Goal: Task Accomplishment & Management: Manage account settings

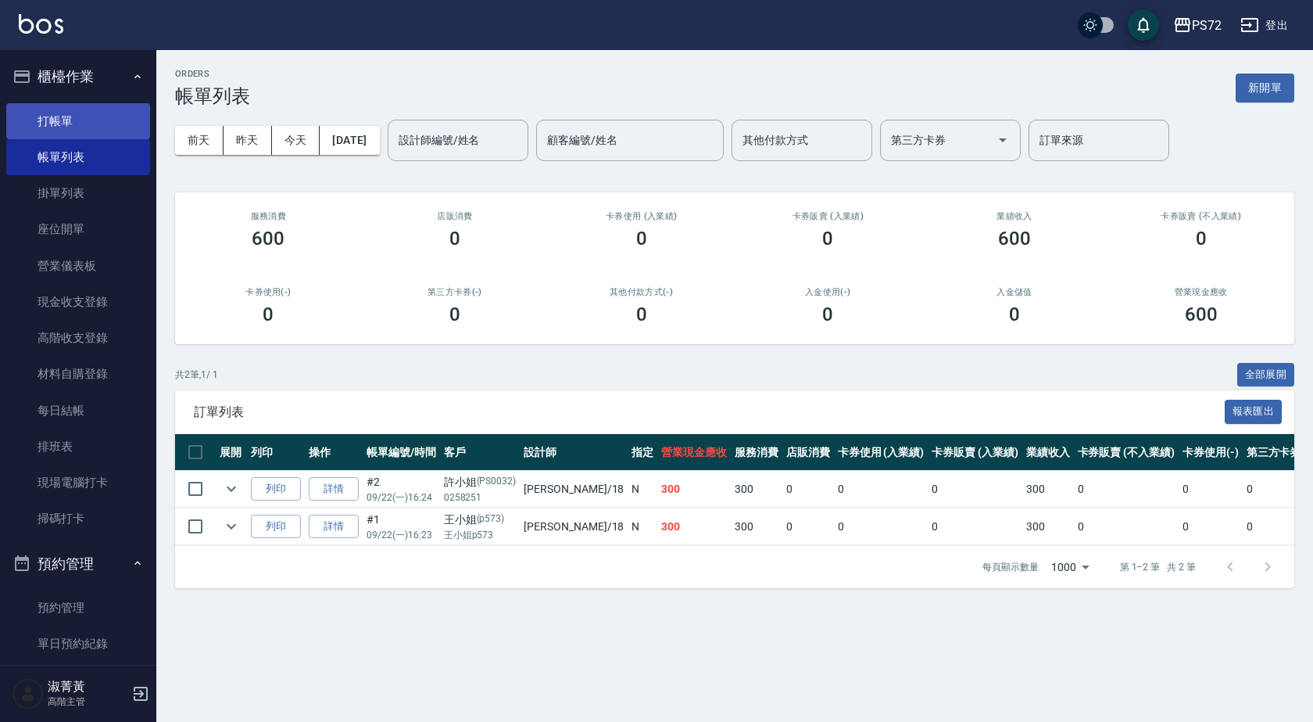
click at [36, 112] on link "打帳單" at bounding box center [78, 121] width 144 height 36
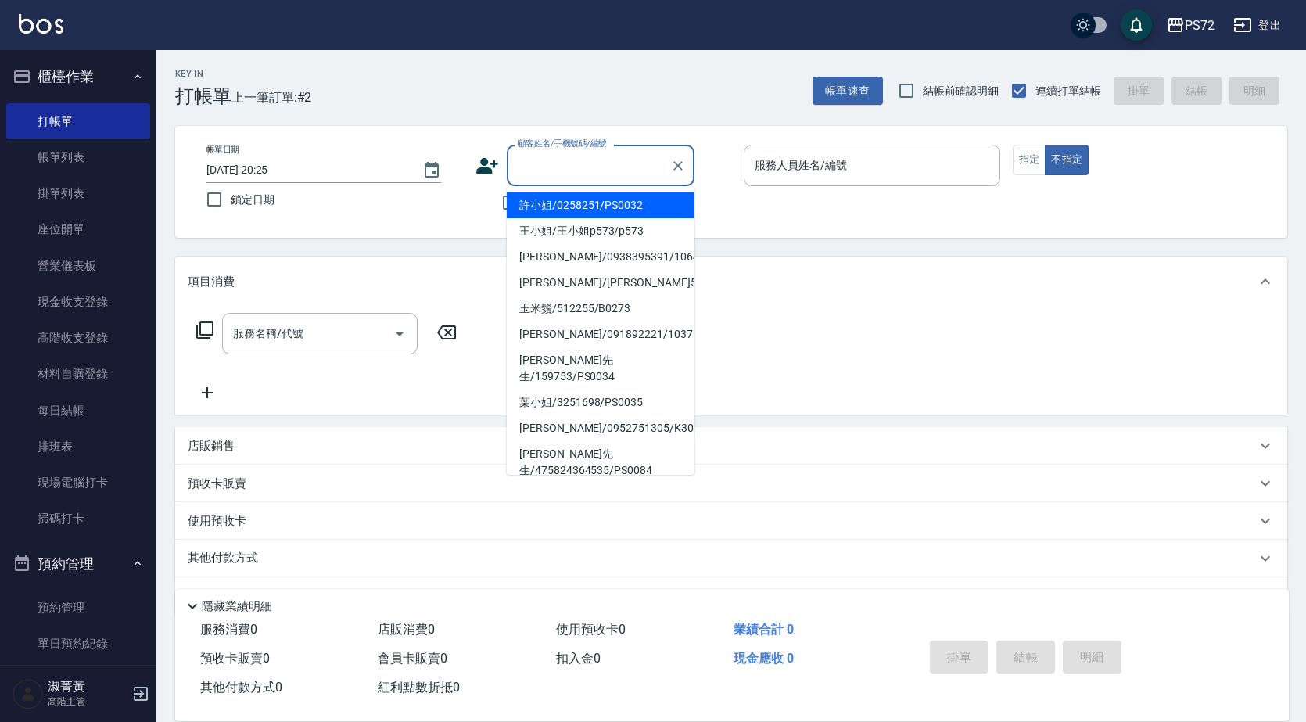
click at [585, 179] on input "顧客姓名/手機號碼/編號" at bounding box center [589, 165] width 150 height 27
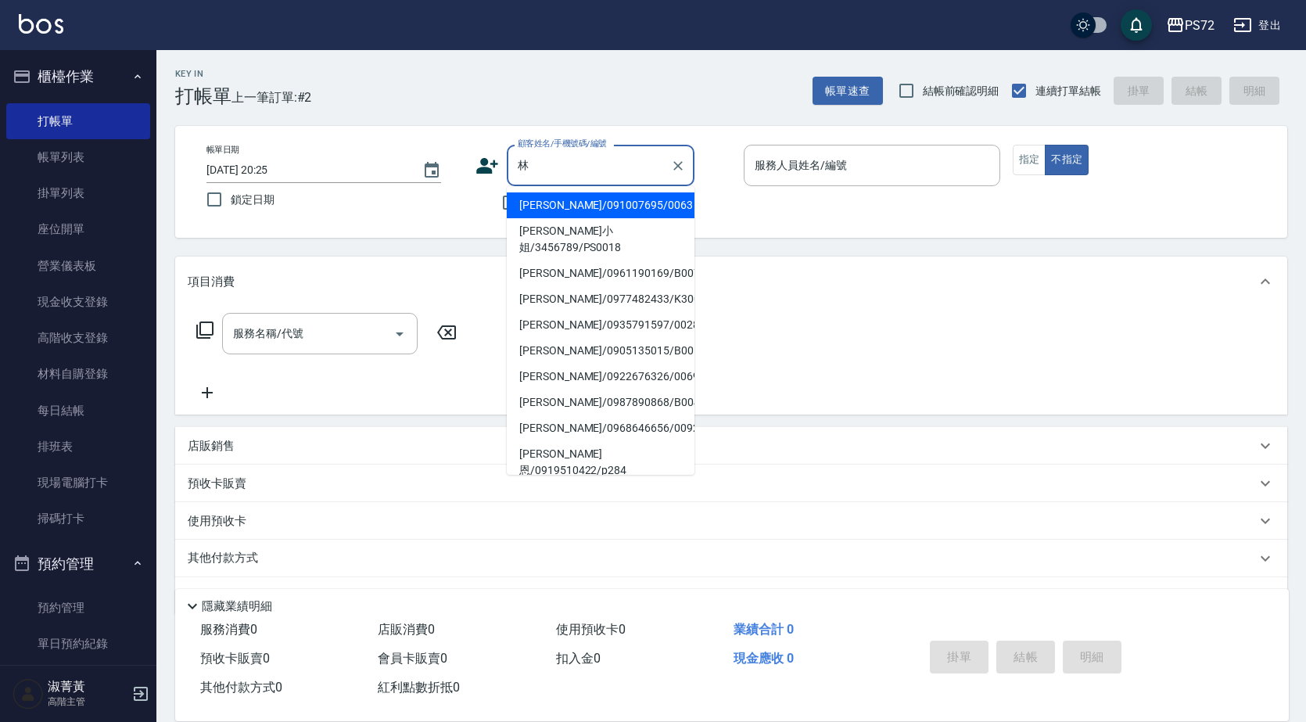
type input "林"
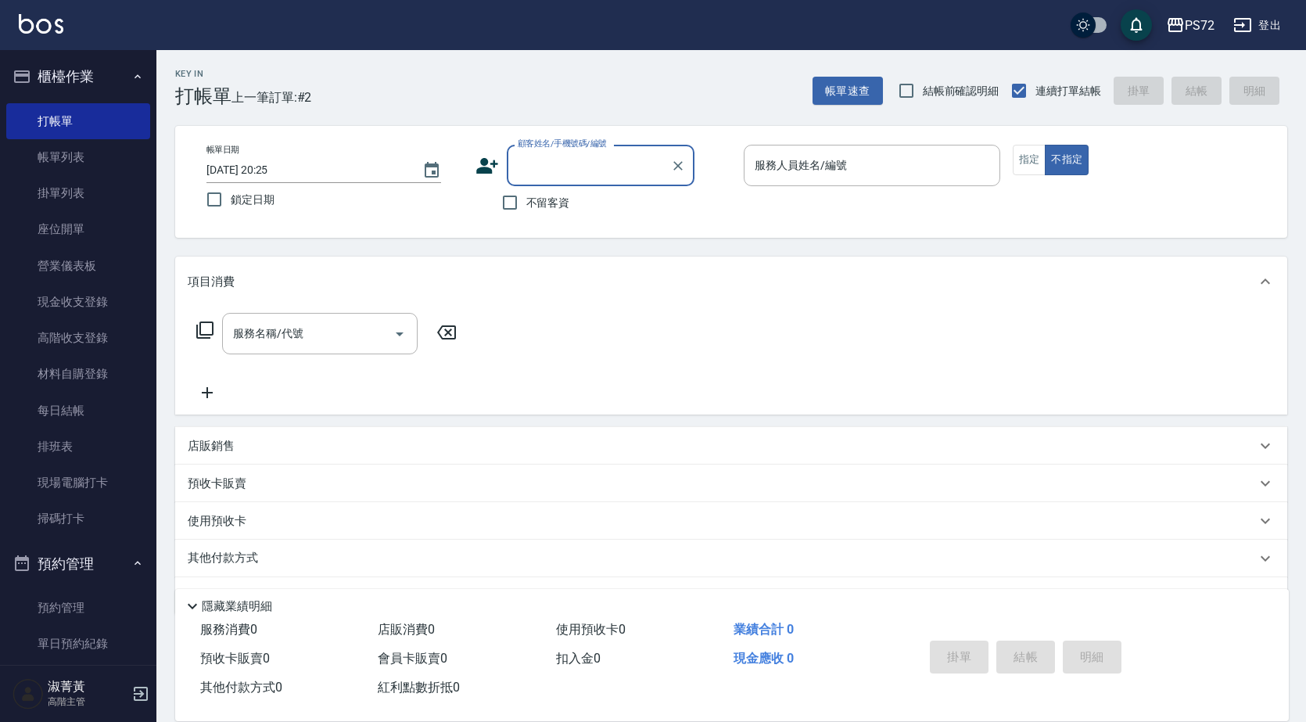
click at [580, 175] on input "顧客姓名/手機號碼/編號" at bounding box center [589, 165] width 150 height 27
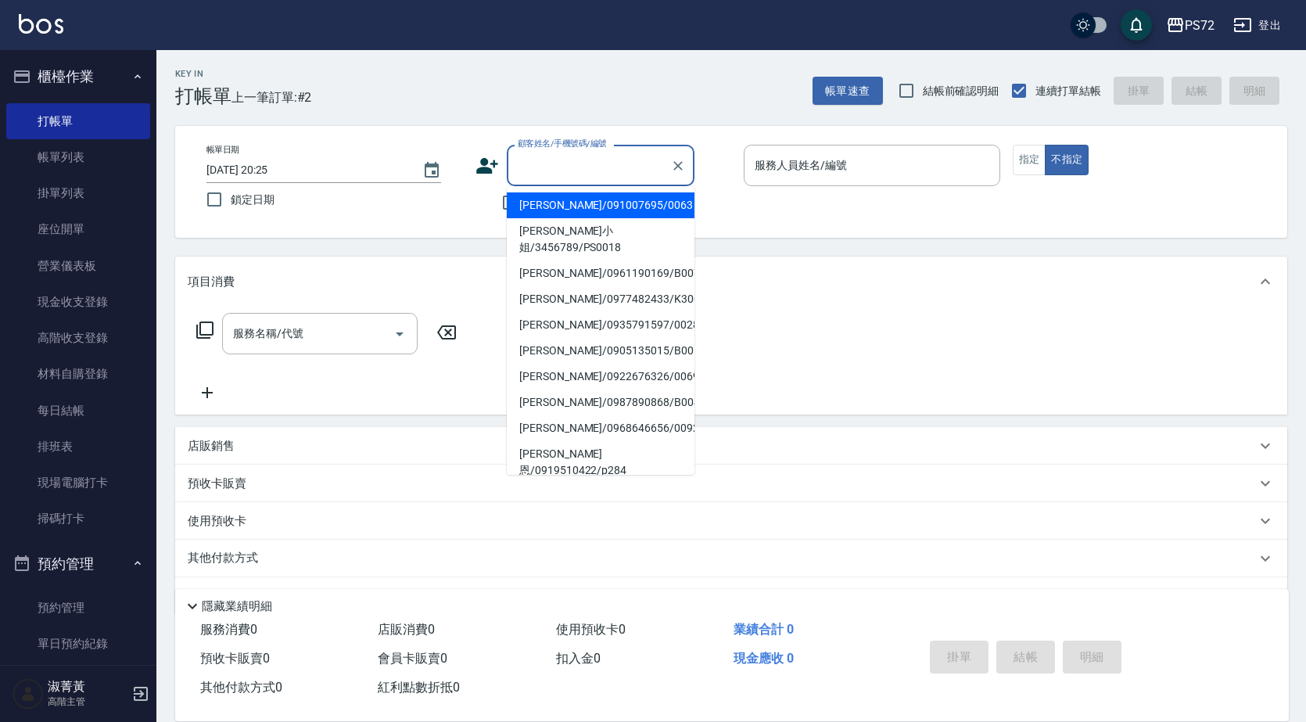
click at [578, 220] on li "[PERSON_NAME]小姐/3456789/PS0018" at bounding box center [601, 239] width 188 height 42
type input "[PERSON_NAME]小姐/3456789/PS0018"
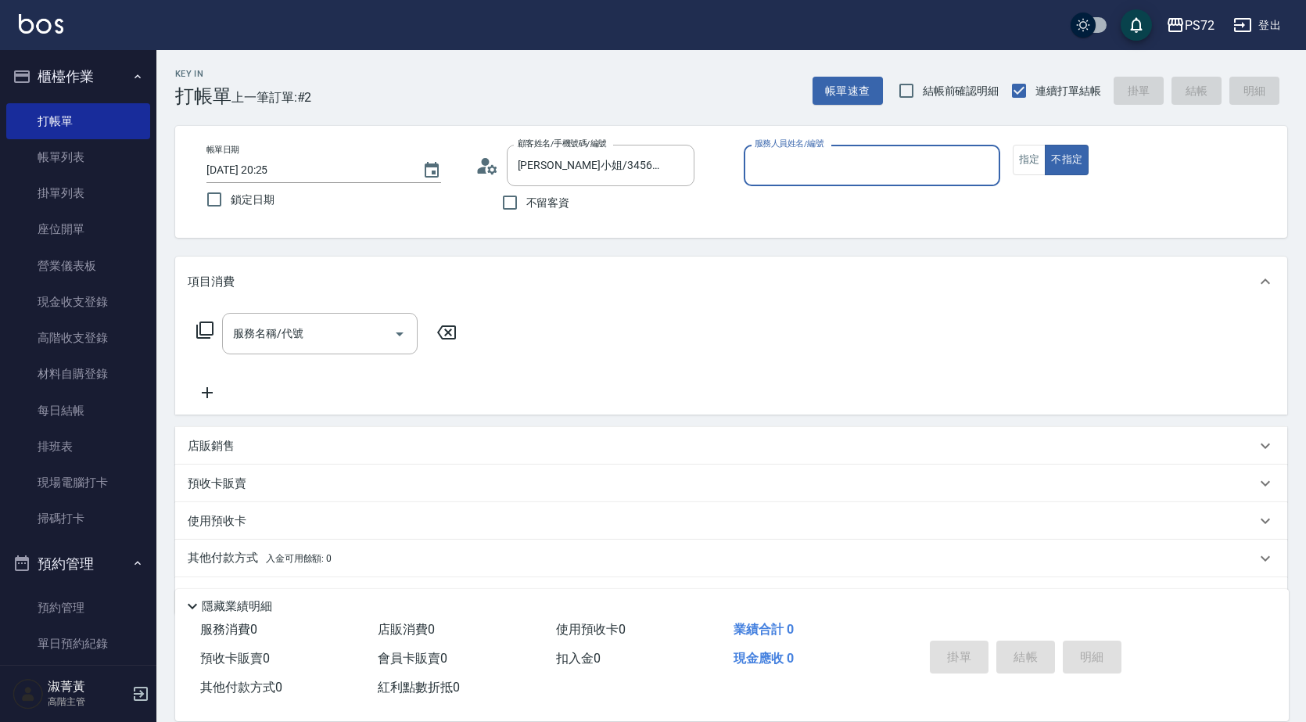
type input "kiwi-3"
click at [1018, 163] on button "指定" at bounding box center [1029, 160] width 34 height 30
click at [1072, 154] on button "不指定" at bounding box center [1066, 160] width 44 height 30
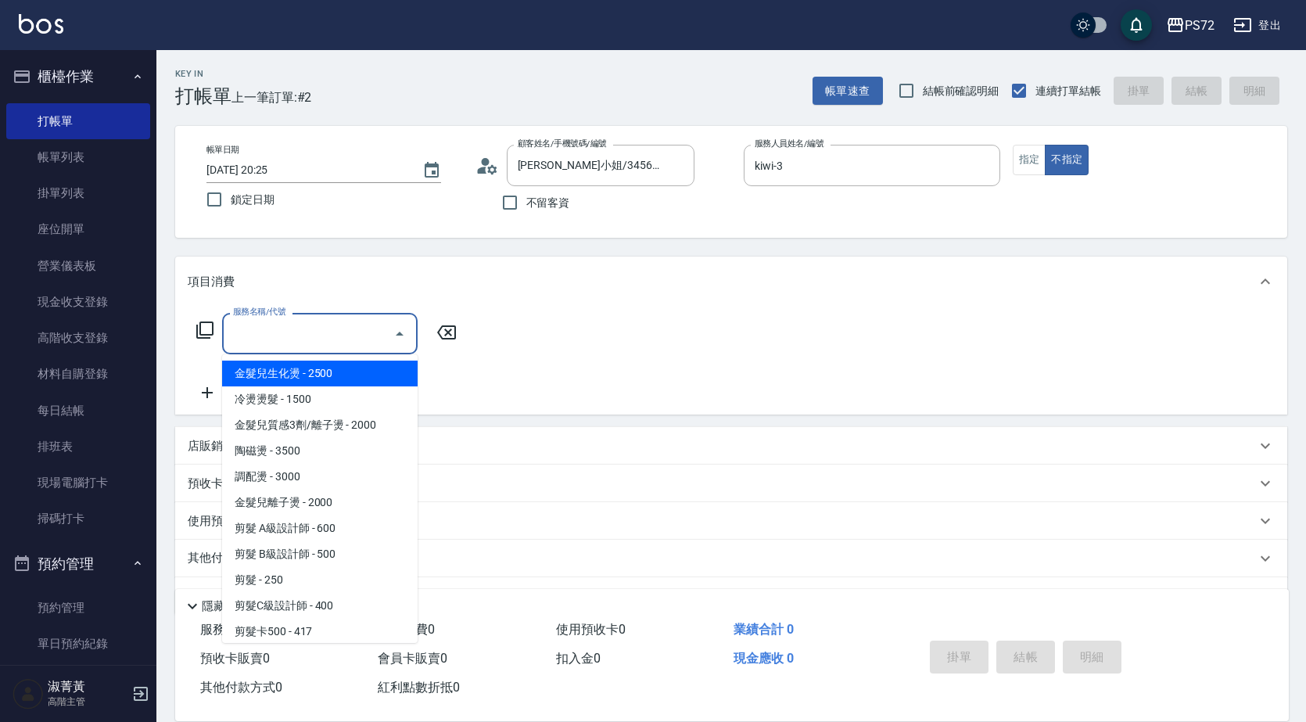
click at [376, 334] on input "服務名稱/代號" at bounding box center [308, 333] width 158 height 27
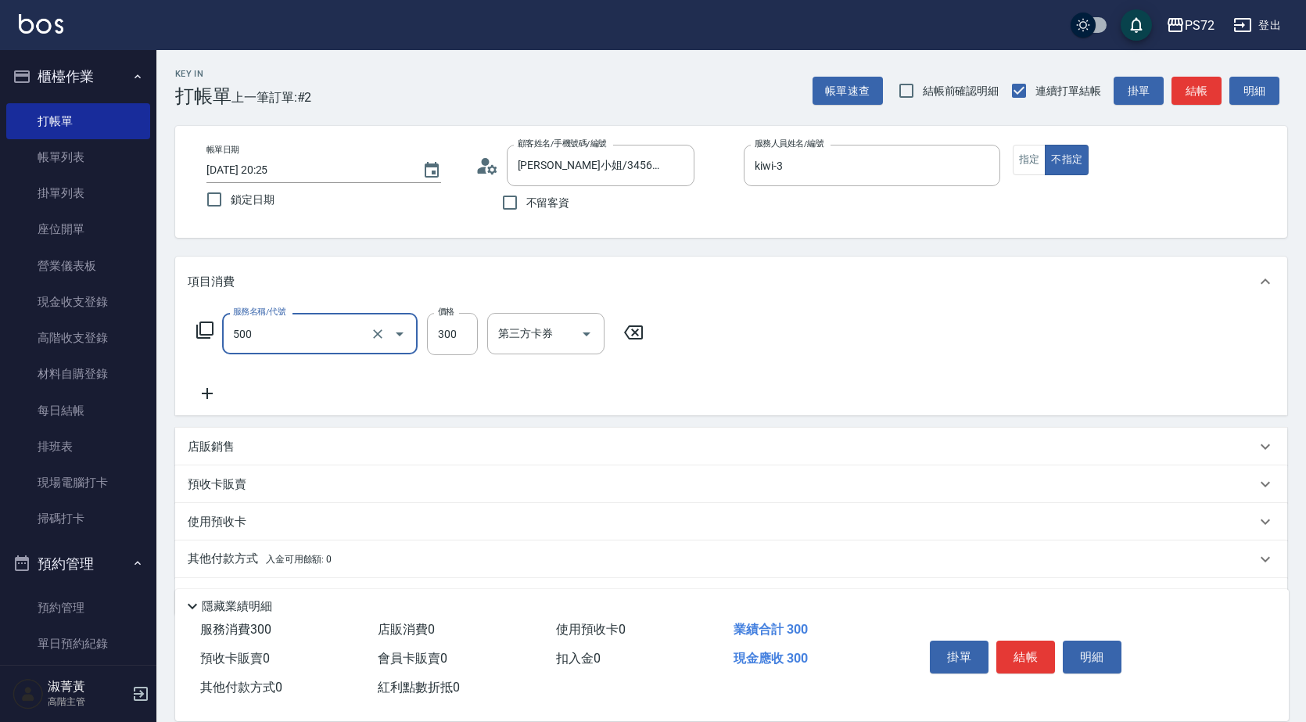
type input "洗髮(A級)(500)"
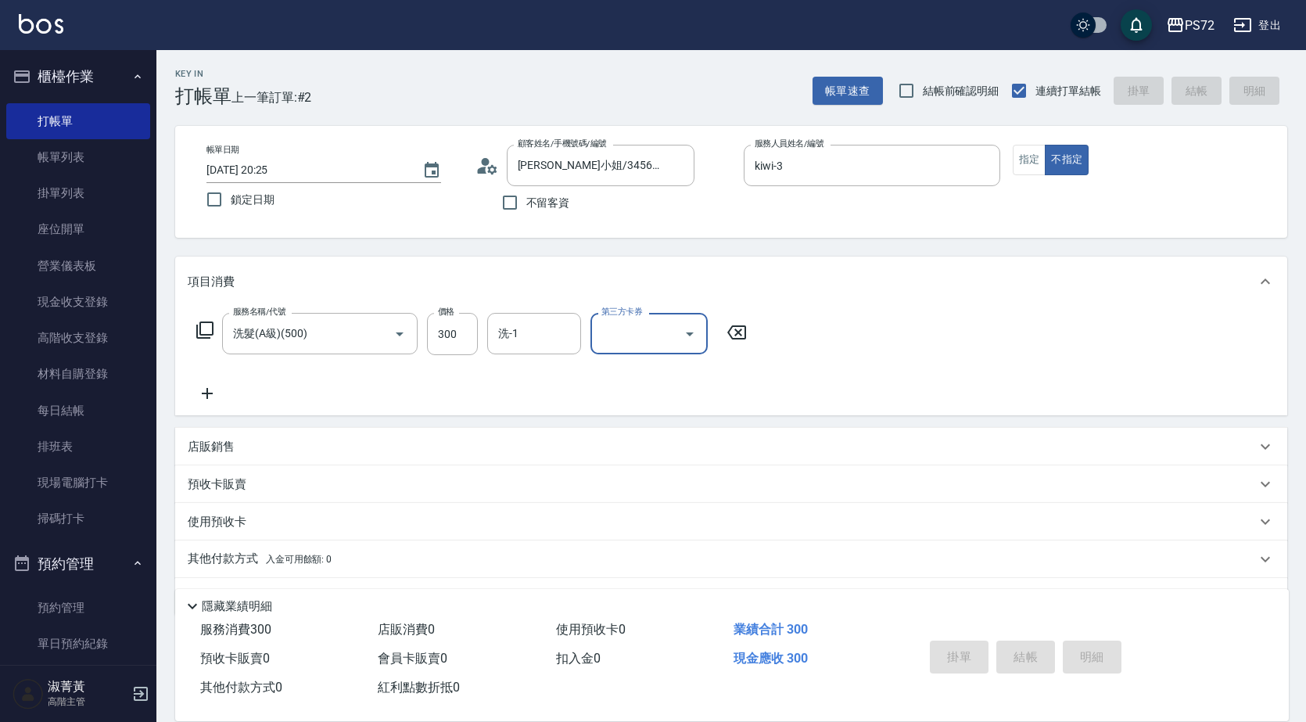
type input "[DATE] 20:26"
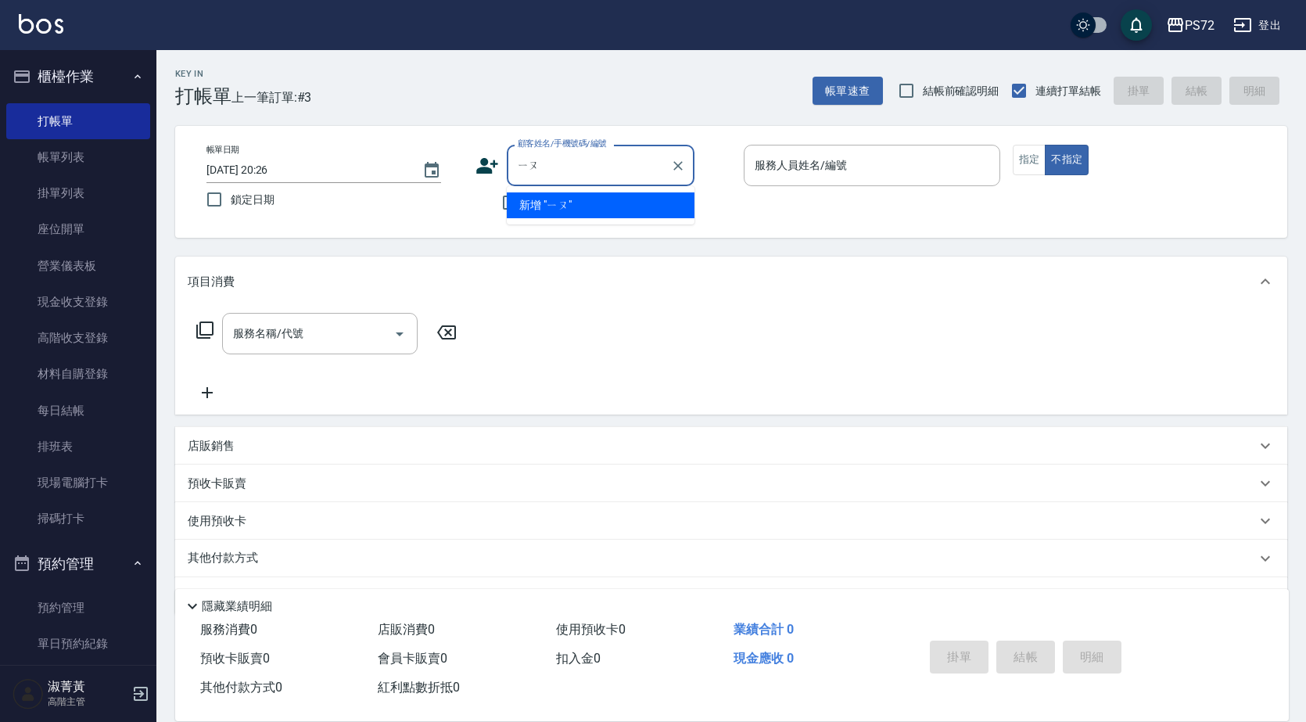
type input "有"
type input "優"
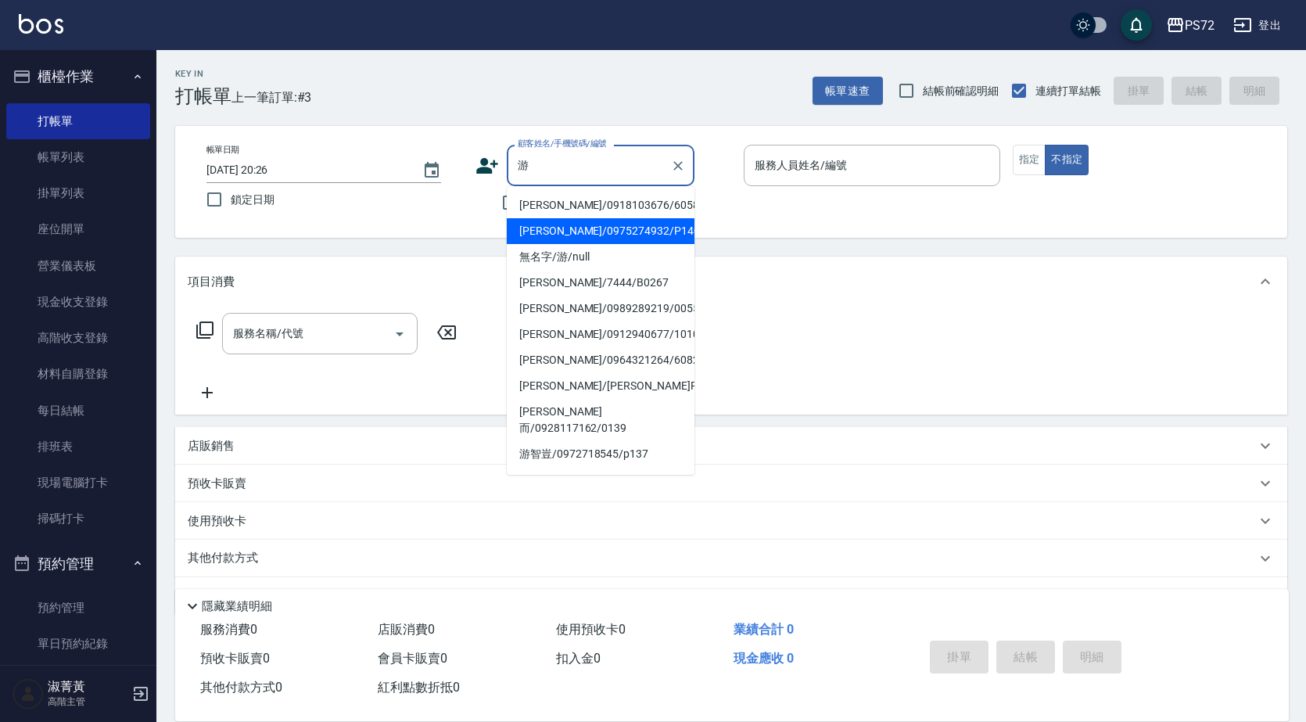
click at [622, 230] on li "[PERSON_NAME]/0975274932/P140" at bounding box center [601, 231] width 188 height 26
type input "[PERSON_NAME]/0975274932/P140"
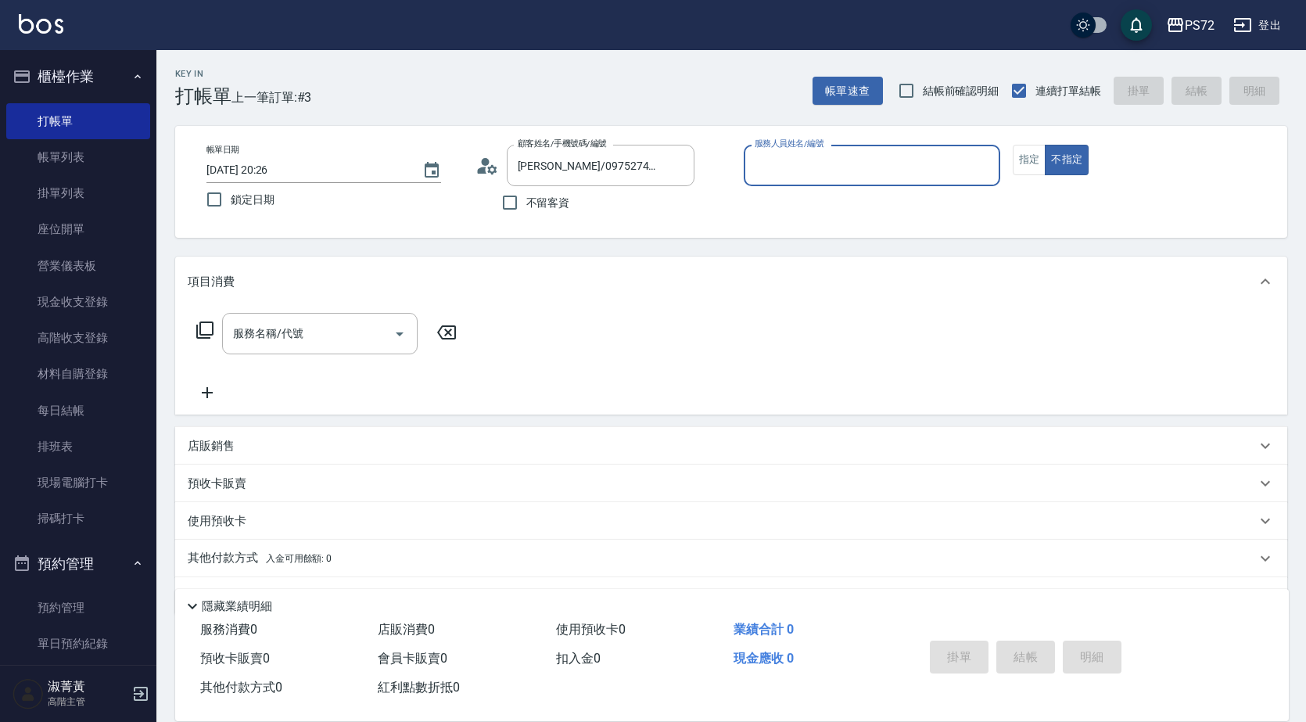
click at [793, 175] on input "服務人員姓名/編號" at bounding box center [871, 165] width 242 height 27
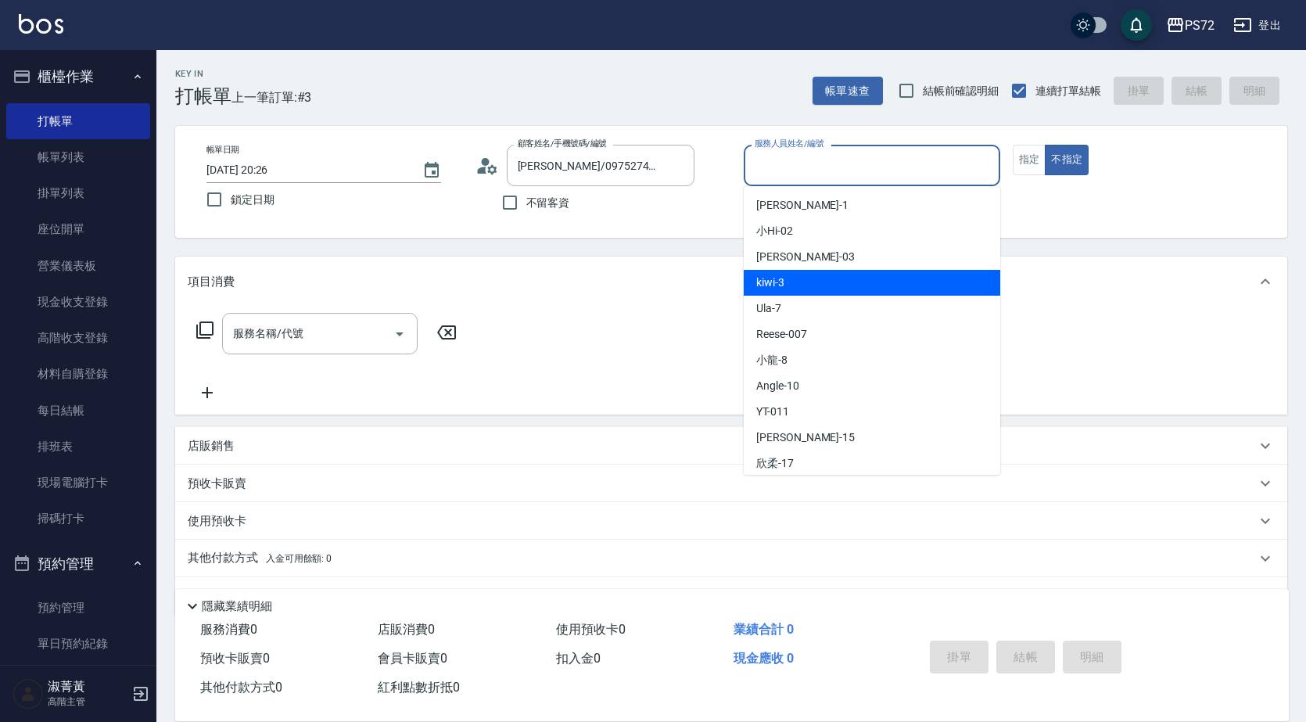
click at [801, 274] on div "kiwi -3" at bounding box center [871, 283] width 256 height 26
type input "kiwi-3"
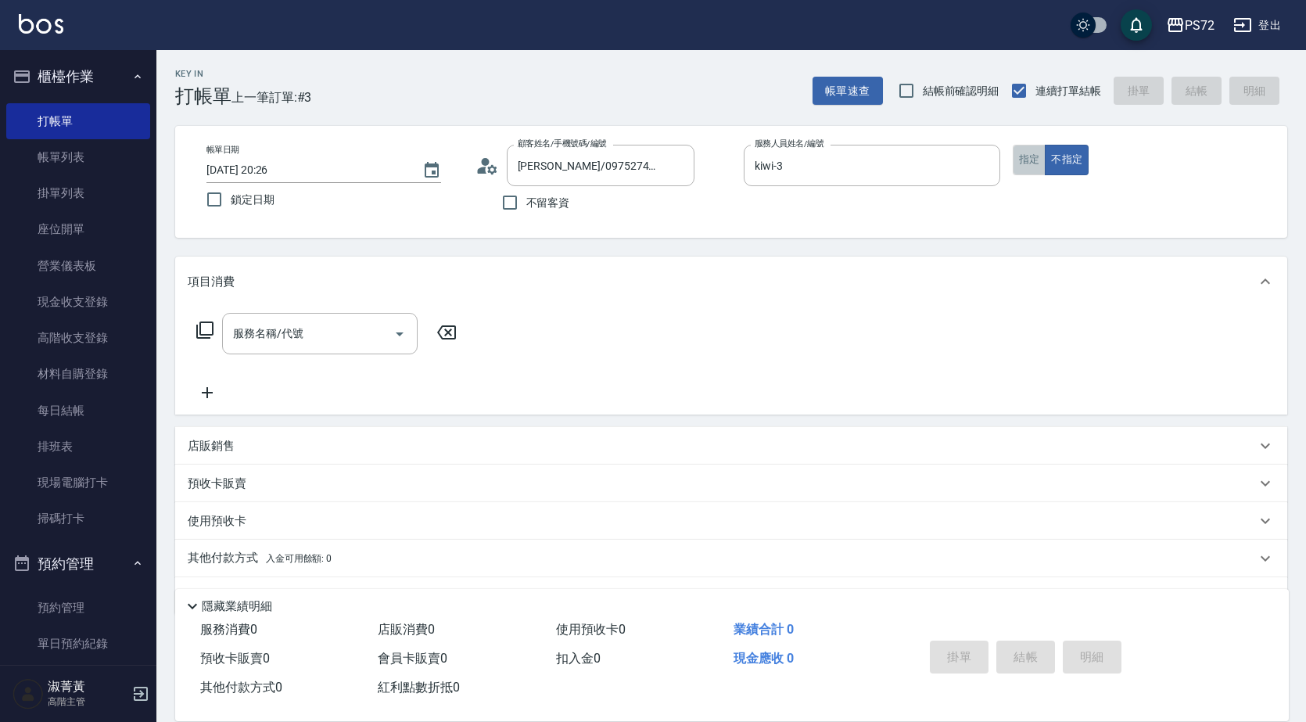
click at [1033, 156] on button "指定" at bounding box center [1029, 160] width 34 height 30
click at [322, 337] on input "服務名稱/代號" at bounding box center [308, 333] width 158 height 27
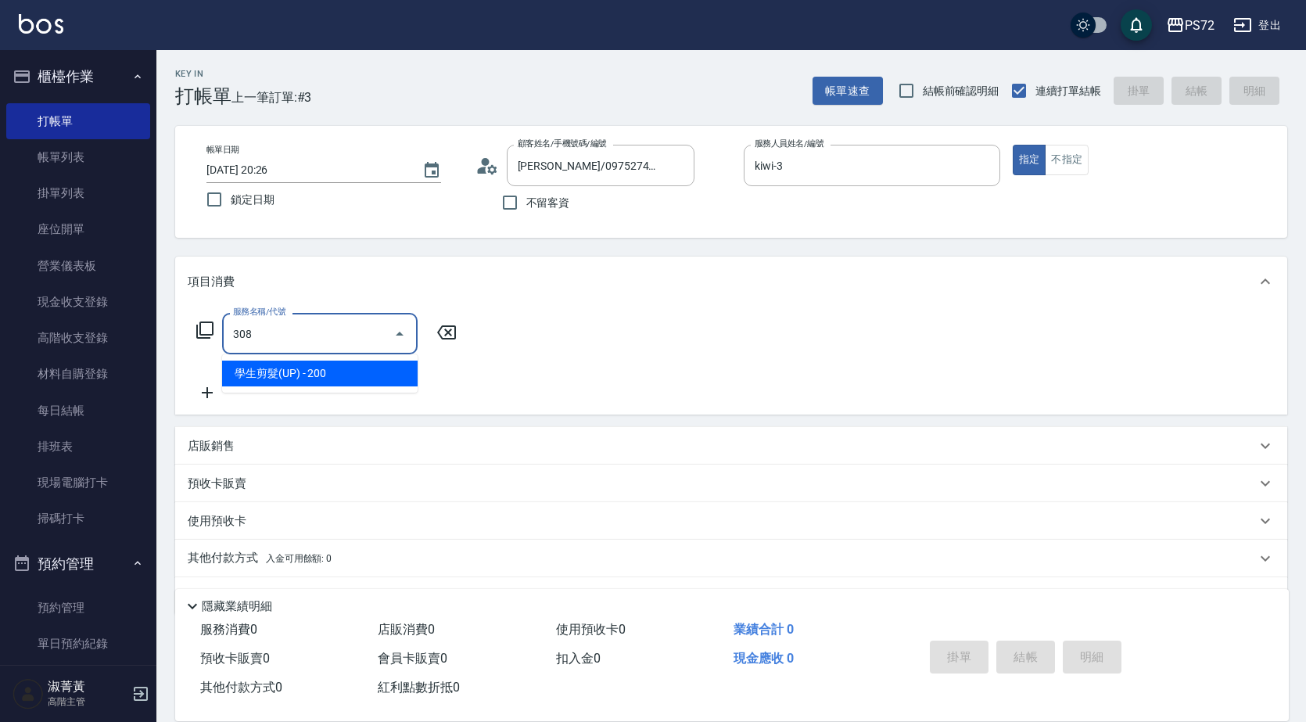
type input "學生剪髮(UP)(308)"
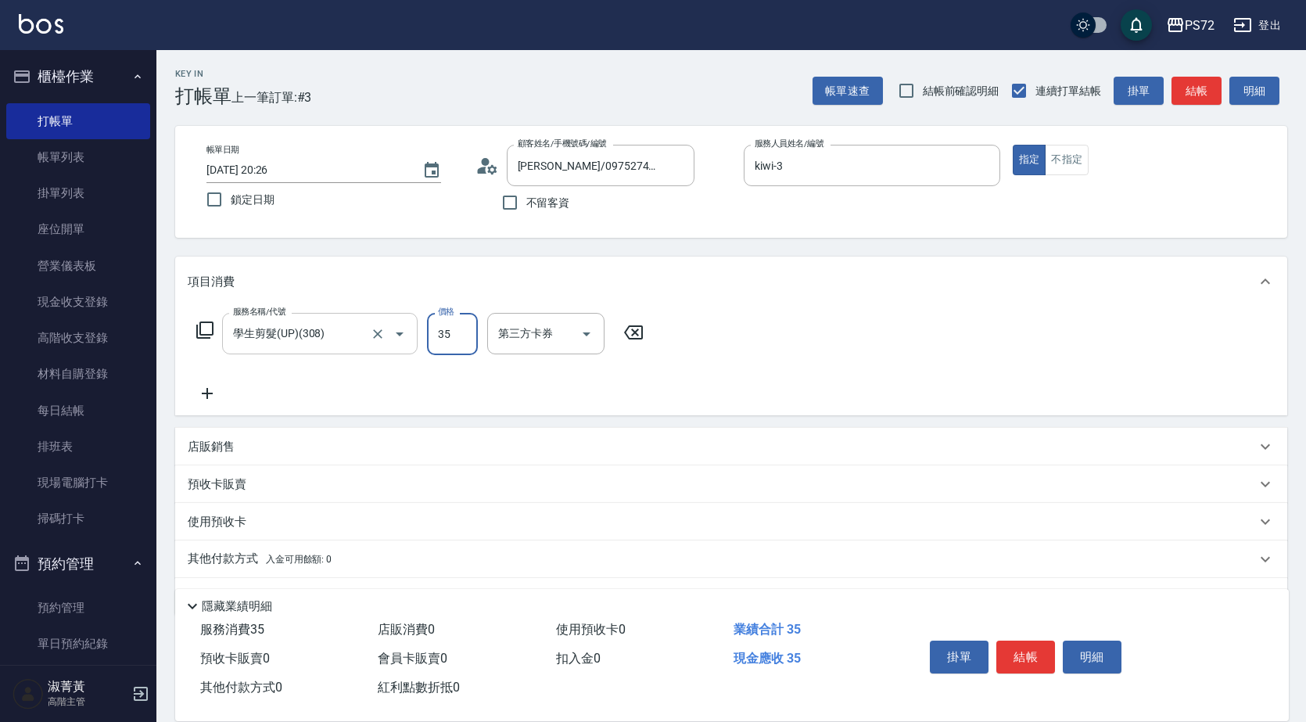
type input "350"
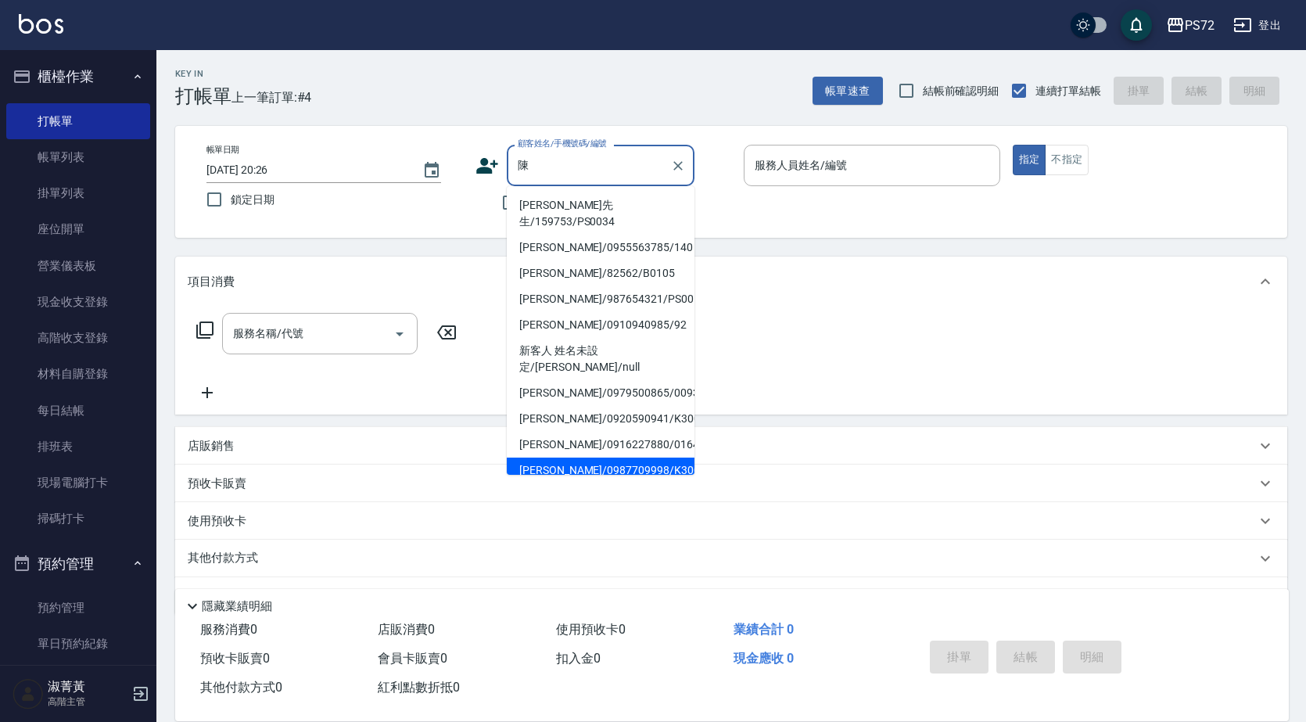
click at [601, 457] on li "[PERSON_NAME]/0987709998/K30018" at bounding box center [601, 470] width 188 height 26
type input "[PERSON_NAME]/0987709998/K30018"
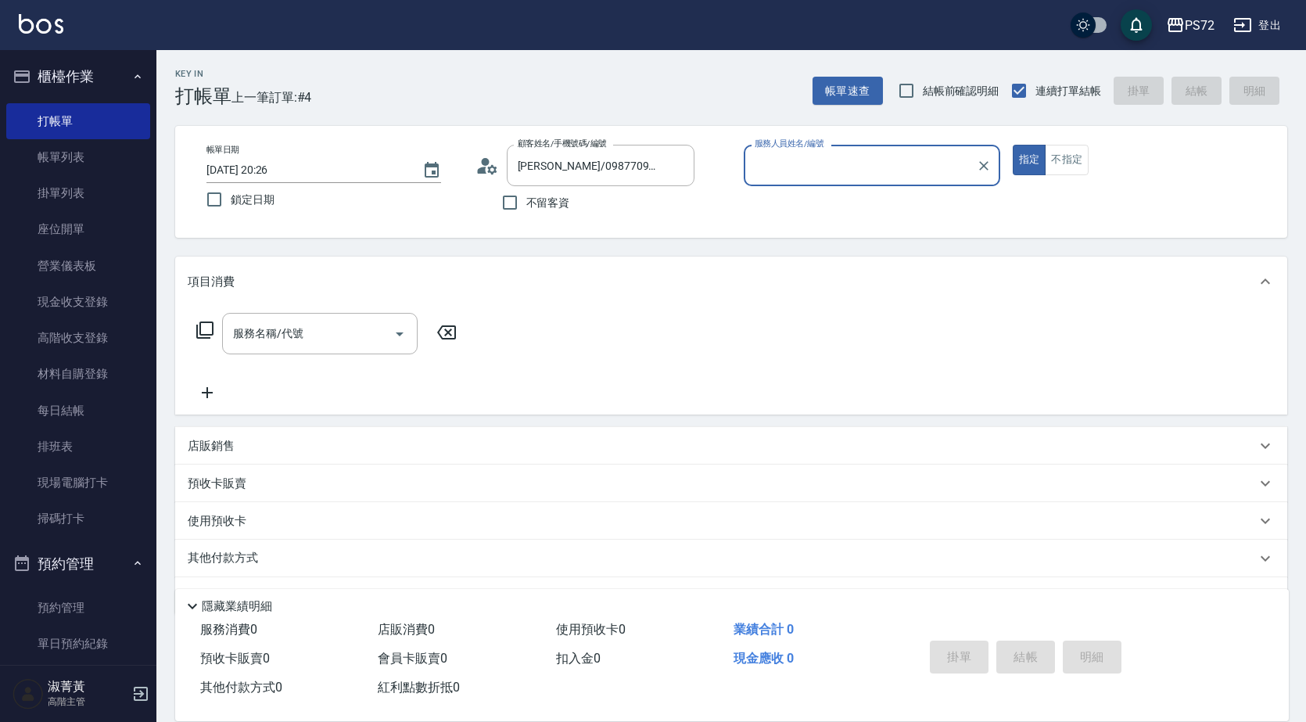
type input "kiwi-3"
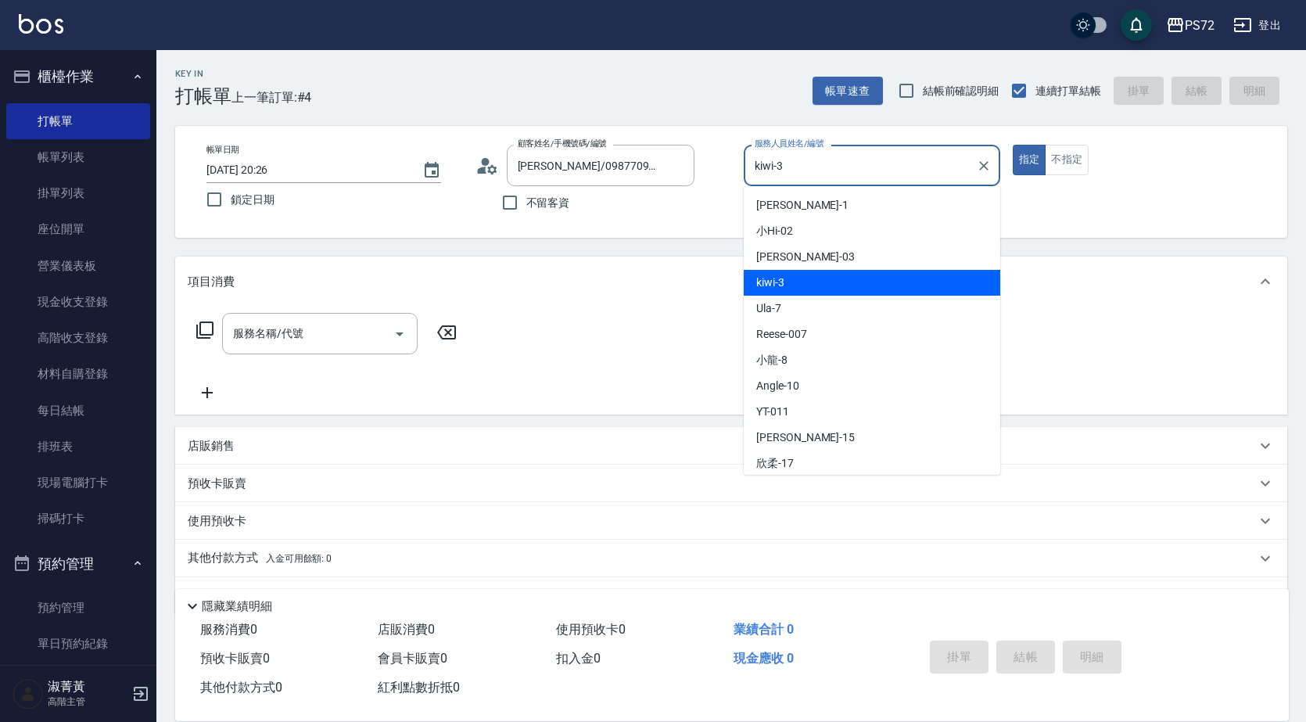
click at [826, 176] on input "kiwi-3" at bounding box center [859, 165] width 219 height 27
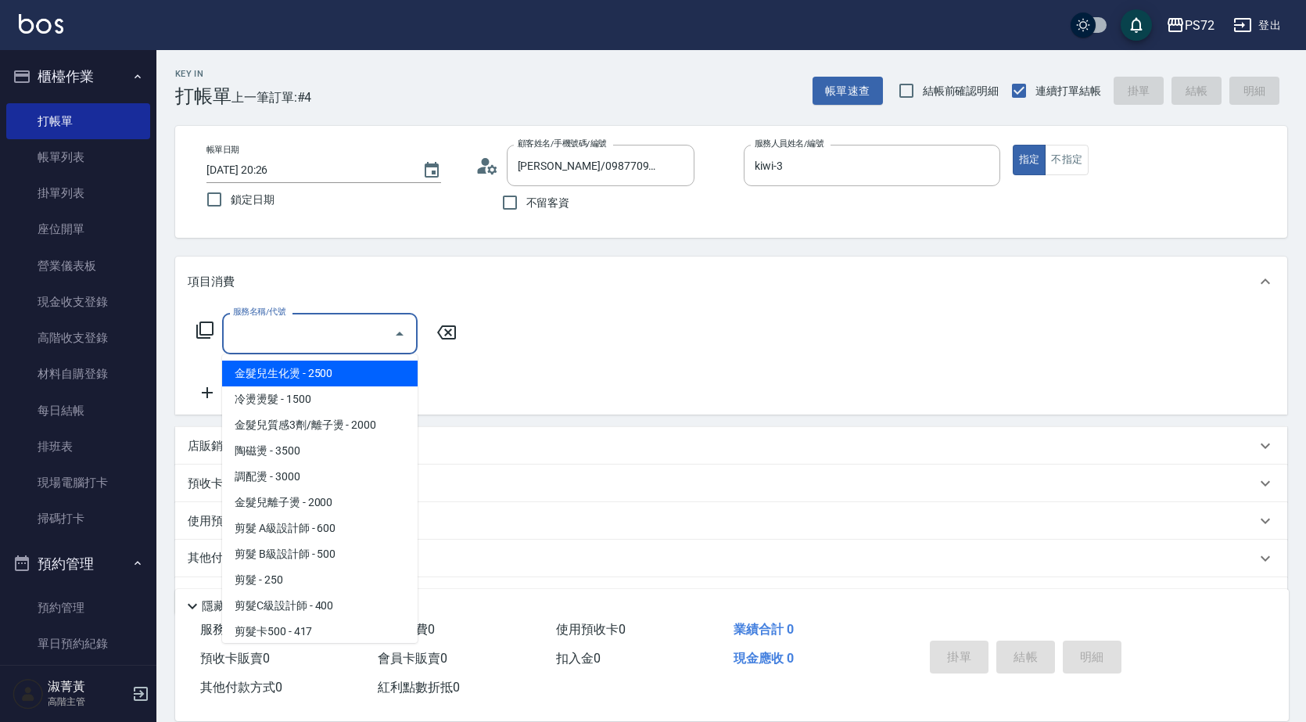
click at [321, 334] on input "服務名稱/代號" at bounding box center [308, 333] width 158 height 27
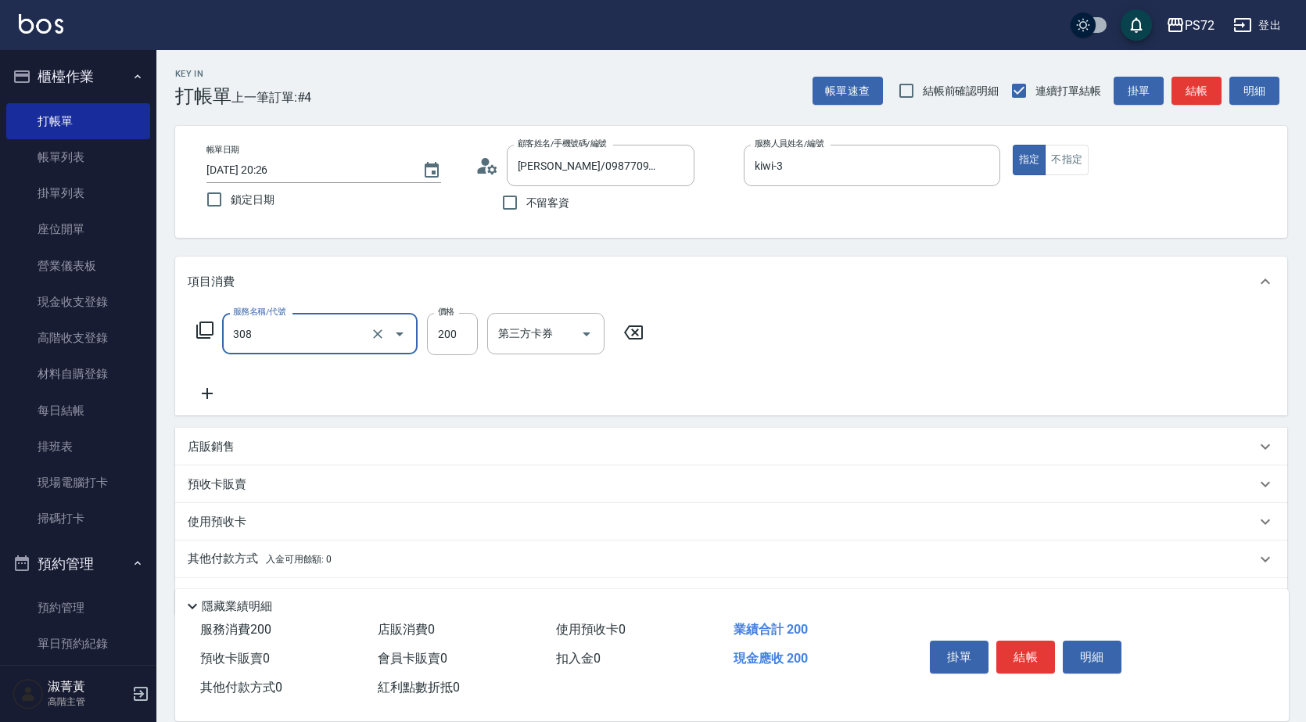
type input "學生剪髮(UP)(308)"
type input "350"
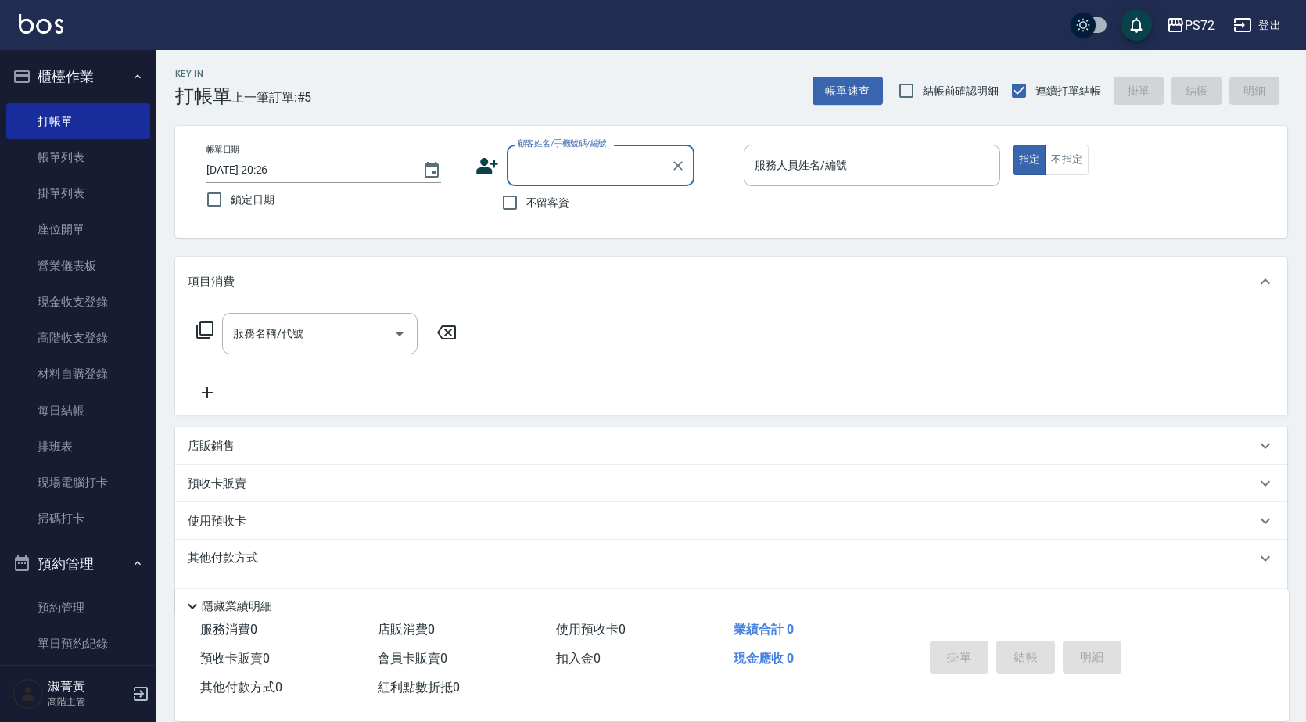
click at [573, 160] on input "顧客姓名/手機號碼/編號" at bounding box center [589, 165] width 150 height 27
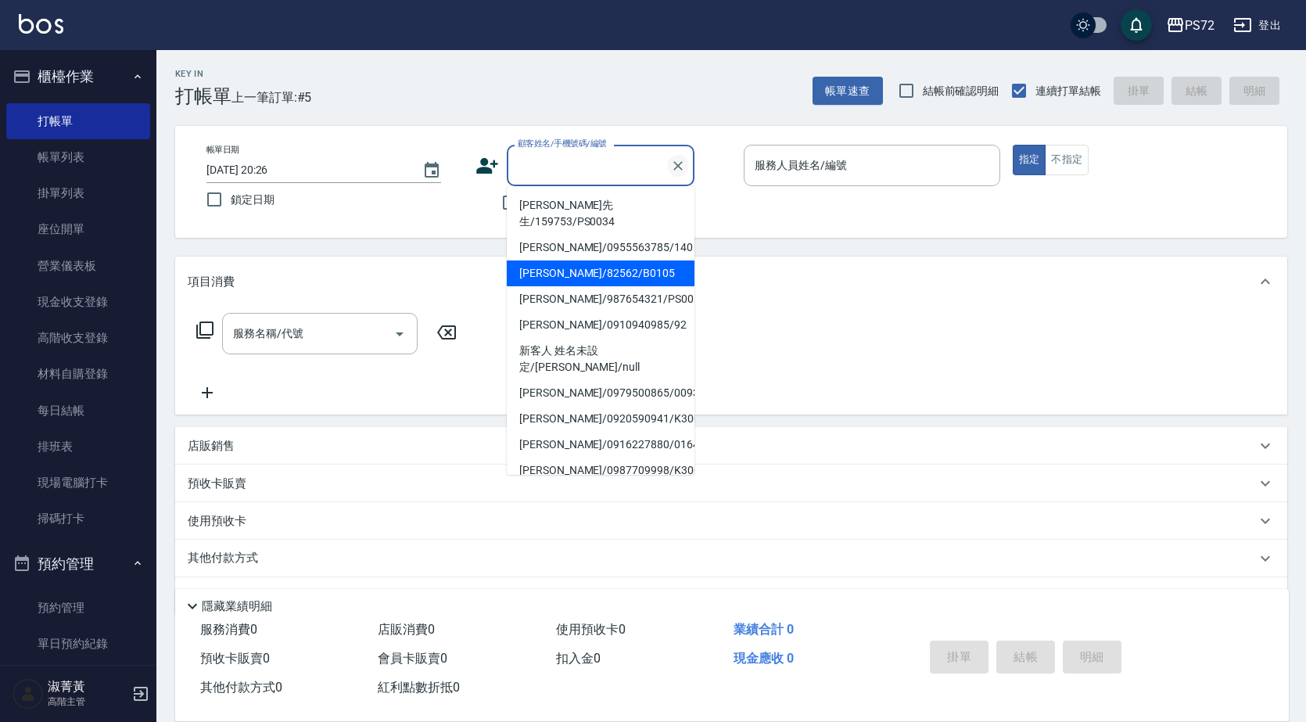
click at [676, 163] on icon "Clear" at bounding box center [678, 166] width 16 height 16
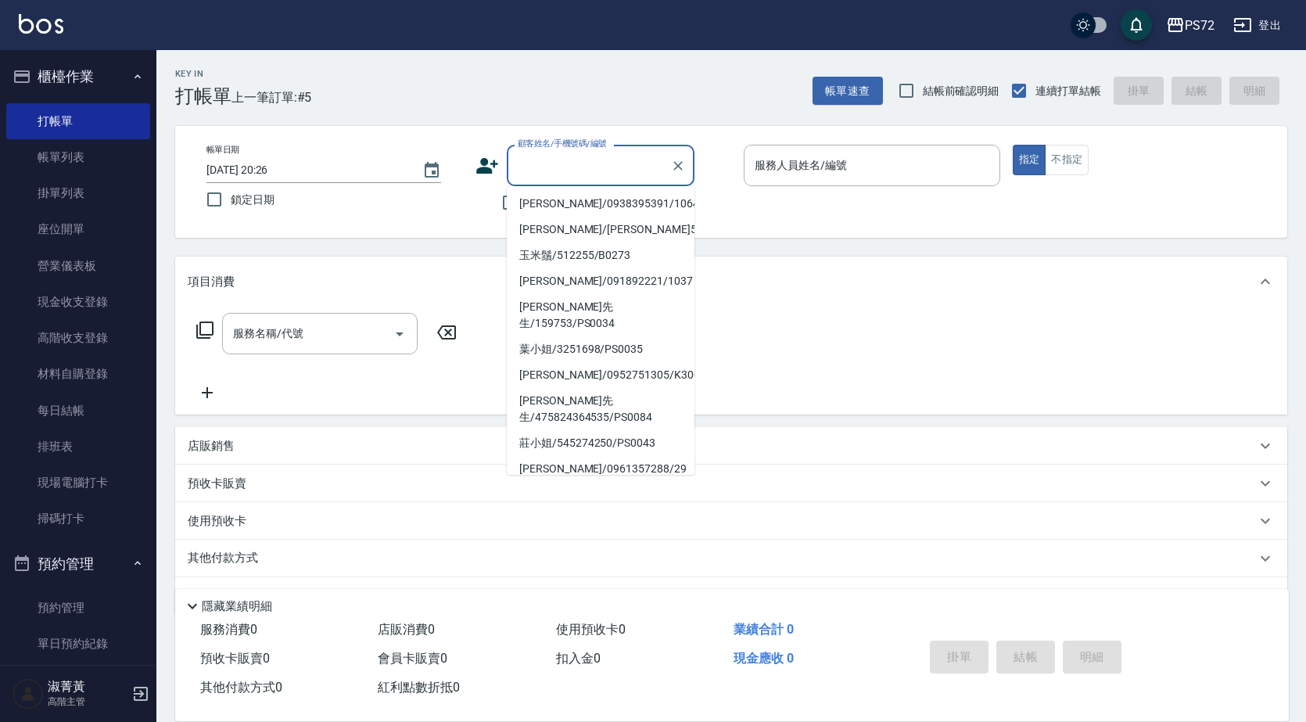
scroll to position [240, 0]
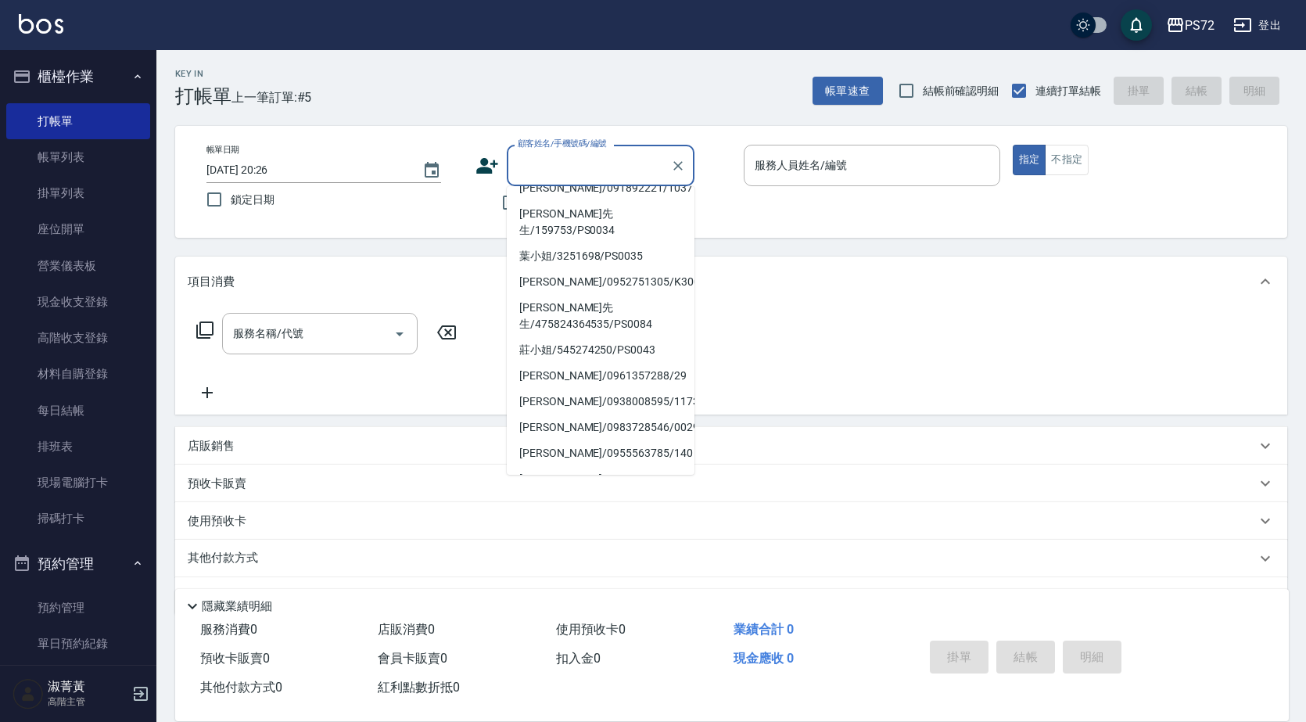
click at [595, 492] on li "[PERSON_NAME]/0971217331/0180" at bounding box center [601, 505] width 188 height 26
type input "[PERSON_NAME]/0971217331/0180"
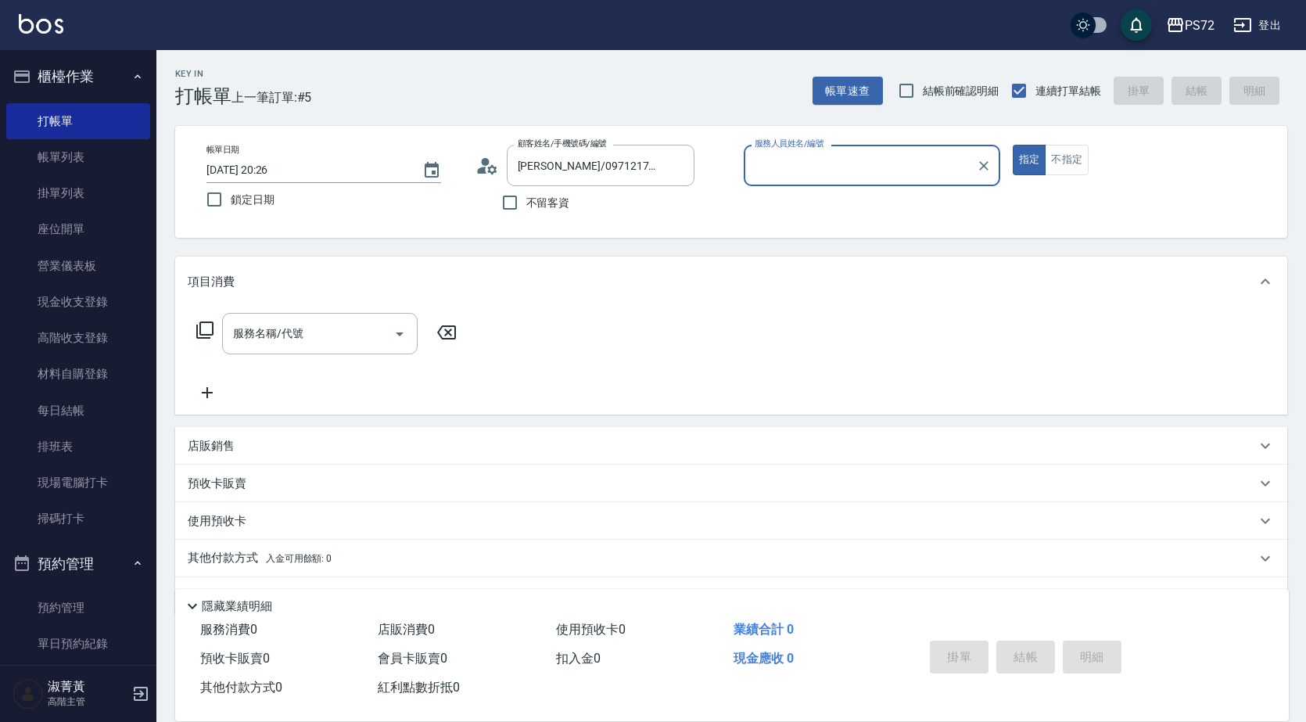
type input "[PERSON_NAME]-1"
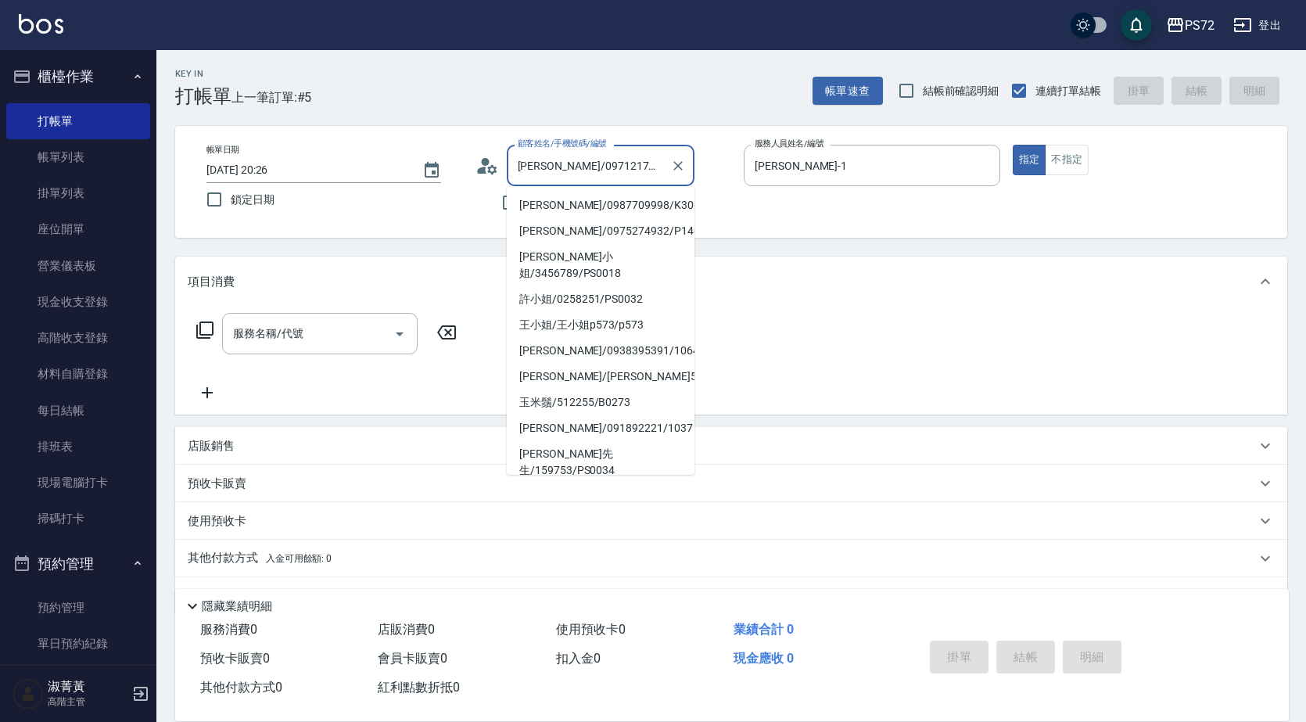
scroll to position [234, 0]
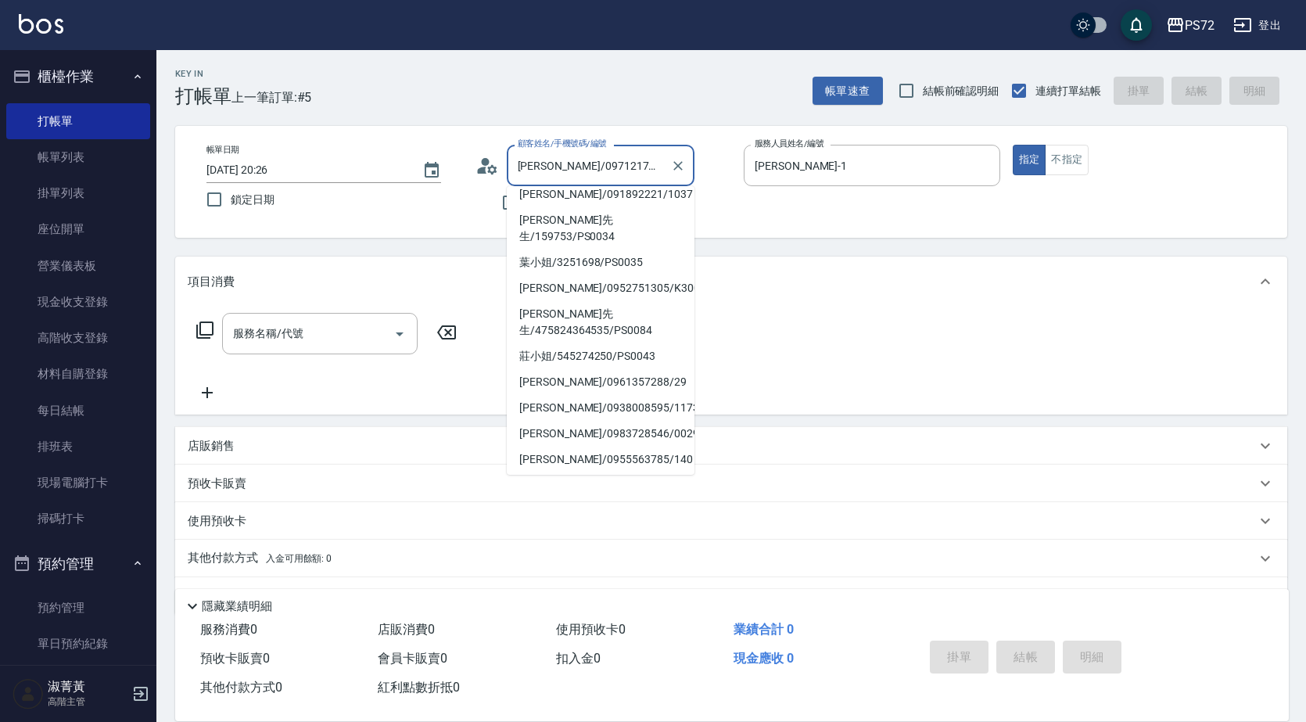
drag, startPoint x: 641, startPoint y: 171, endPoint x: 529, endPoint y: 181, distance: 112.2
click at [529, 181] on div "[PERSON_NAME]/0971217331/0180 顧客姓名/手機號碼/編號" at bounding box center [601, 165] width 188 height 41
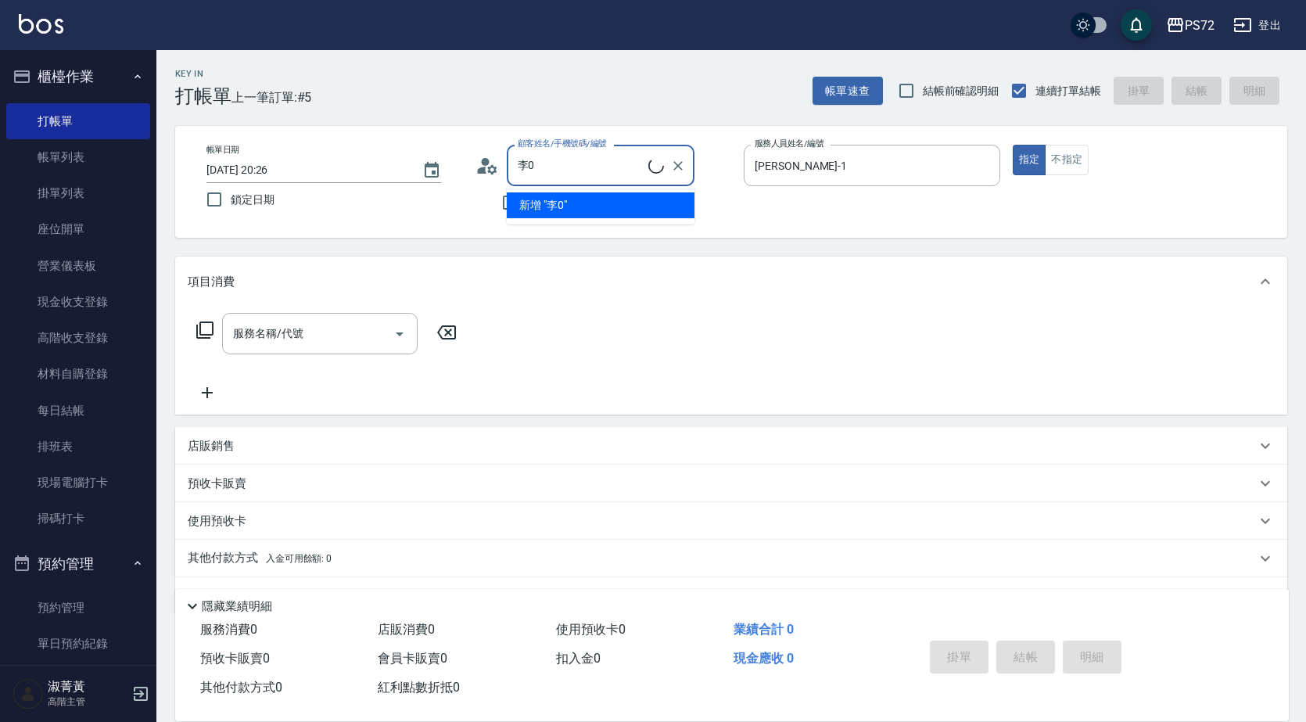
click at [575, 177] on input "李0" at bounding box center [581, 165] width 134 height 27
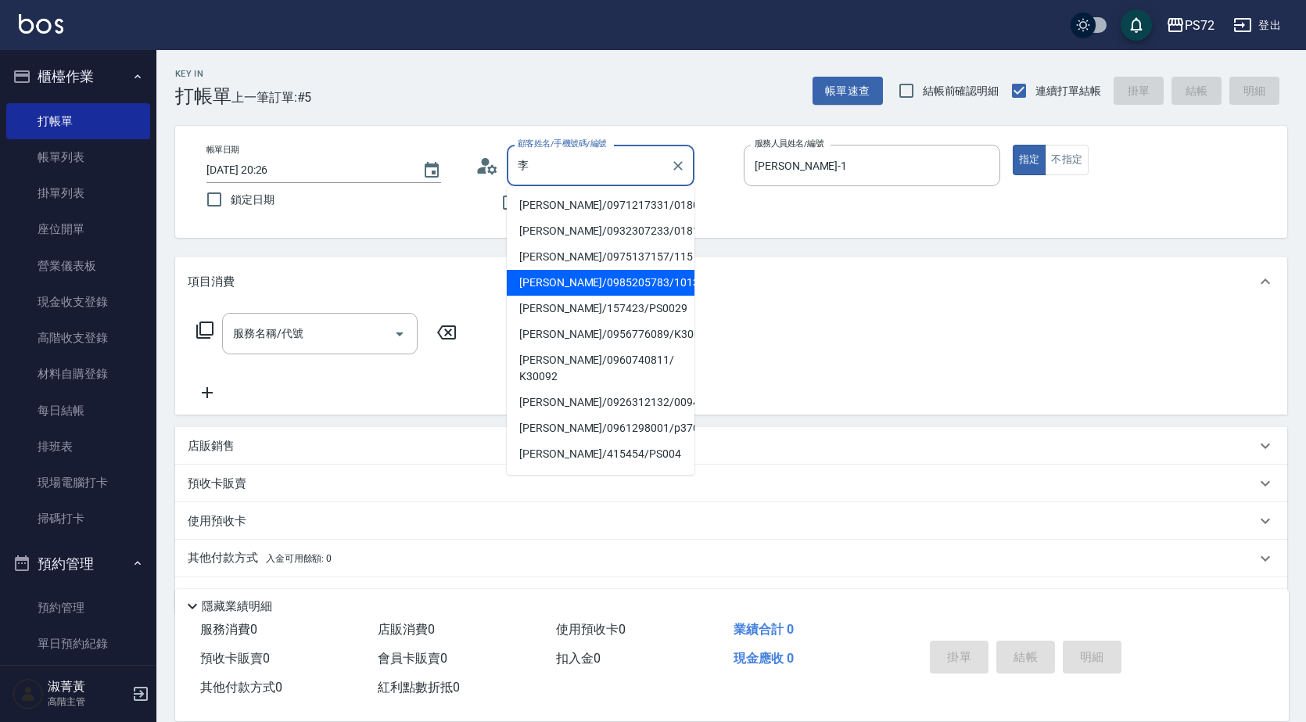
click at [635, 277] on li "[PERSON_NAME]/0985205783/1013" at bounding box center [601, 283] width 188 height 26
type input "[PERSON_NAME]/0985205783/1013"
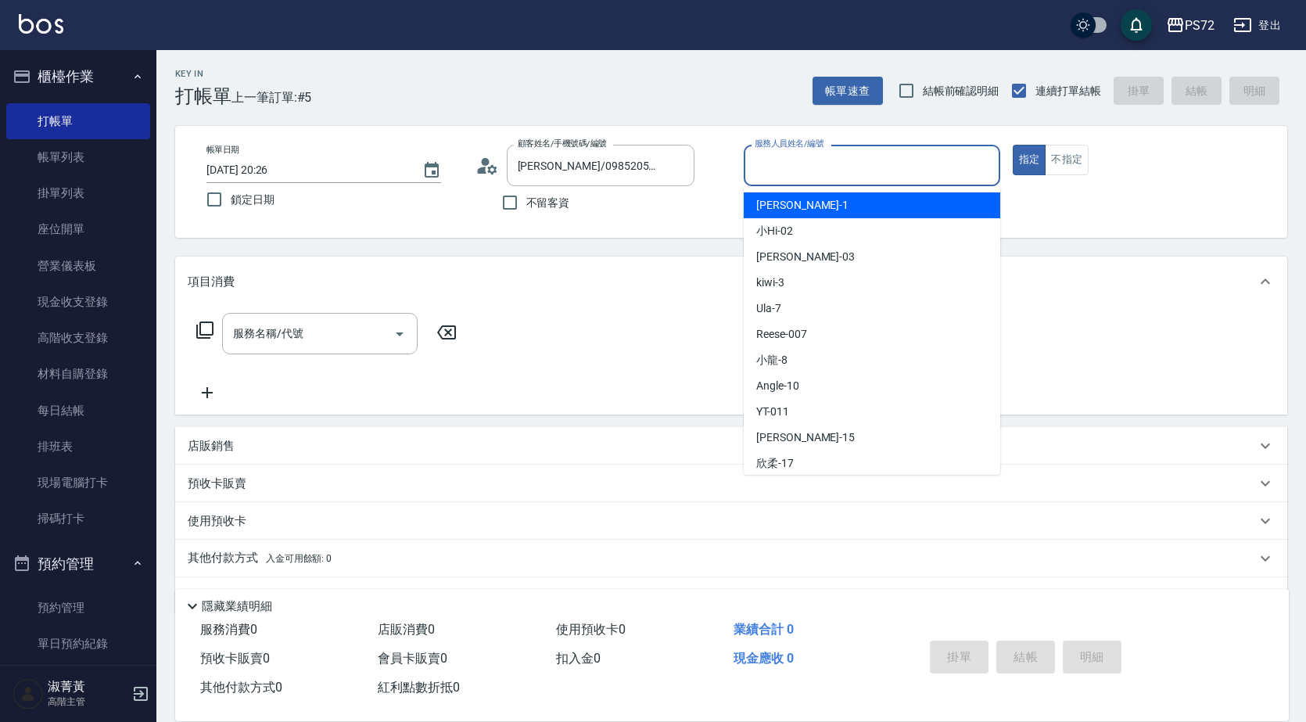
drag, startPoint x: 851, startPoint y: 167, endPoint x: 773, endPoint y: 217, distance: 92.2
click at [748, 166] on div "服務人員姓名/編號" at bounding box center [871, 165] width 256 height 41
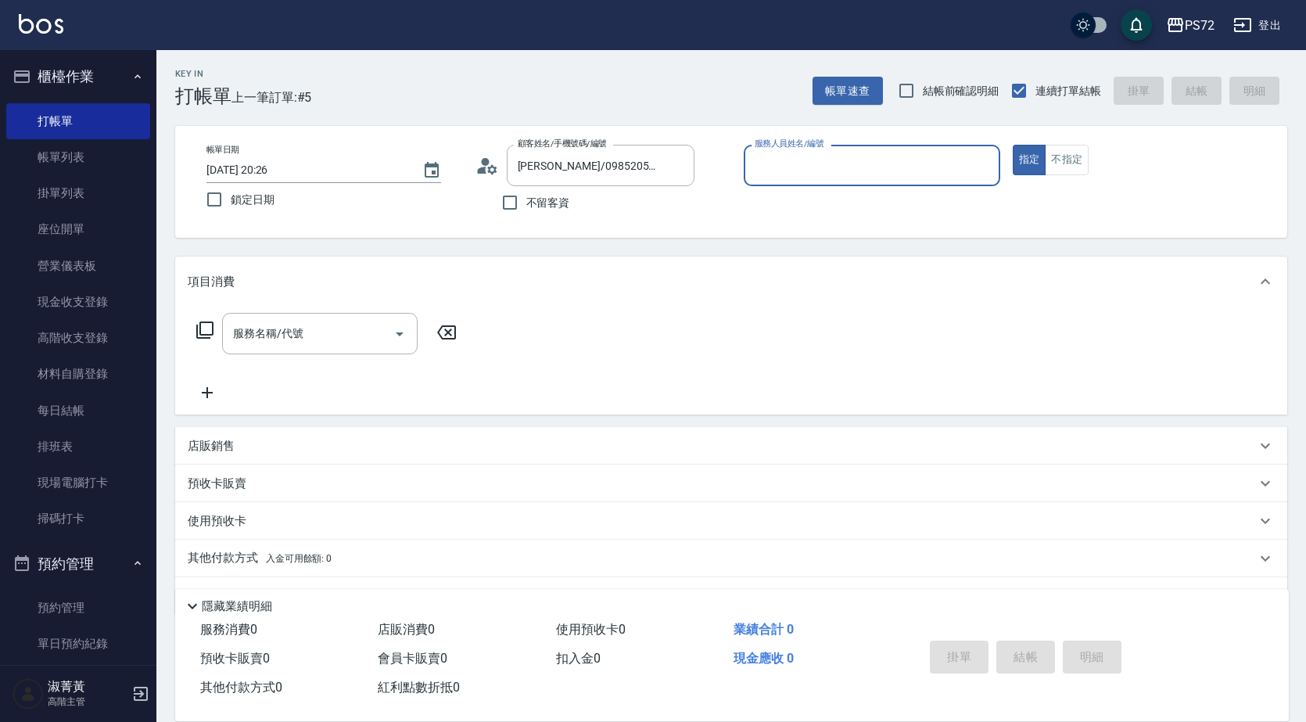
click at [790, 167] on input "服務人員姓名/編號" at bounding box center [871, 165] width 242 height 27
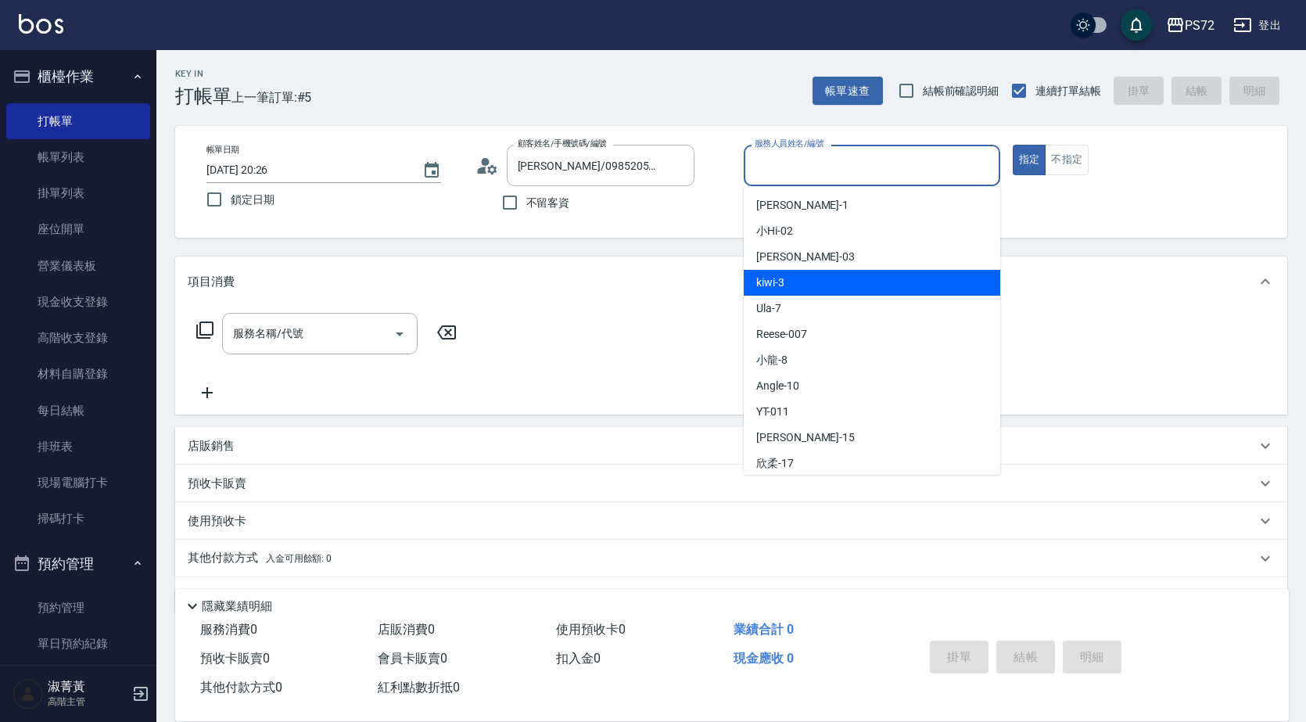
click at [805, 288] on div "kiwi -3" at bounding box center [871, 283] width 256 height 26
type input "kiwi-3"
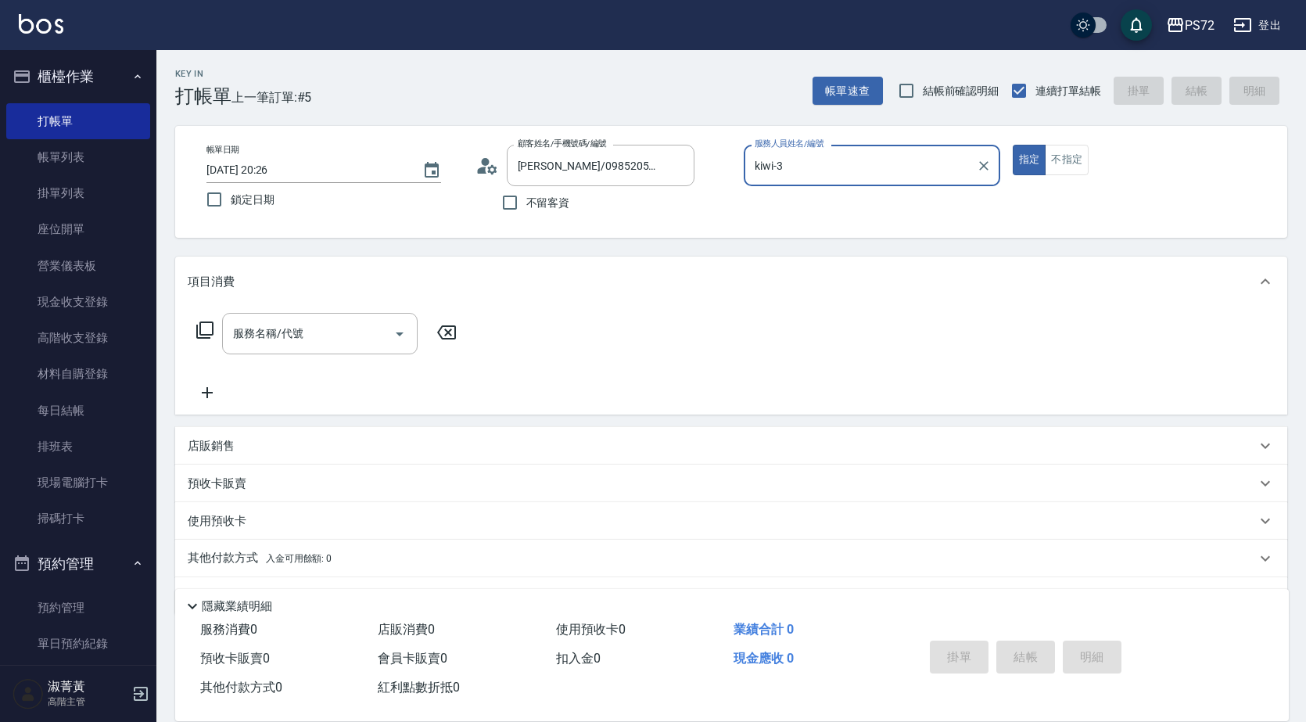
click at [1091, 159] on div "指定 不指定" at bounding box center [1140, 160] width 256 height 30
click at [1080, 159] on button "不指定" at bounding box center [1066, 160] width 44 height 30
click at [375, 341] on input "服務名稱/代號" at bounding box center [308, 333] width 158 height 27
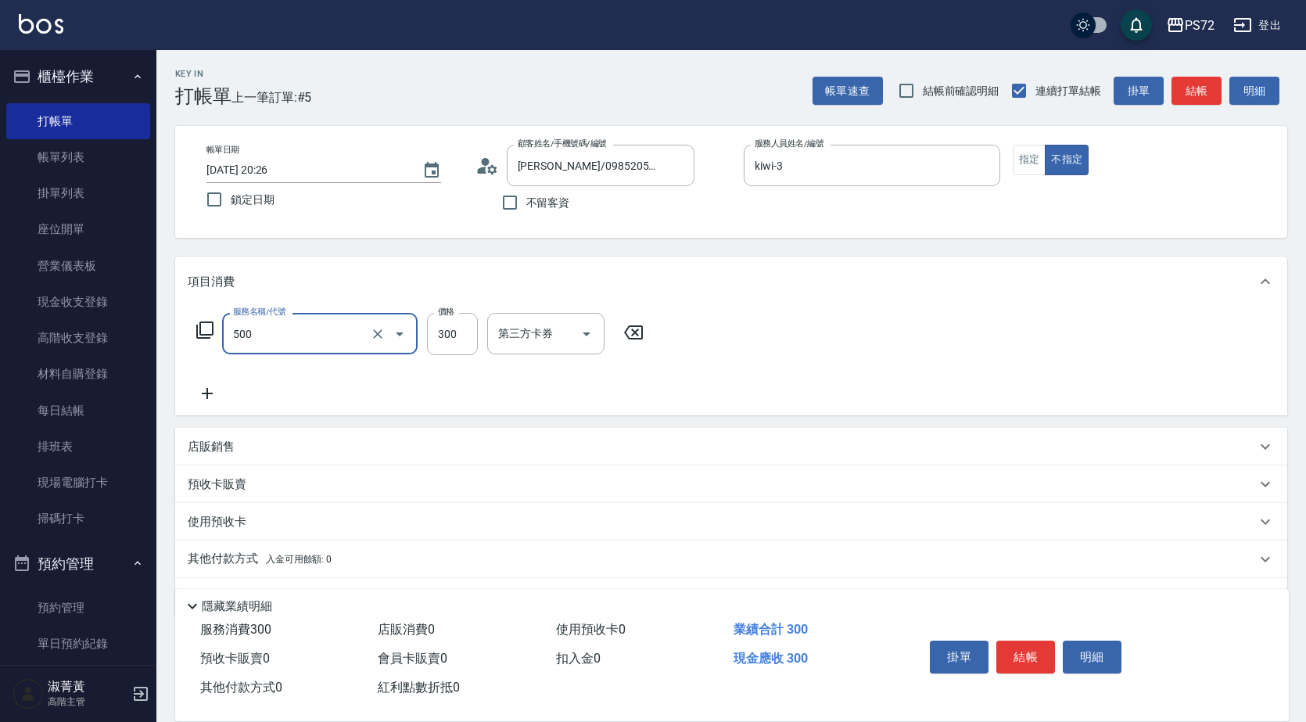
type input "洗髮(A級)(500)"
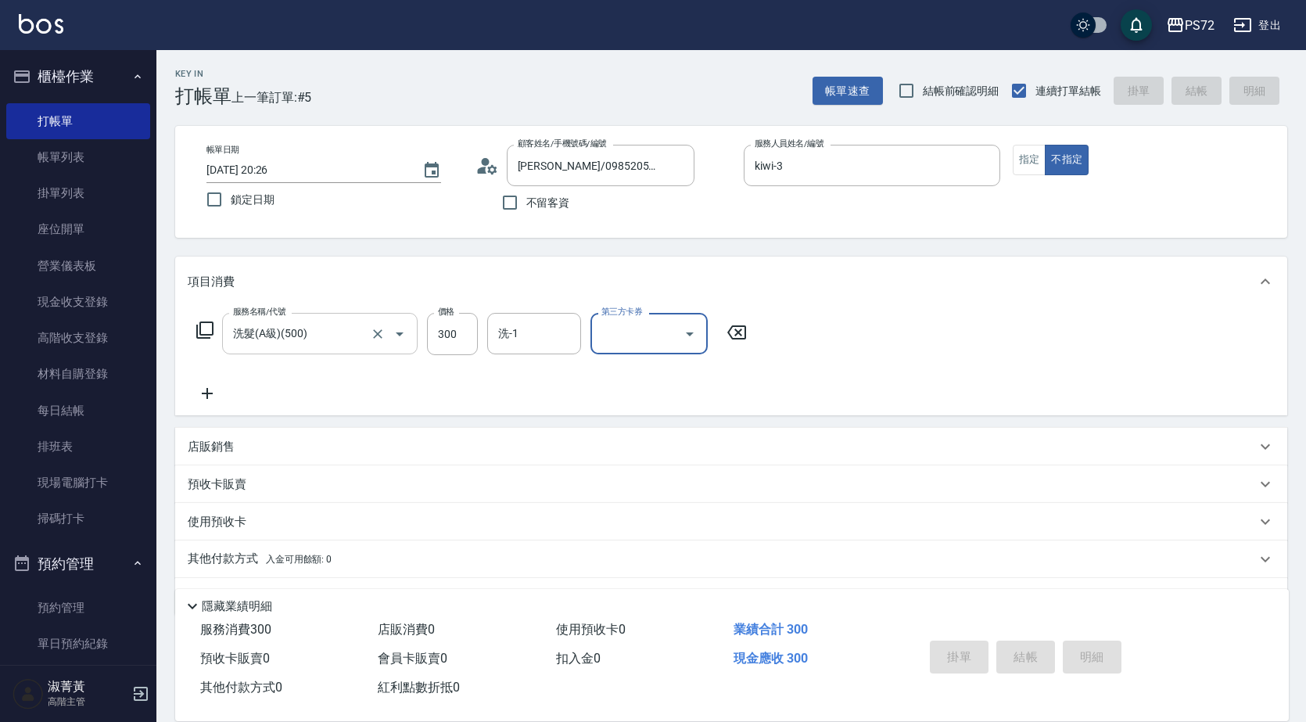
type input "[DATE] 20:27"
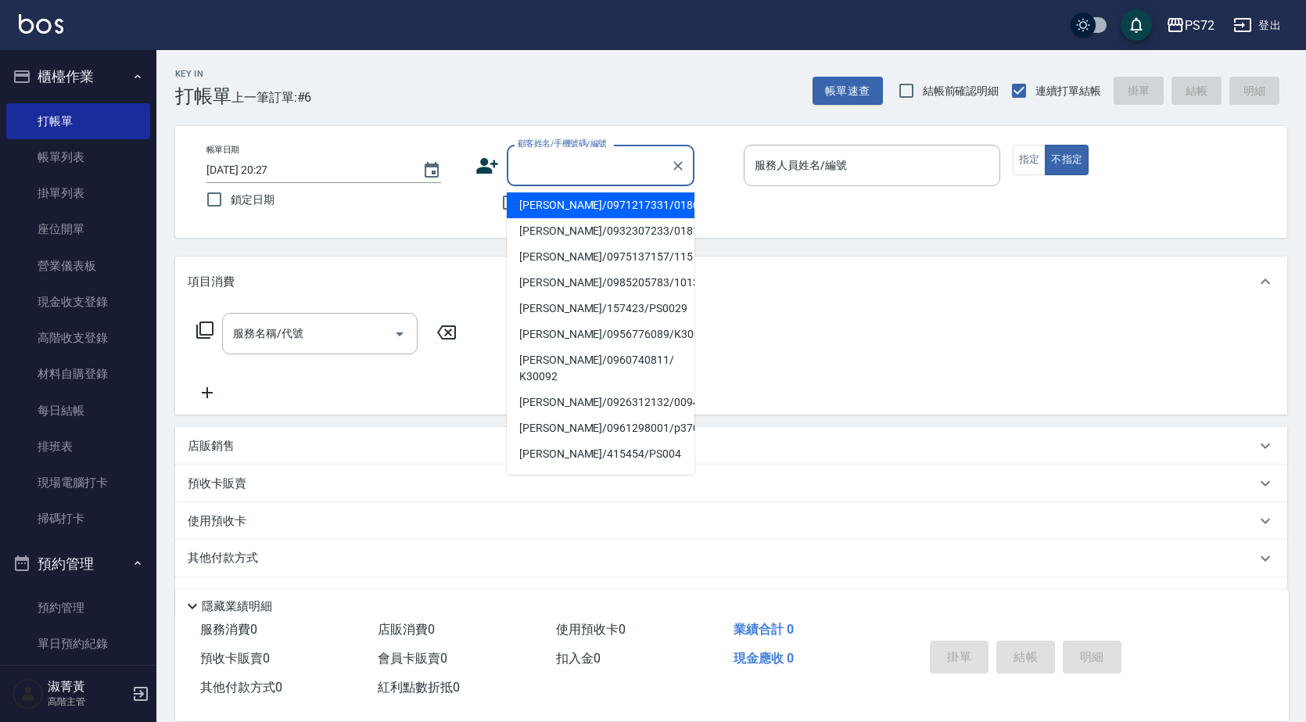
click at [550, 177] on input "顧客姓名/手機號碼/編號" at bounding box center [589, 165] width 150 height 27
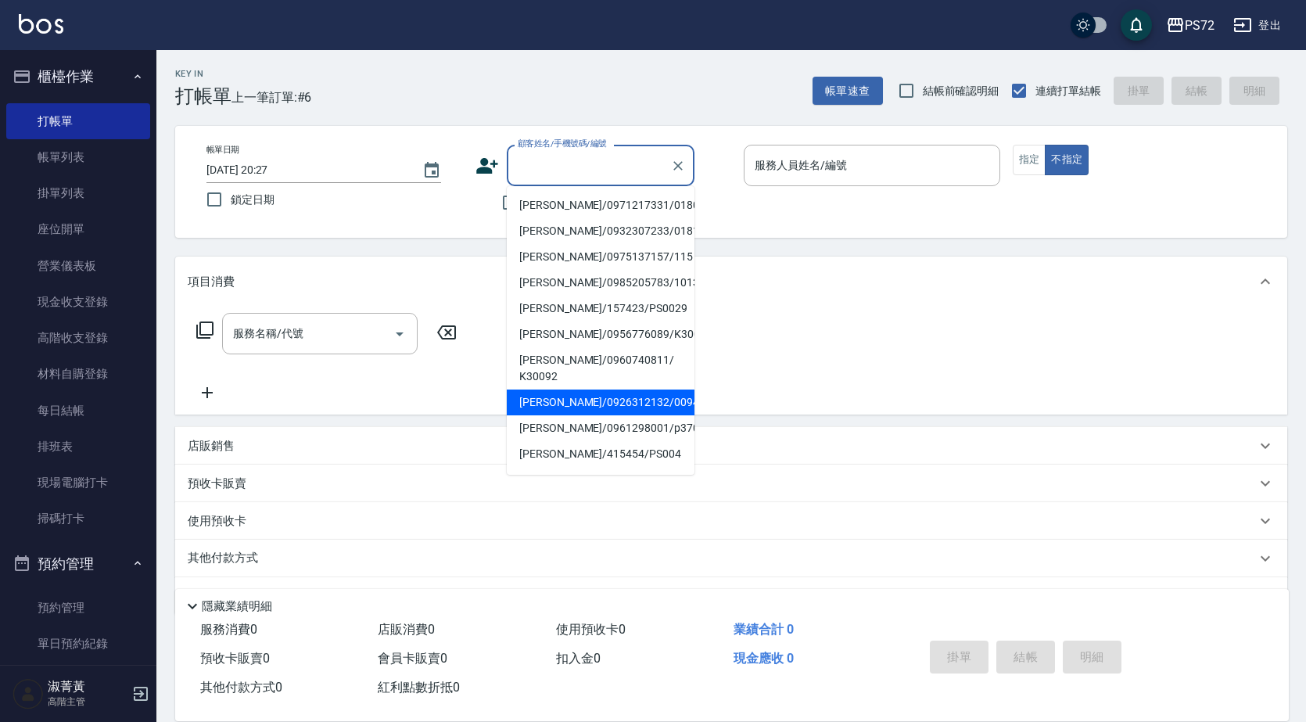
scroll to position [240, 0]
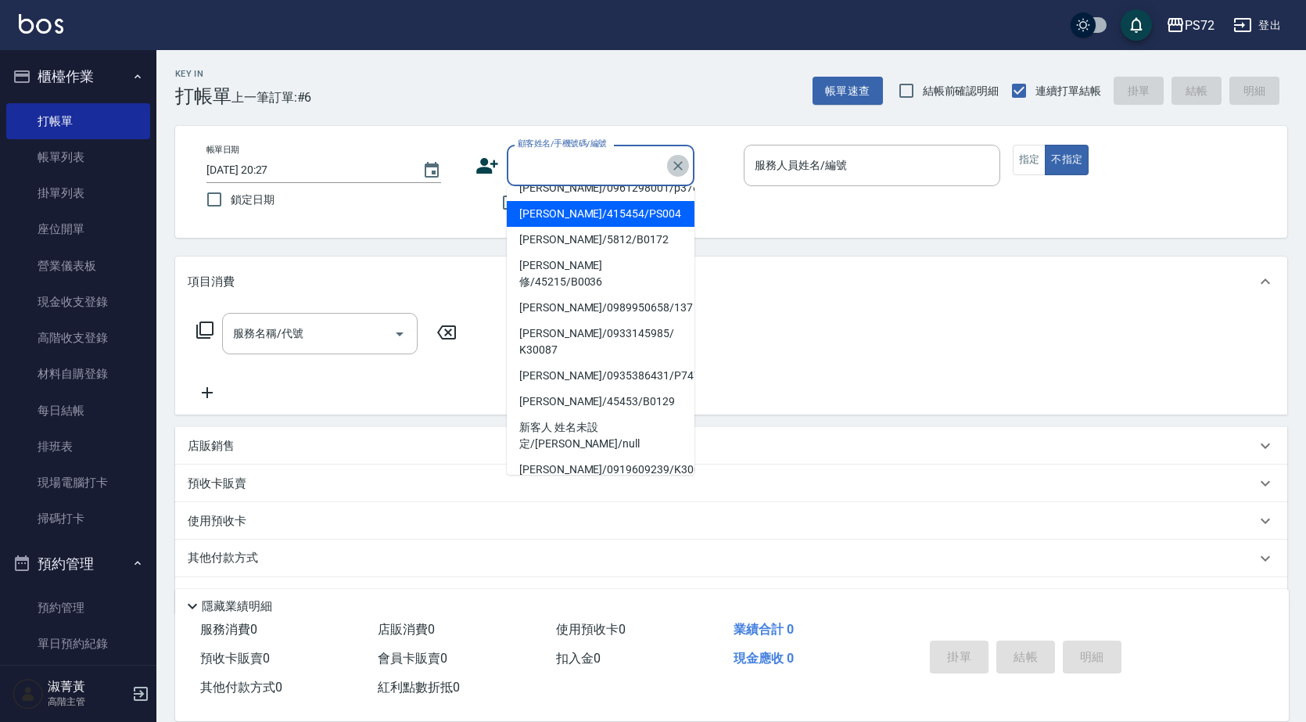
click at [677, 162] on icon "Clear" at bounding box center [678, 166] width 16 height 16
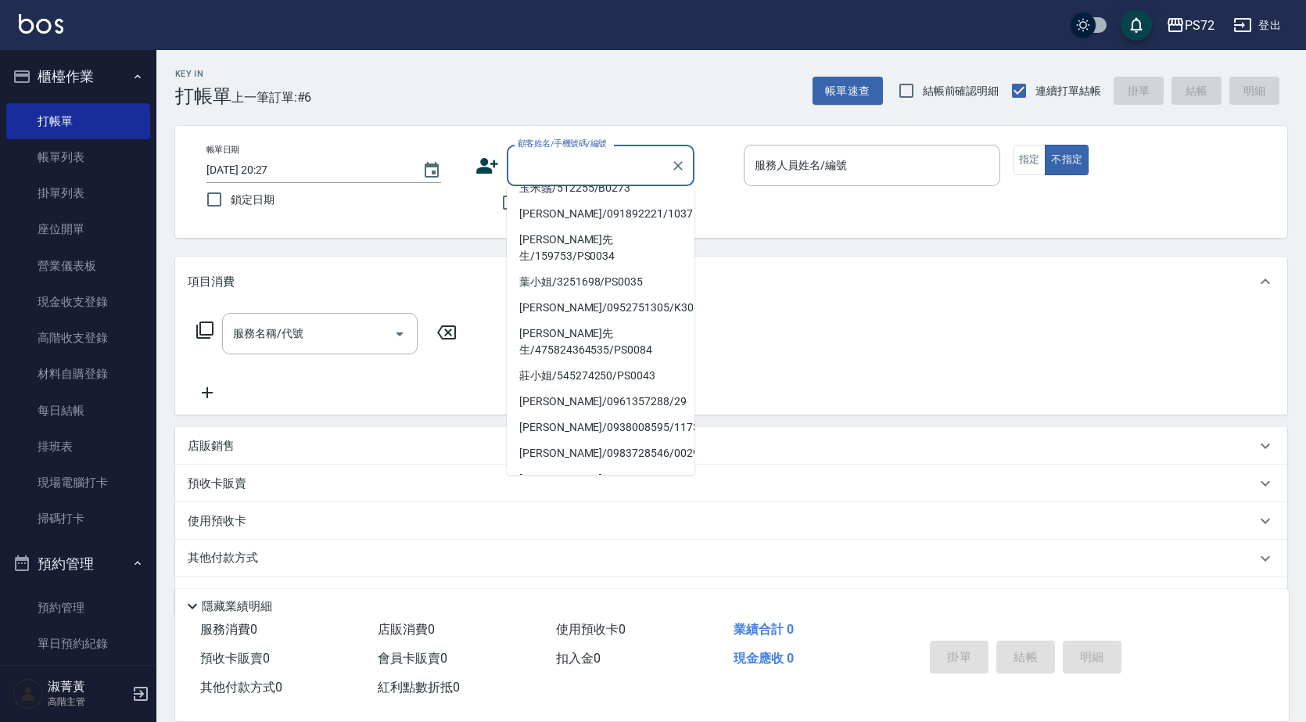
click at [626, 154] on input "顧客姓名/手機號碼/編號" at bounding box center [589, 165] width 150 height 27
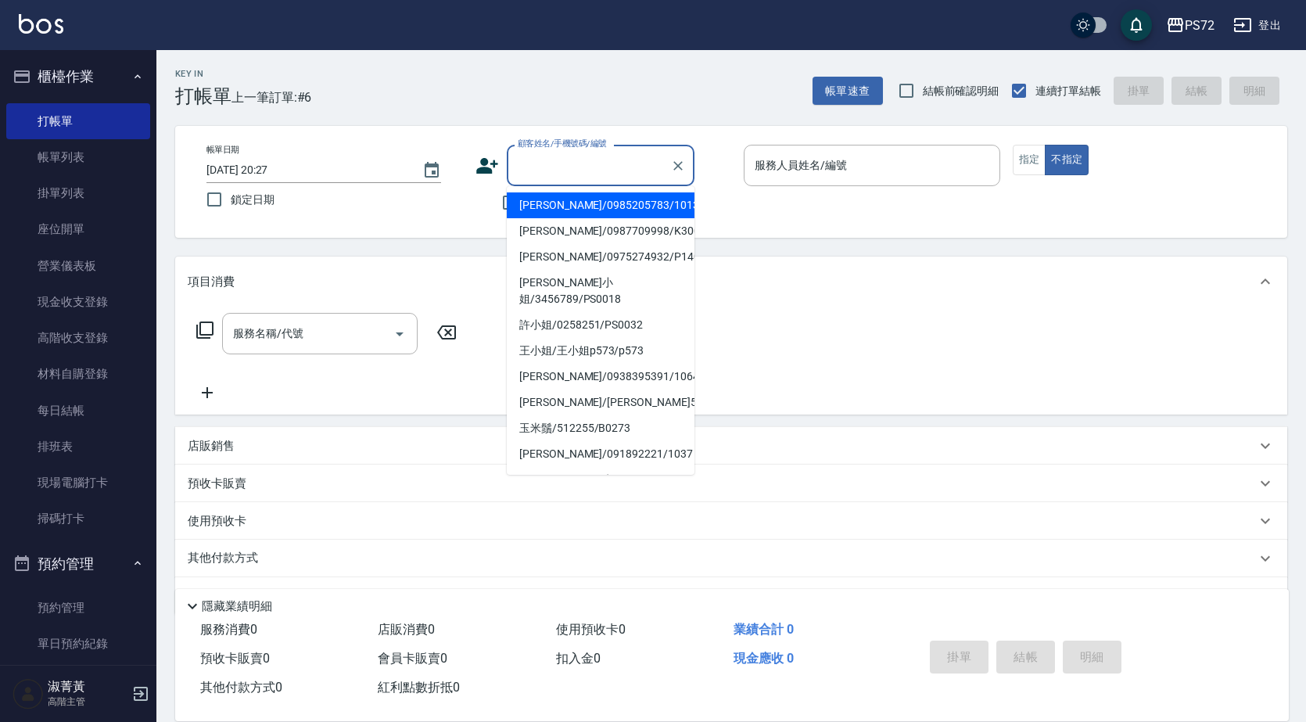
click at [626, 154] on input "顧客姓名/手機號碼/編號" at bounding box center [589, 165] width 150 height 27
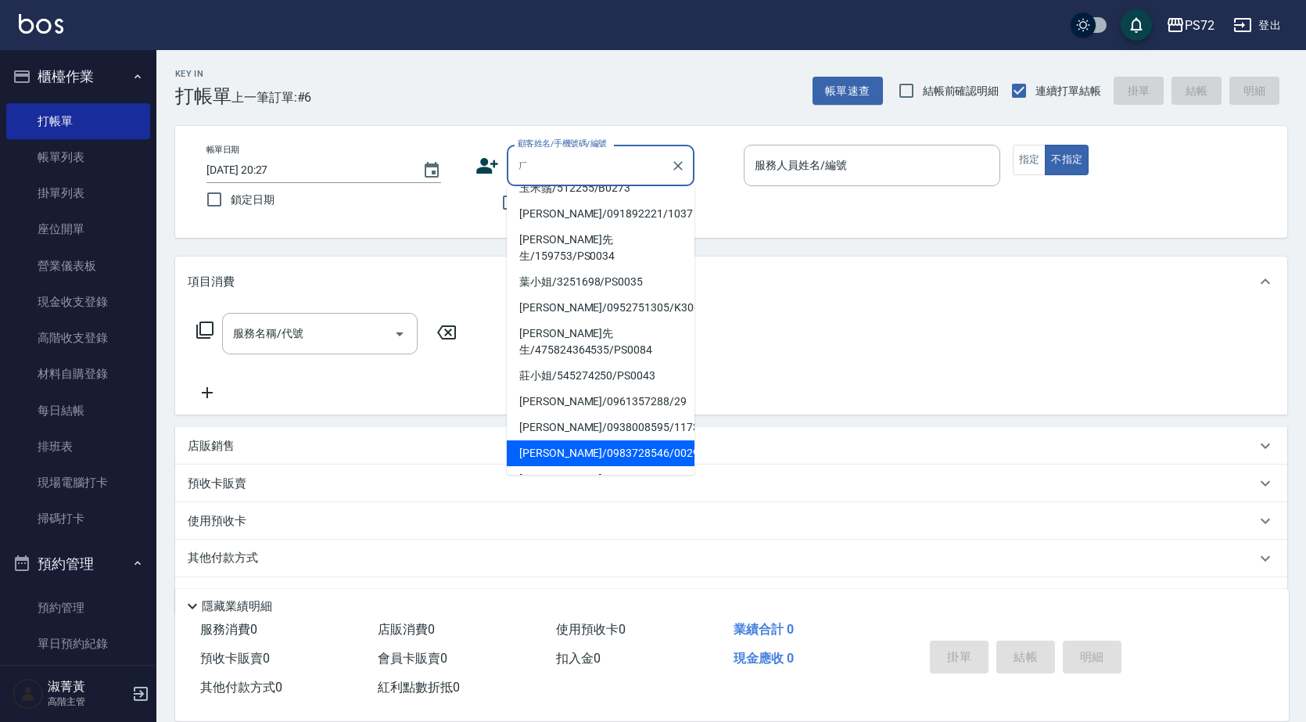
scroll to position [0, 0]
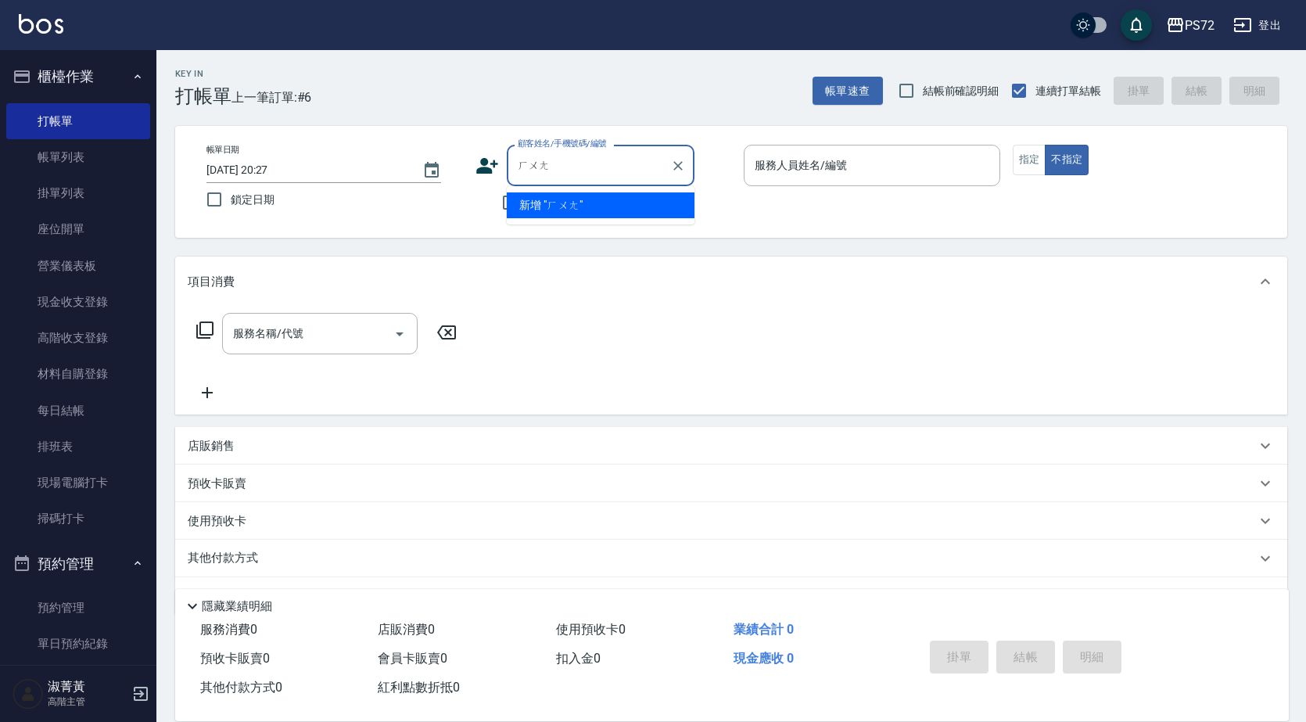
type input "黃"
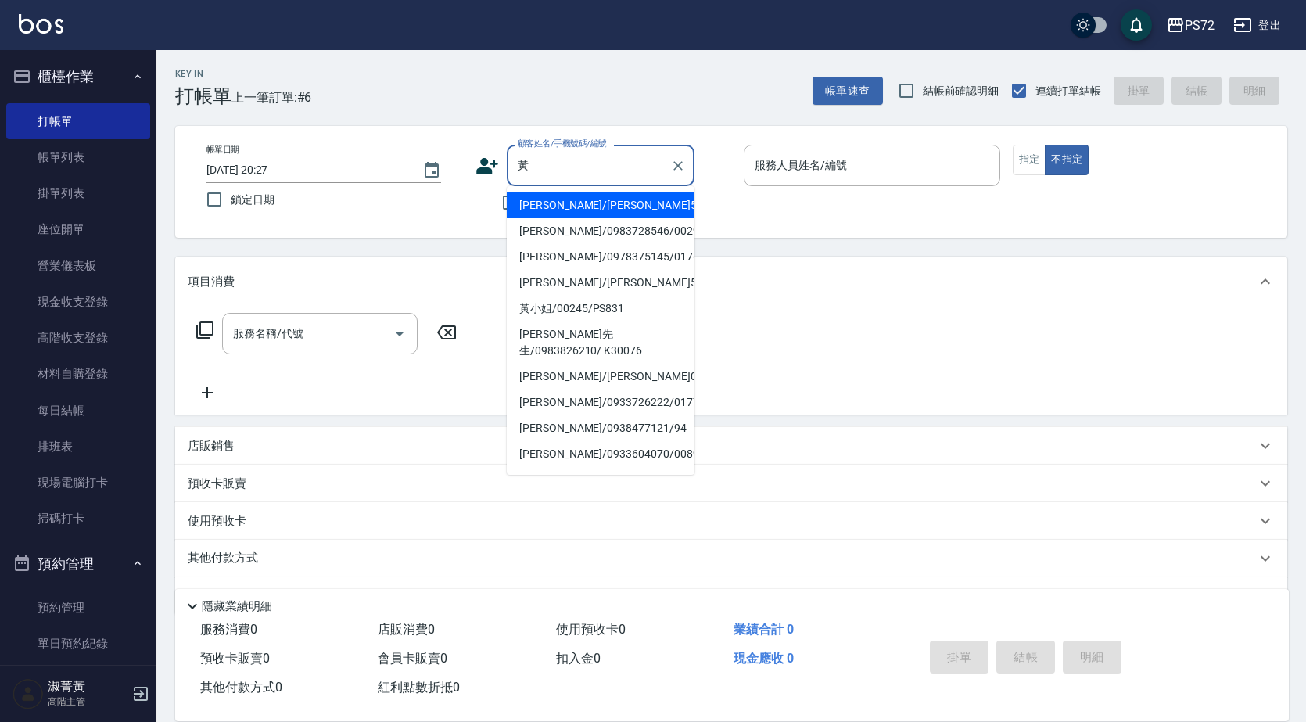
click at [618, 172] on input "黃" at bounding box center [589, 165] width 150 height 27
click at [657, 288] on li "王先生/55111/PS0048" at bounding box center [601, 283] width 188 height 26
type input "王先生/55111/PS0048"
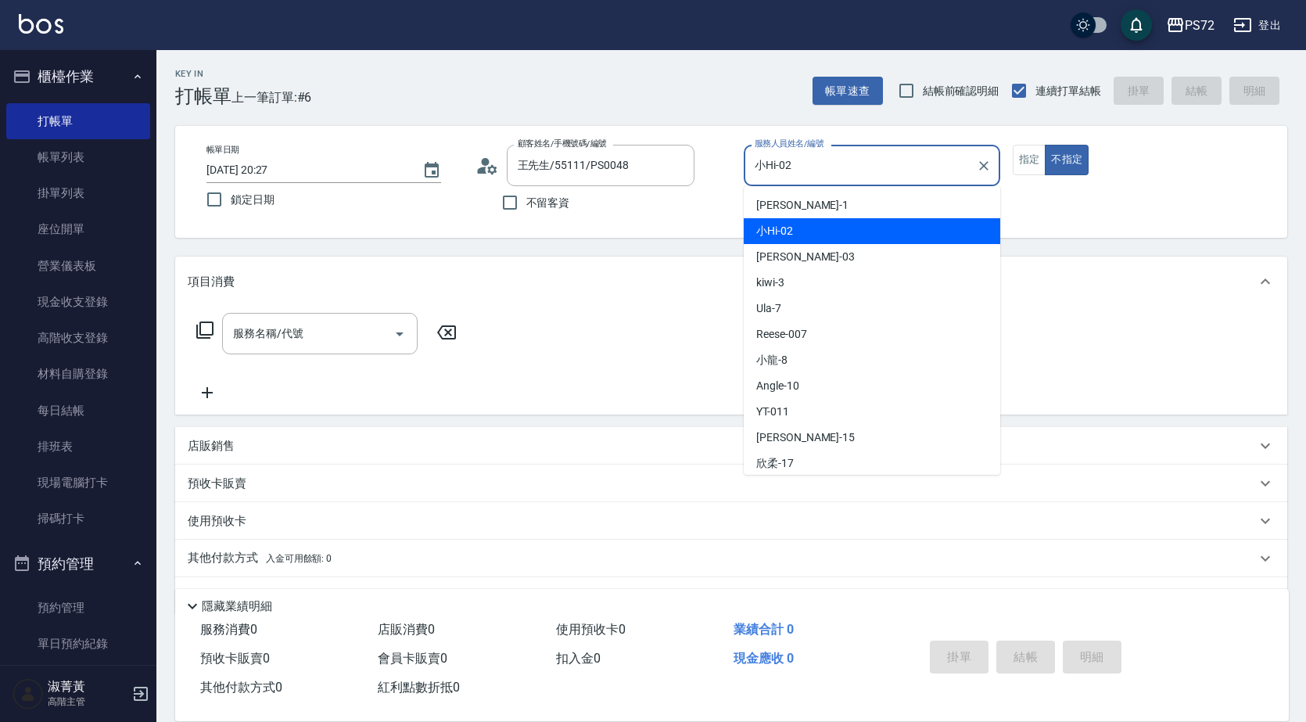
click at [868, 173] on input "小Hi-02" at bounding box center [859, 165] width 219 height 27
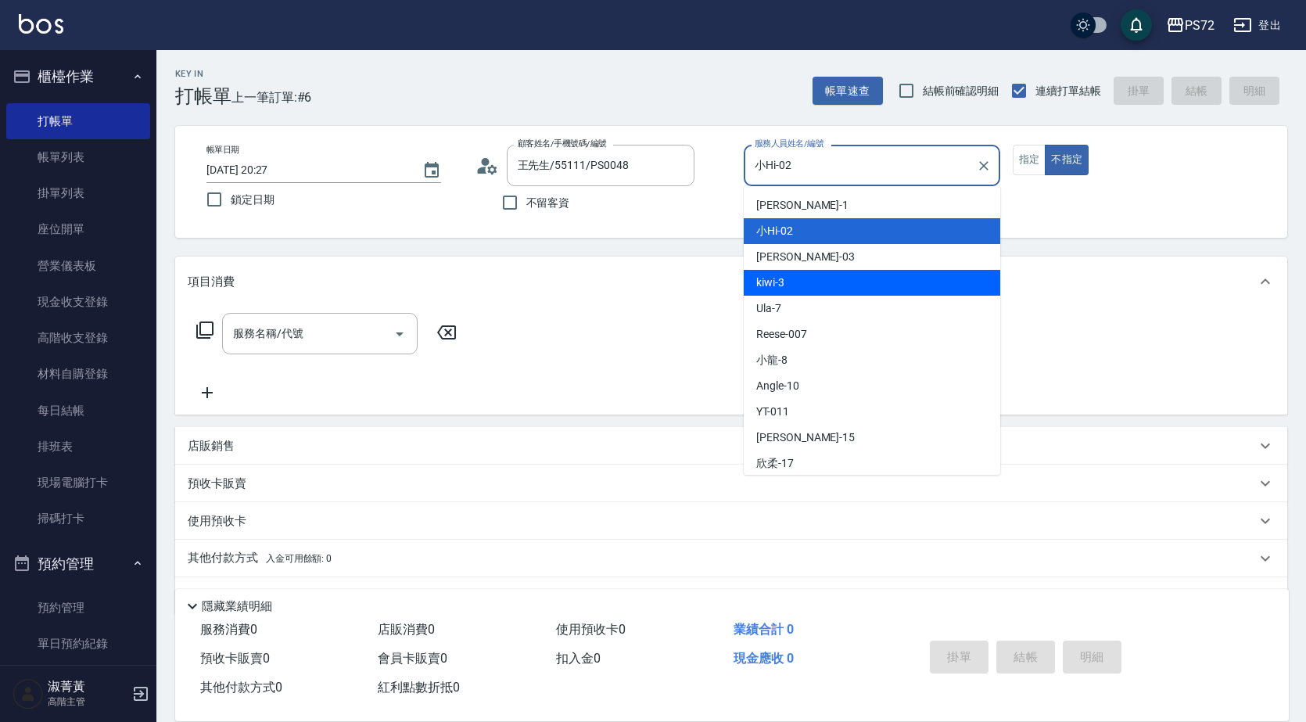
click at [857, 279] on div "kiwi -3" at bounding box center [871, 283] width 256 height 26
type input "kiwi-3"
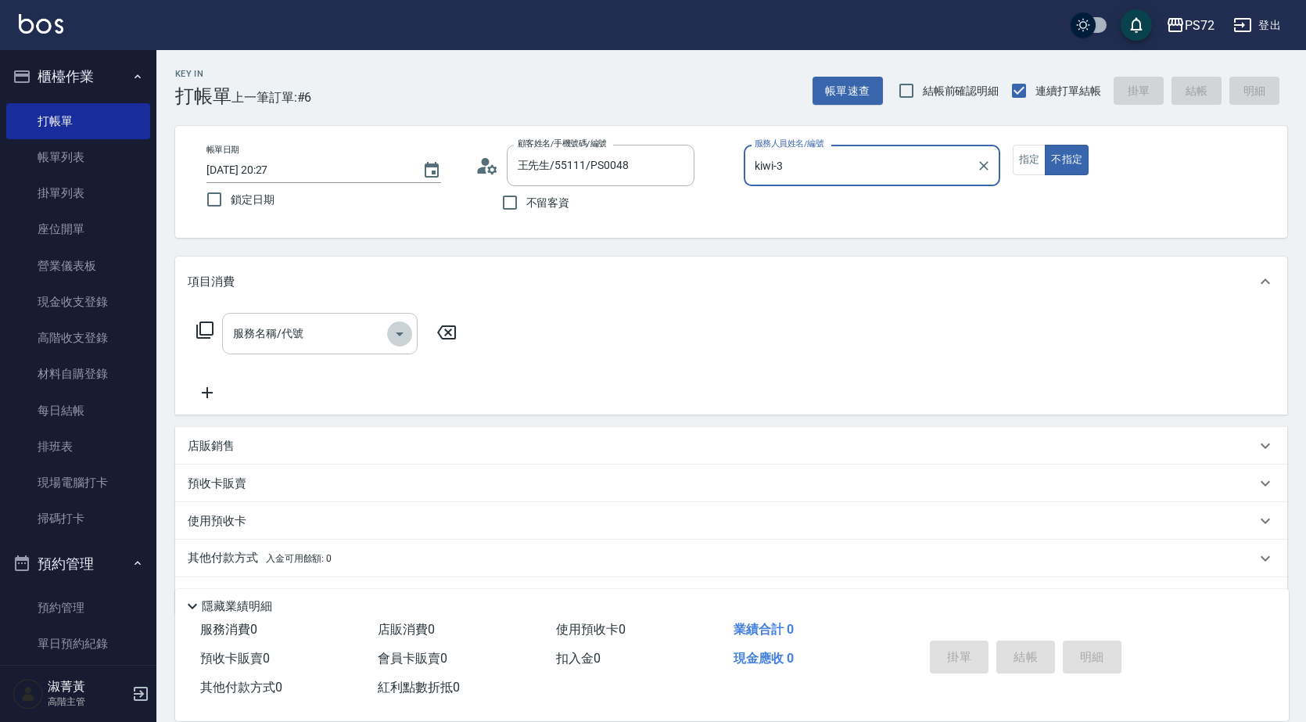
click at [394, 336] on icon "Open" at bounding box center [399, 333] width 19 height 19
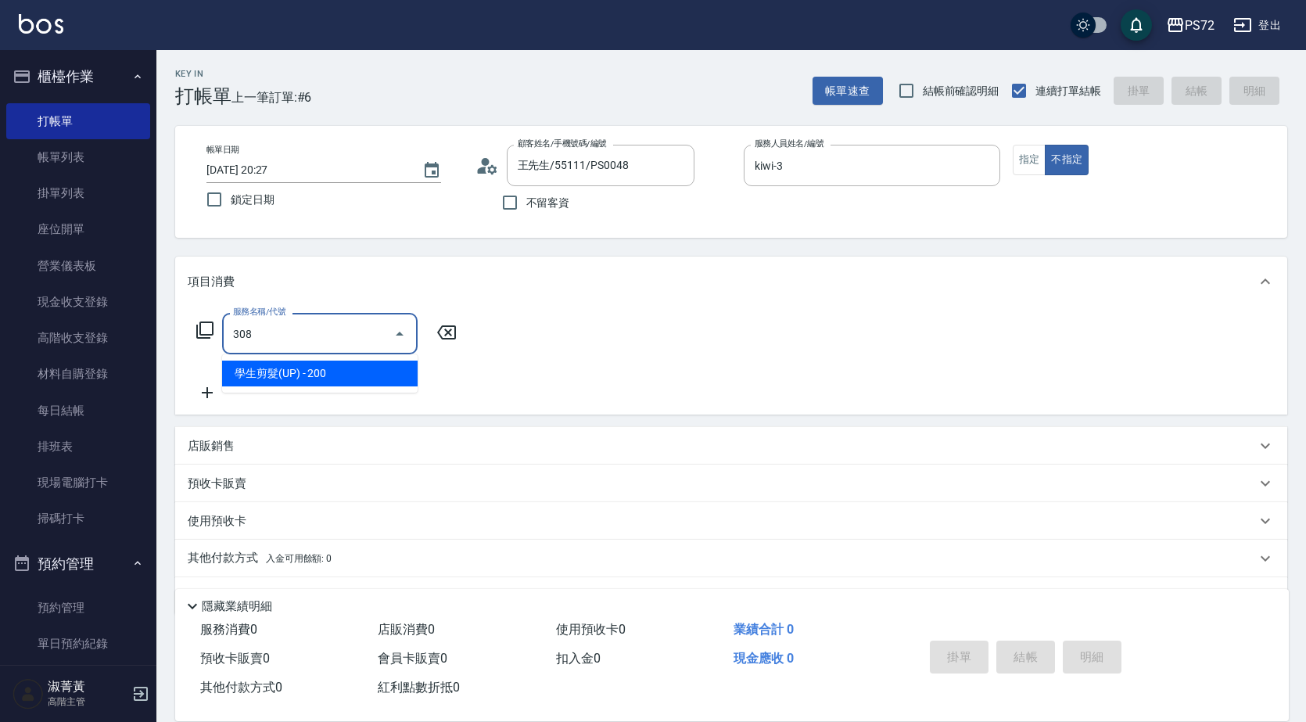
type input "學生剪髮(UP)(308)"
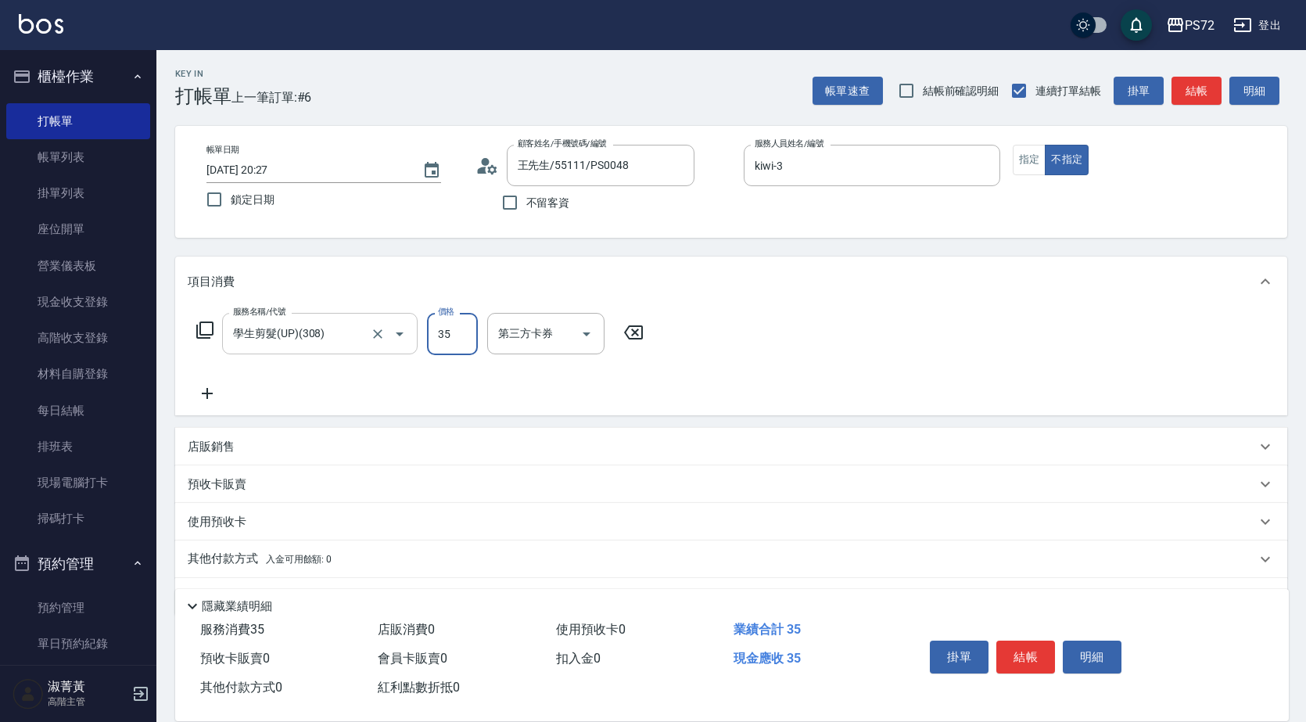
type input "350"
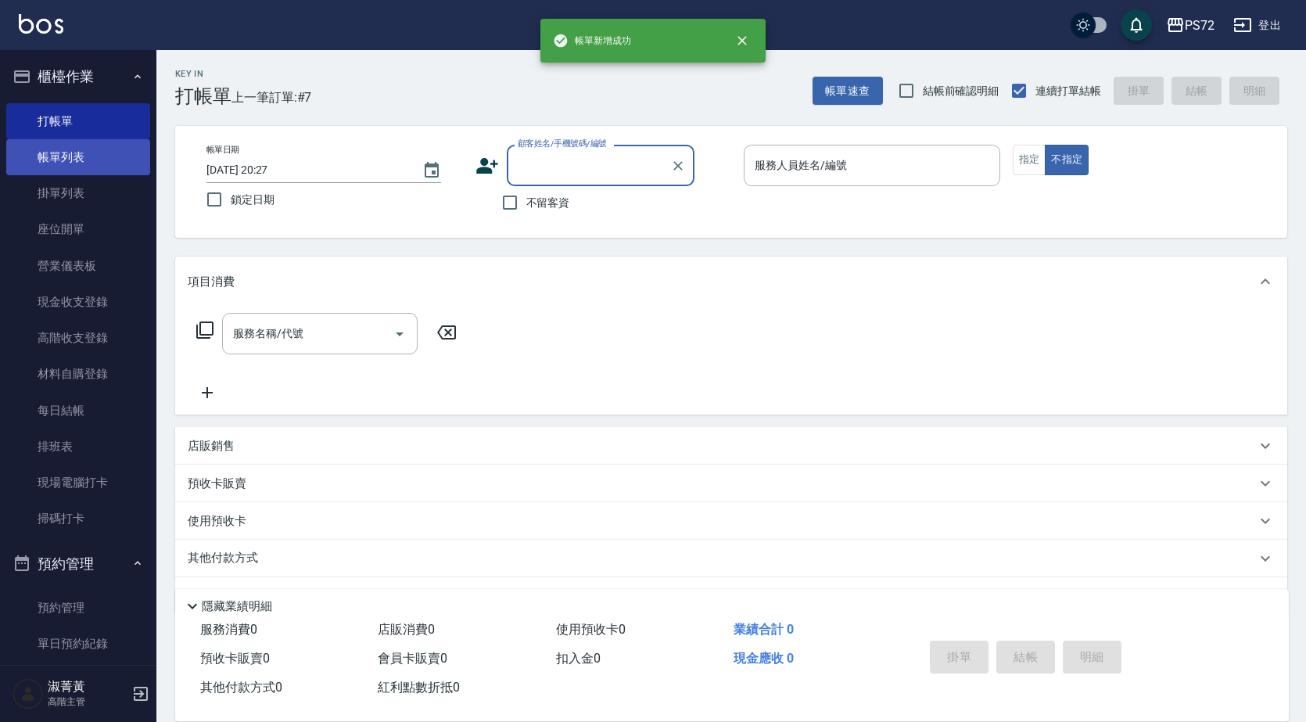
click at [7, 152] on link "帳單列表" at bounding box center [78, 157] width 144 height 36
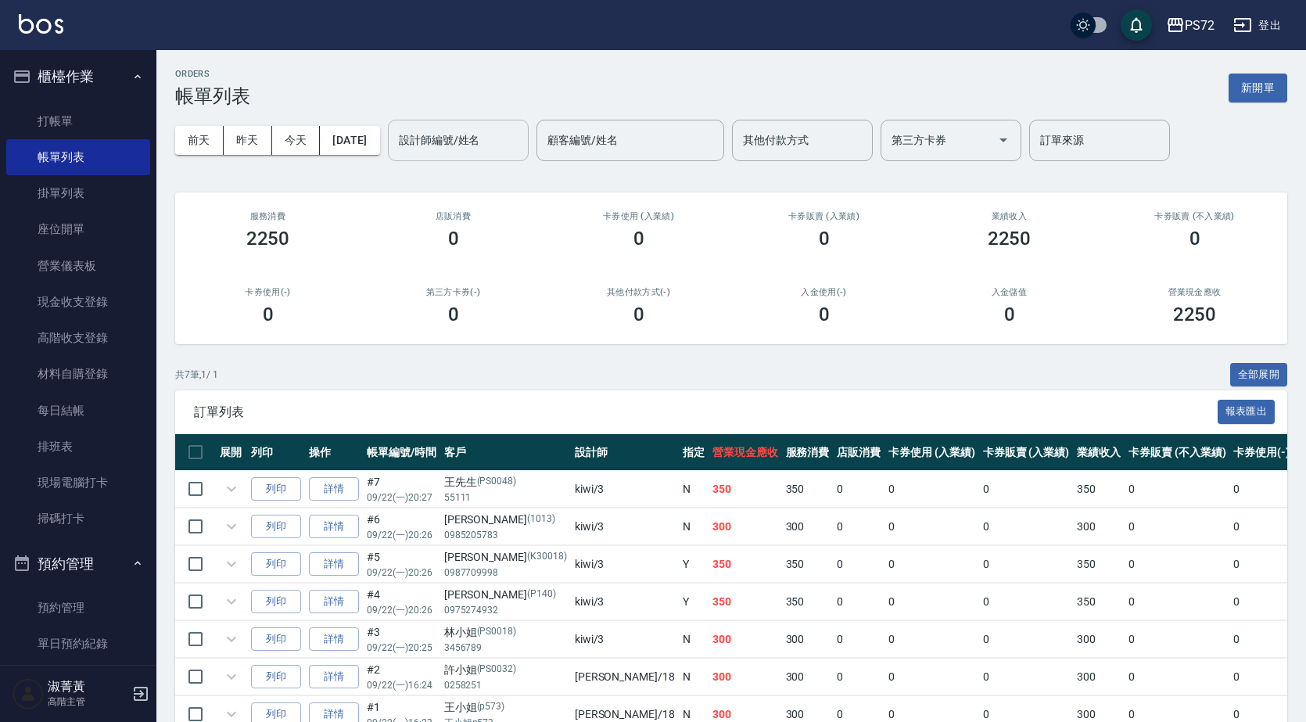
click at [444, 124] on div "設計師編號/姓名" at bounding box center [458, 140] width 141 height 41
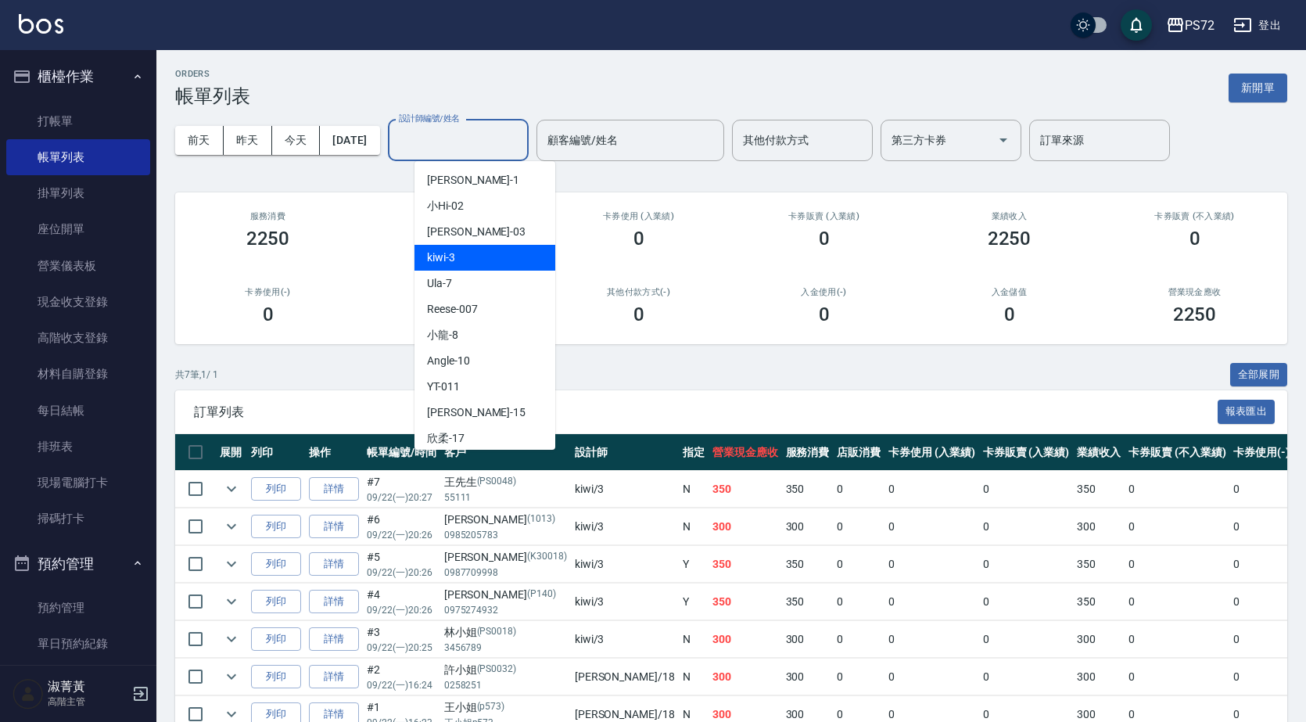
click at [504, 267] on div "kiwi -3" at bounding box center [484, 258] width 141 height 26
type input "kiwi-3"
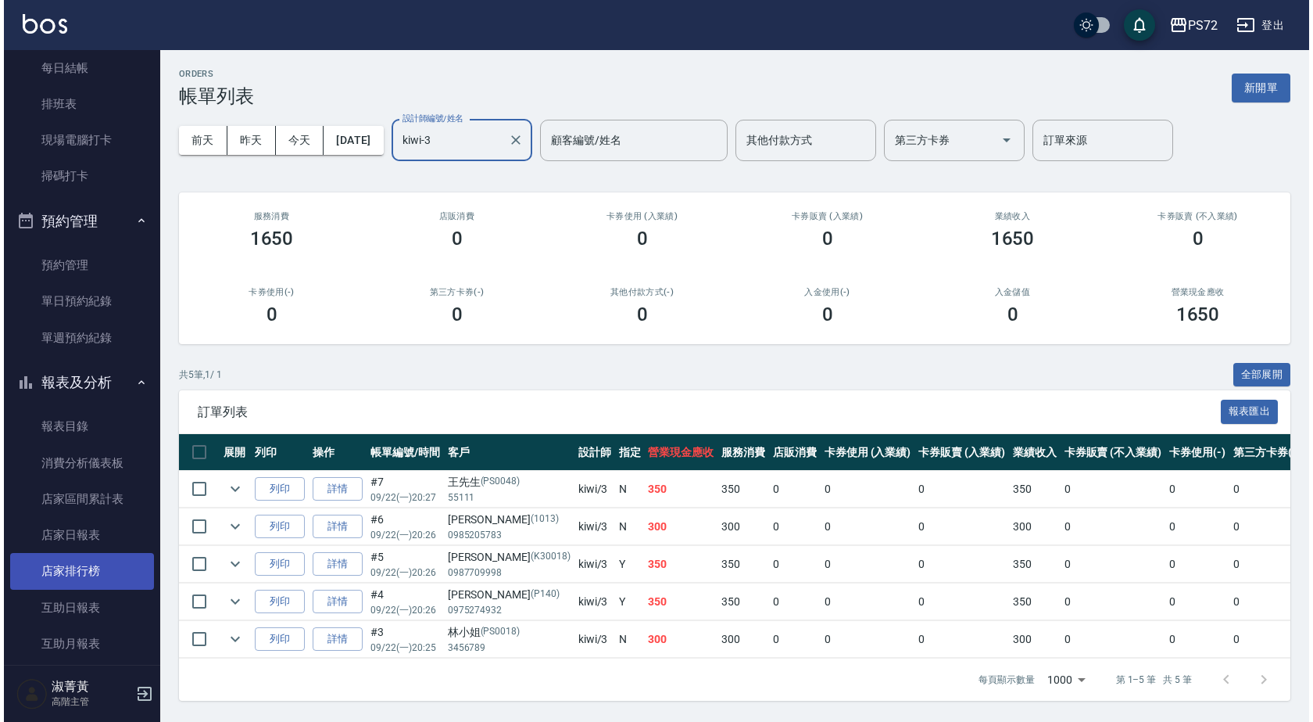
scroll to position [469, 0]
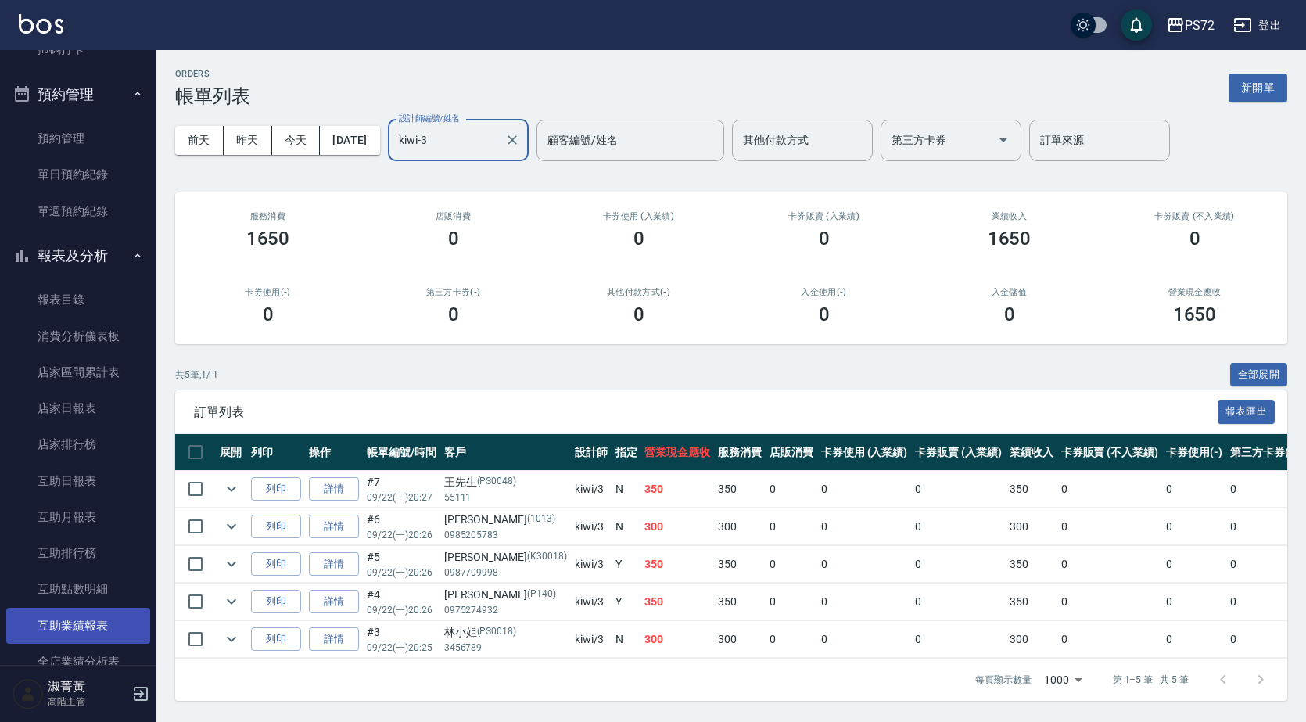
click at [101, 621] on link "互助業績報表" at bounding box center [78, 625] width 144 height 36
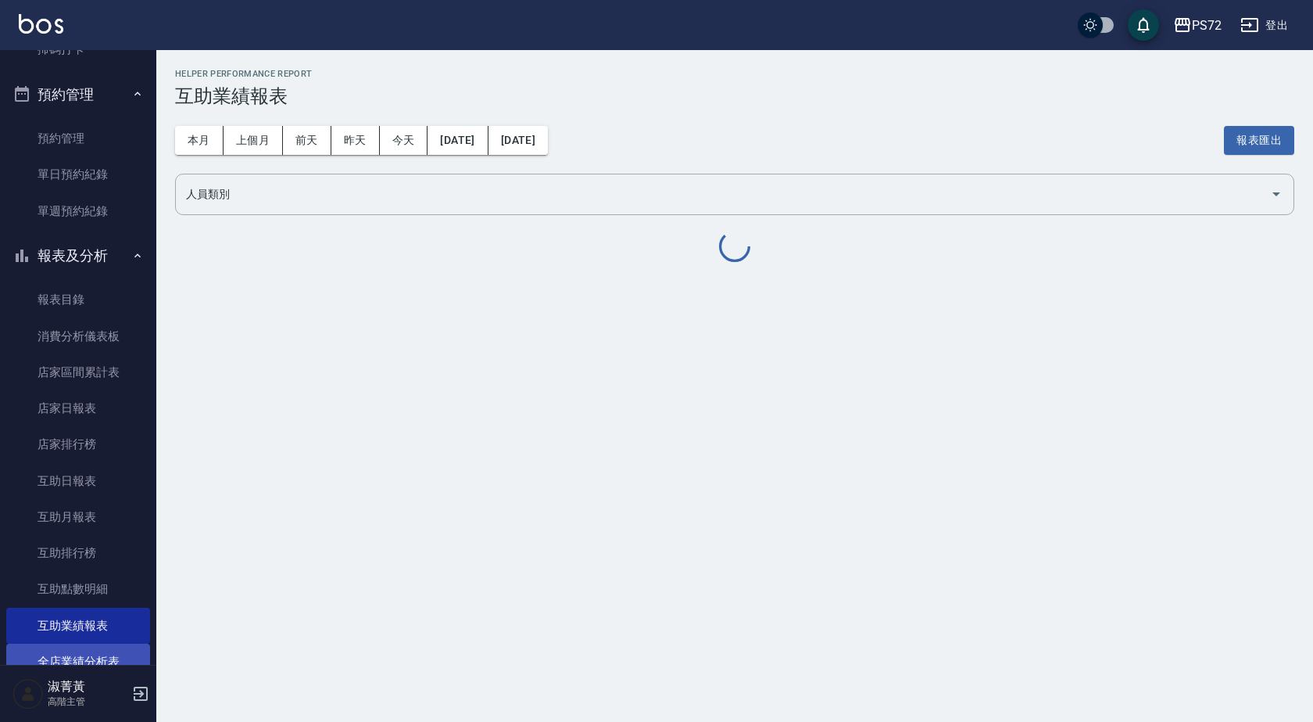
click at [98, 653] on link "全店業績分析表" at bounding box center [78, 661] width 144 height 36
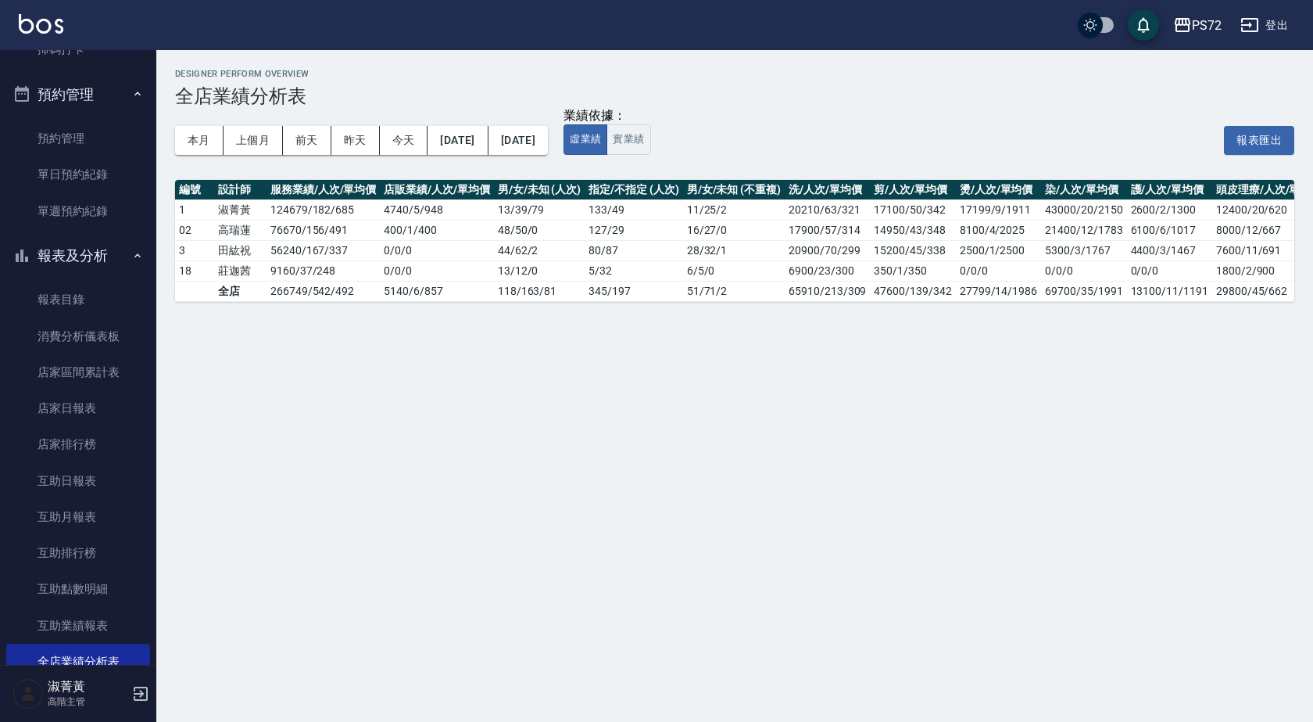
click at [650, 122] on div "業績依據：" at bounding box center [607, 116] width 87 height 16
click at [650, 134] on button "實業績" at bounding box center [629, 139] width 44 height 30
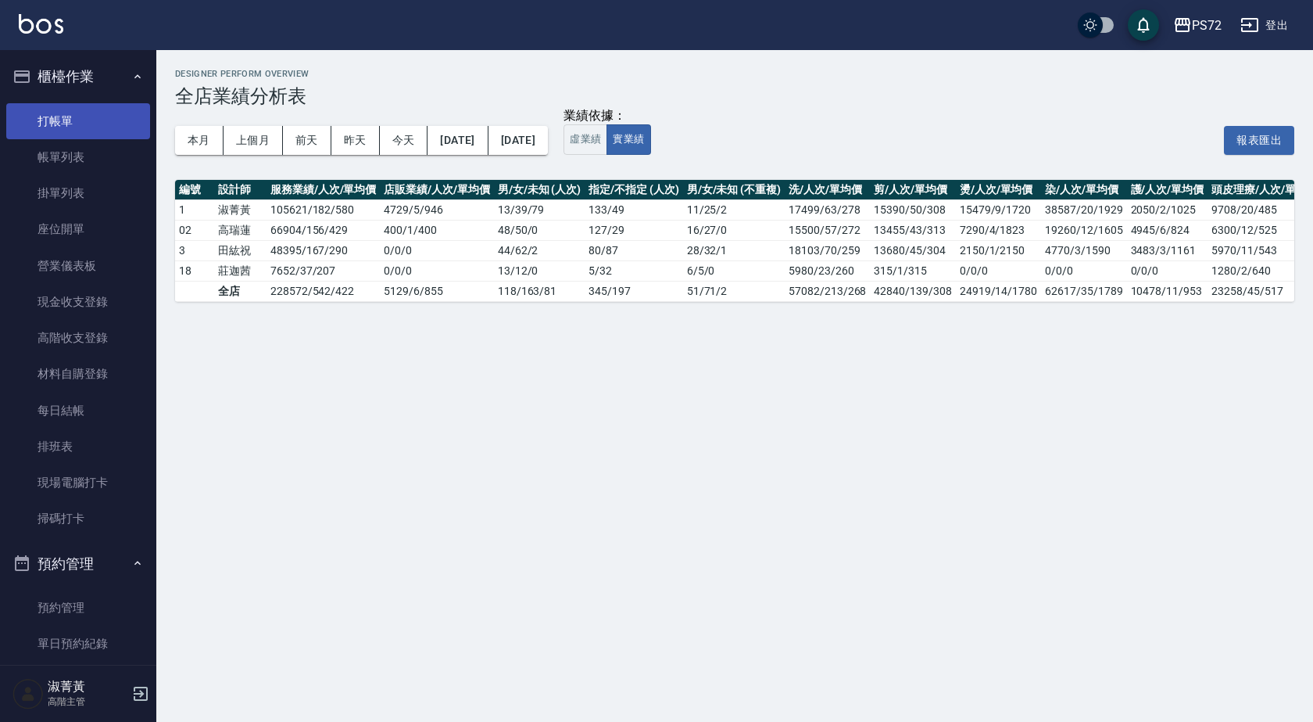
click at [84, 118] on link "打帳單" at bounding box center [78, 121] width 144 height 36
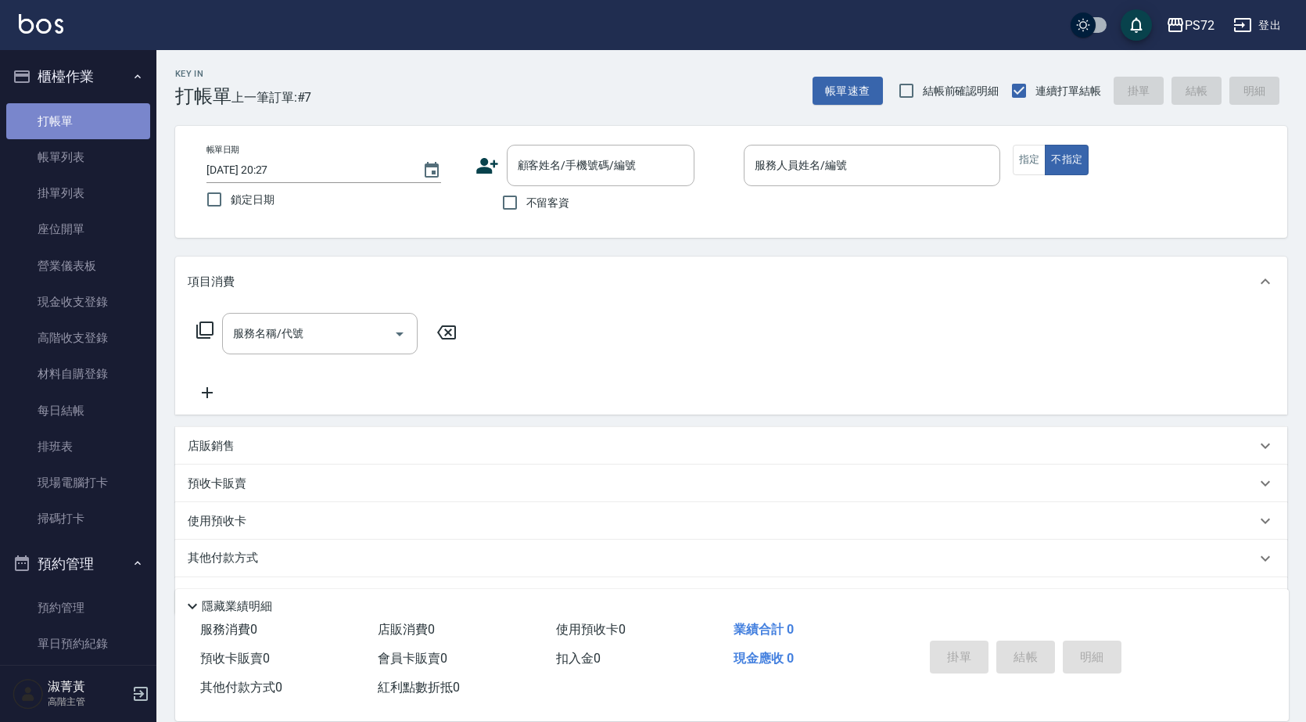
click at [87, 124] on link "打帳單" at bounding box center [78, 121] width 144 height 36
click at [565, 174] on input "顧客姓名/手機號碼/編號" at bounding box center [589, 165] width 150 height 27
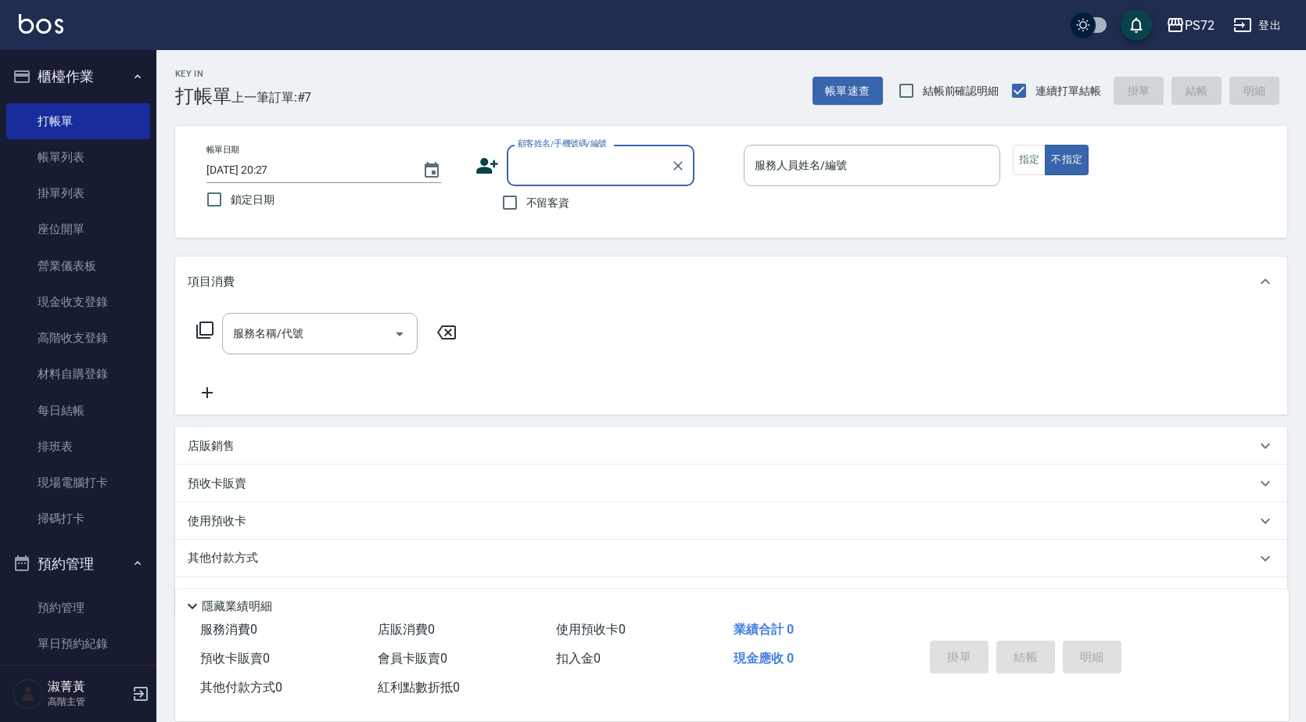
click at [575, 177] on input "顧客姓名/手機號碼/編號" at bounding box center [589, 165] width 150 height 27
type input "剛"
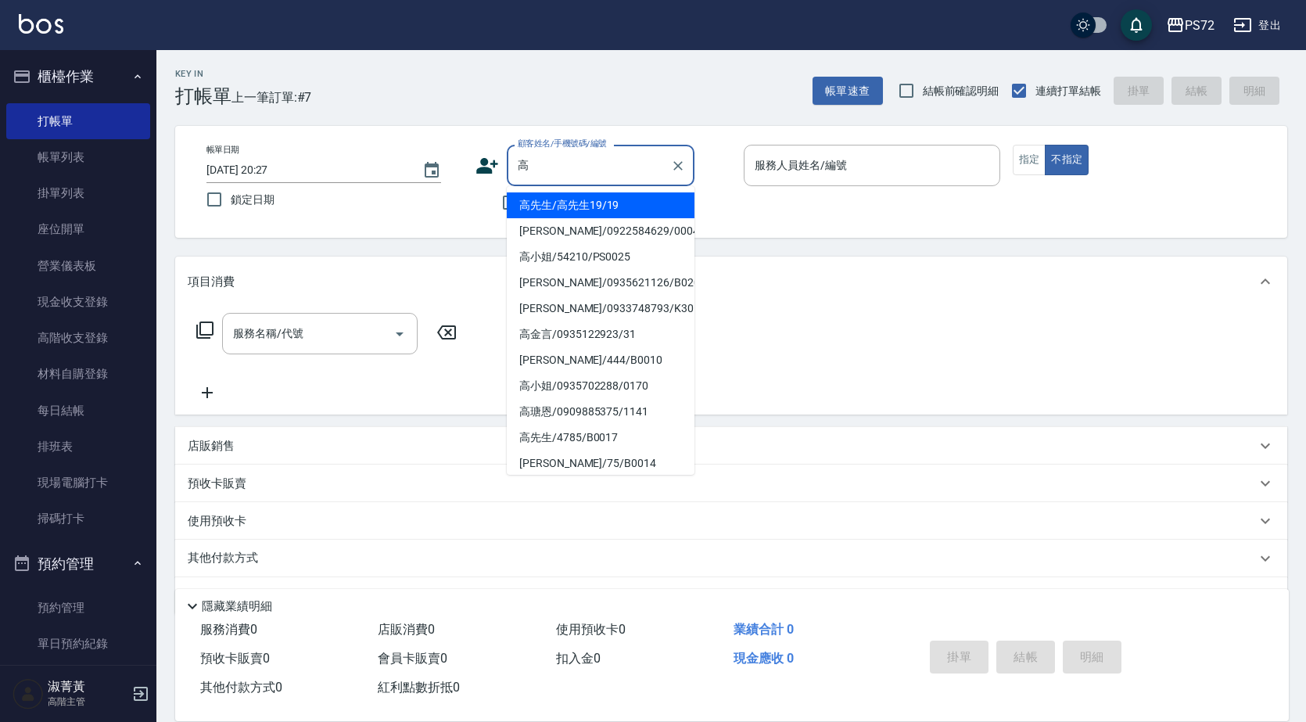
click at [571, 205] on li "高先生/高先生19/19" at bounding box center [601, 205] width 188 height 26
type input "高先生/高先生19/19"
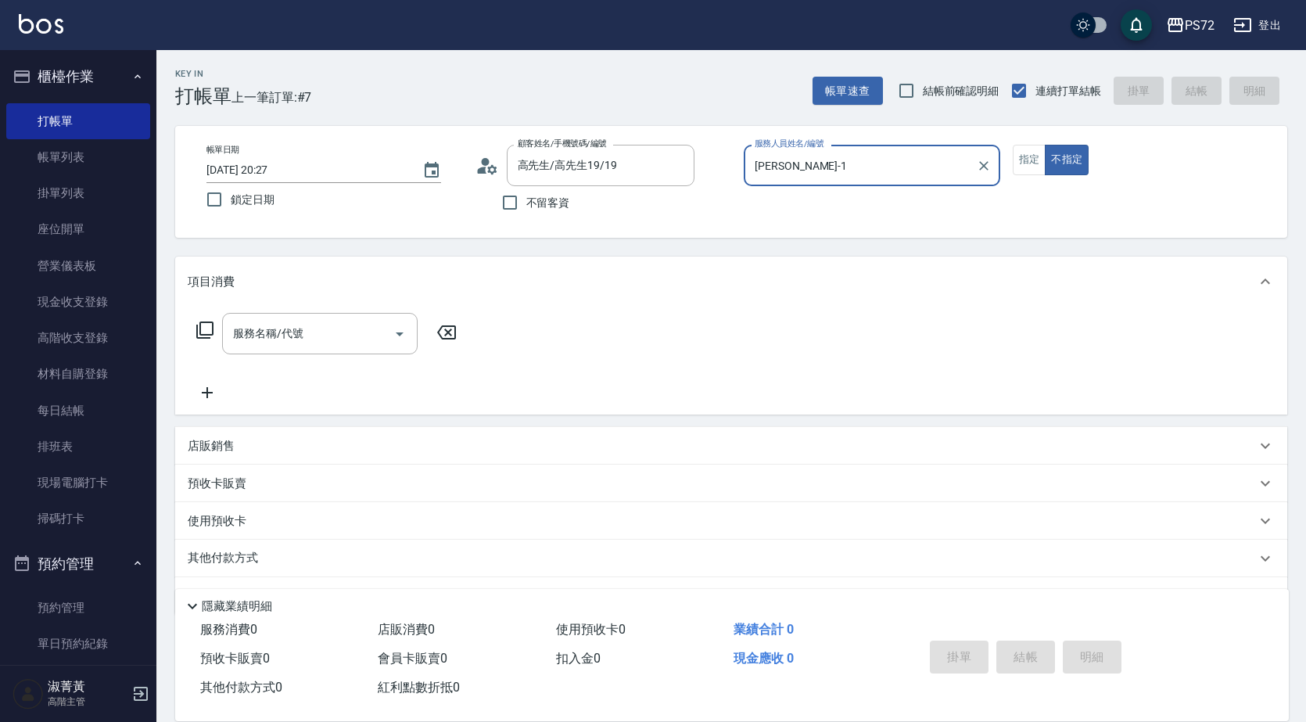
type input "[PERSON_NAME]-1"
click at [1033, 155] on button "指定" at bounding box center [1029, 160] width 34 height 30
click at [383, 331] on input "服務名稱/代號" at bounding box center [308, 333] width 158 height 27
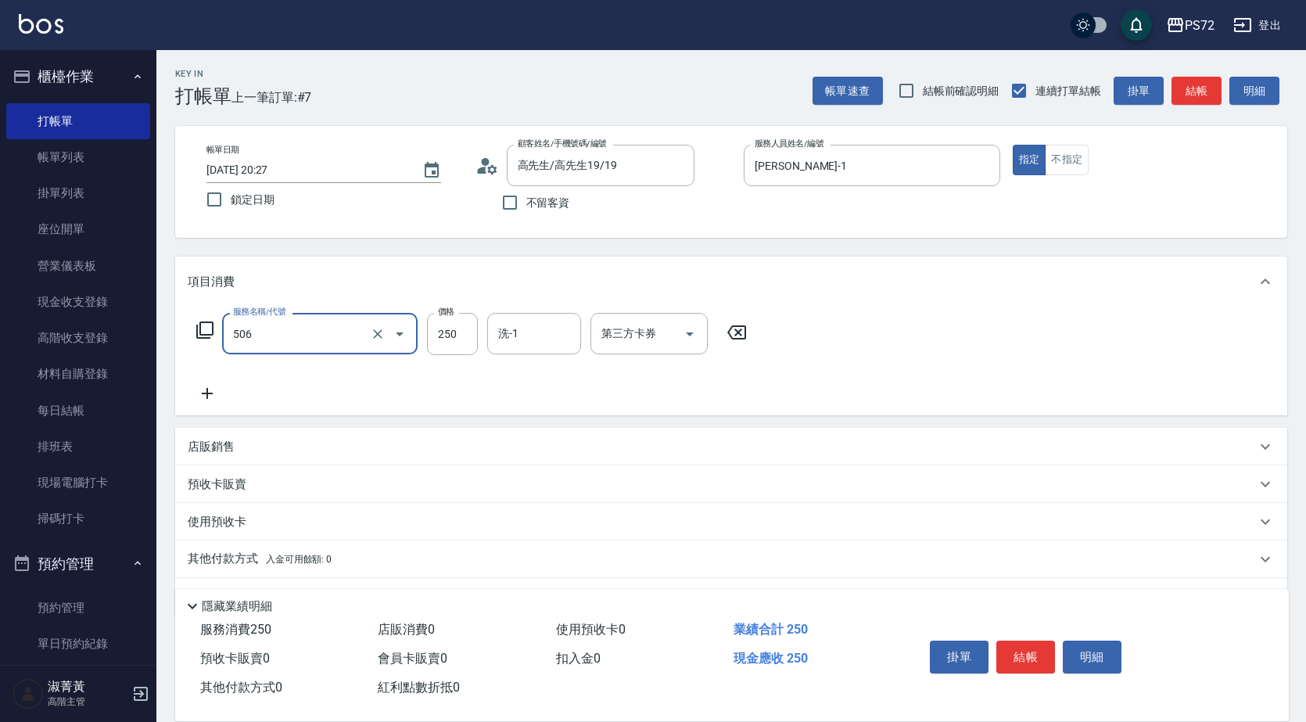
type input "洗髮學生(506)"
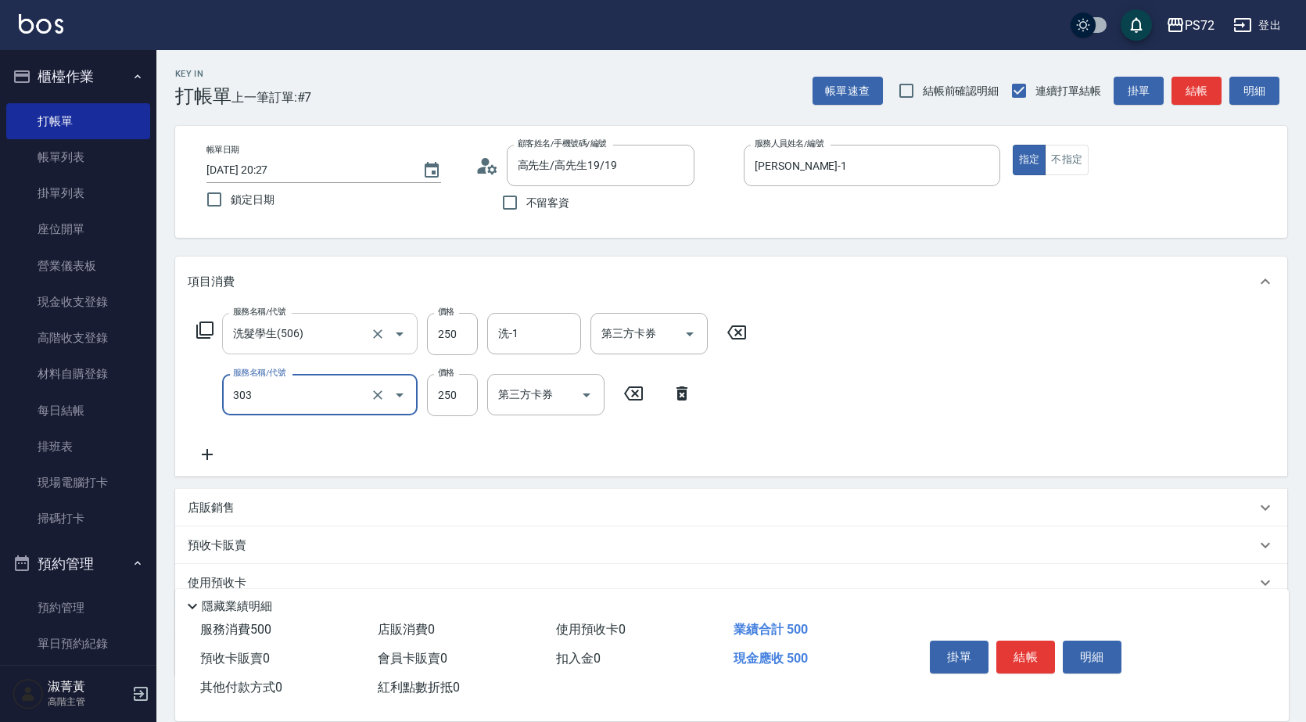
type input "剪髮(303)"
type input "350"
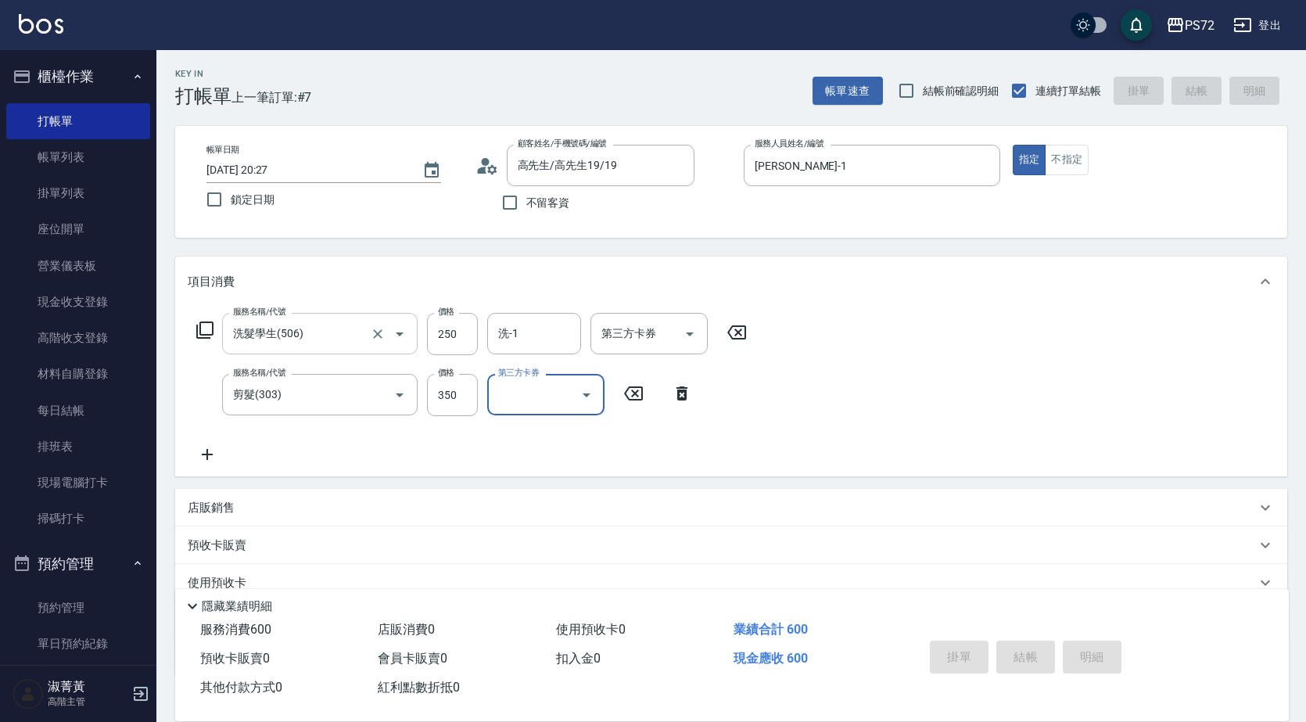
type input "[DATE] 20:40"
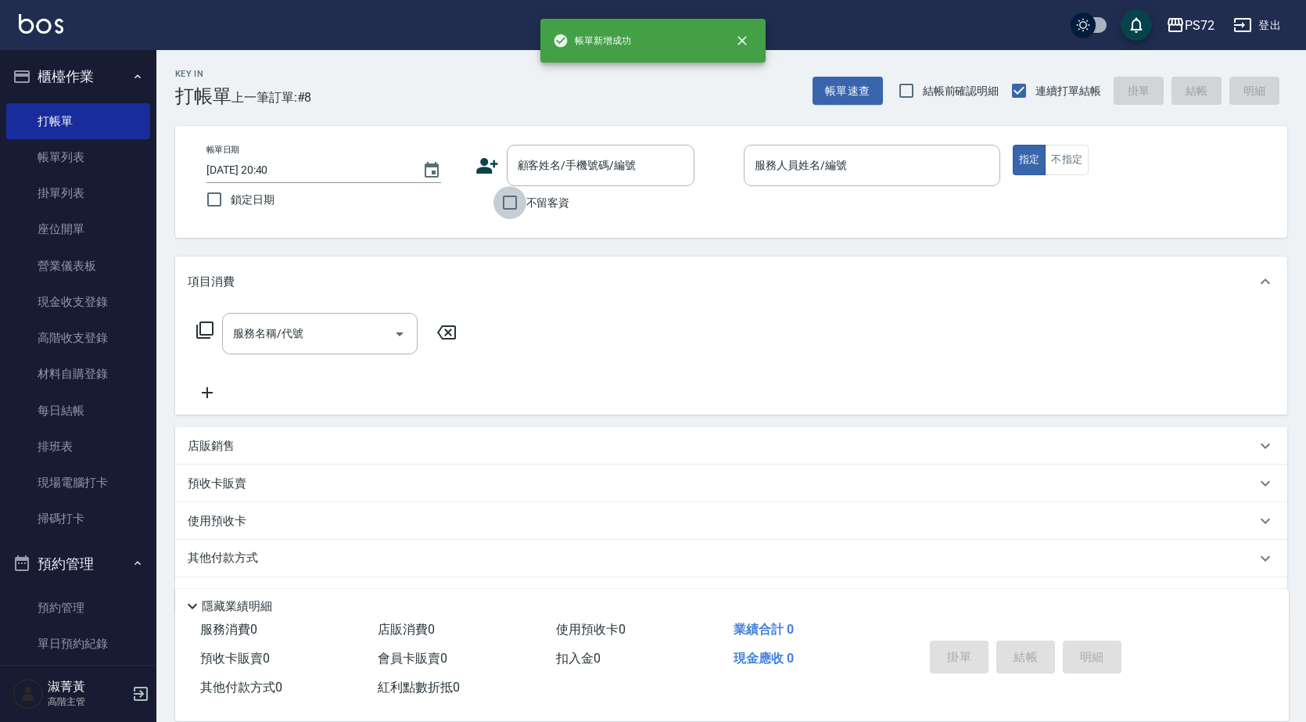
click at [503, 210] on input "不留客資" at bounding box center [509, 202] width 33 height 33
checkbox input "true"
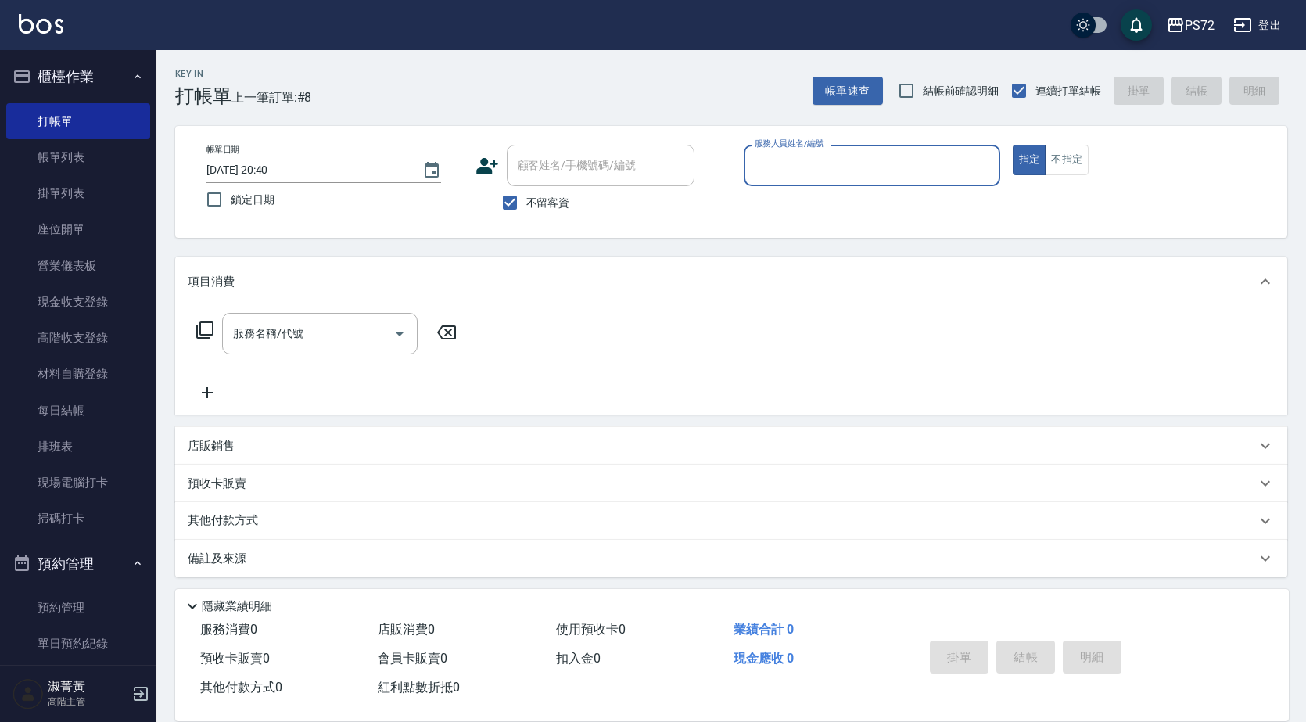
click at [884, 163] on input "服務人員姓名/編號" at bounding box center [871, 165] width 242 height 27
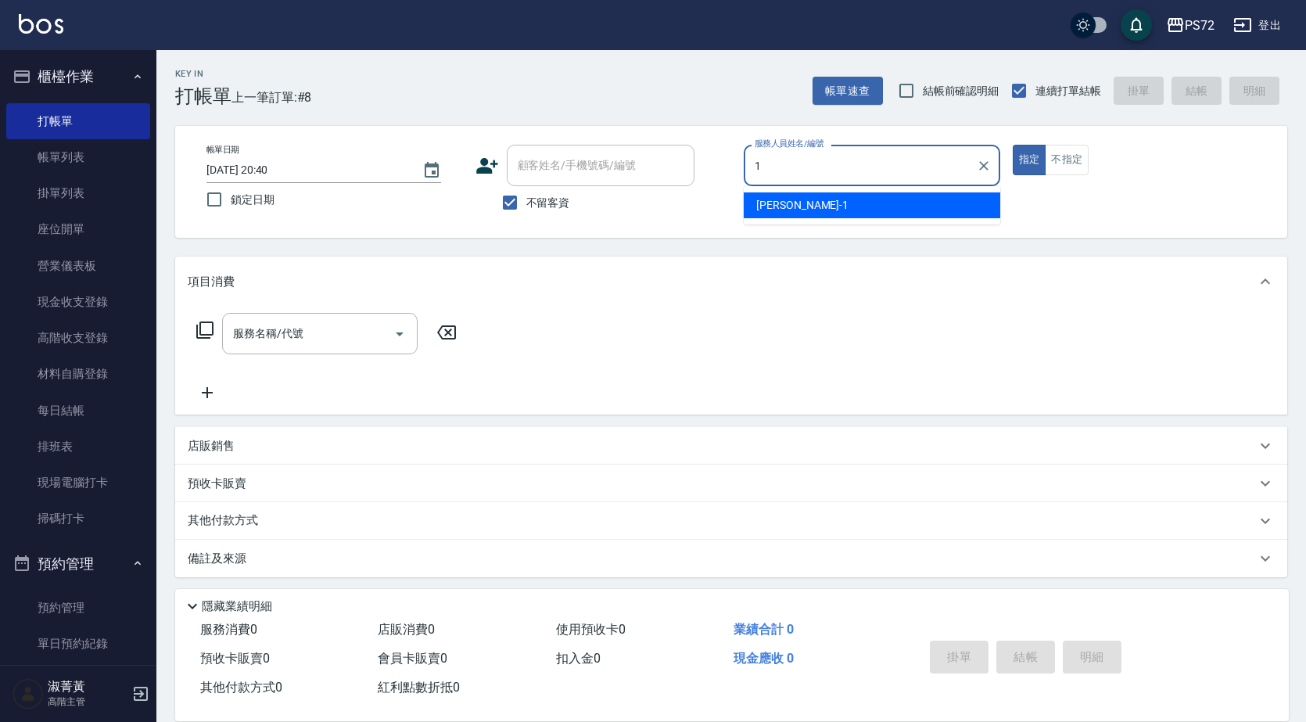
type input "[PERSON_NAME]-1"
type button "true"
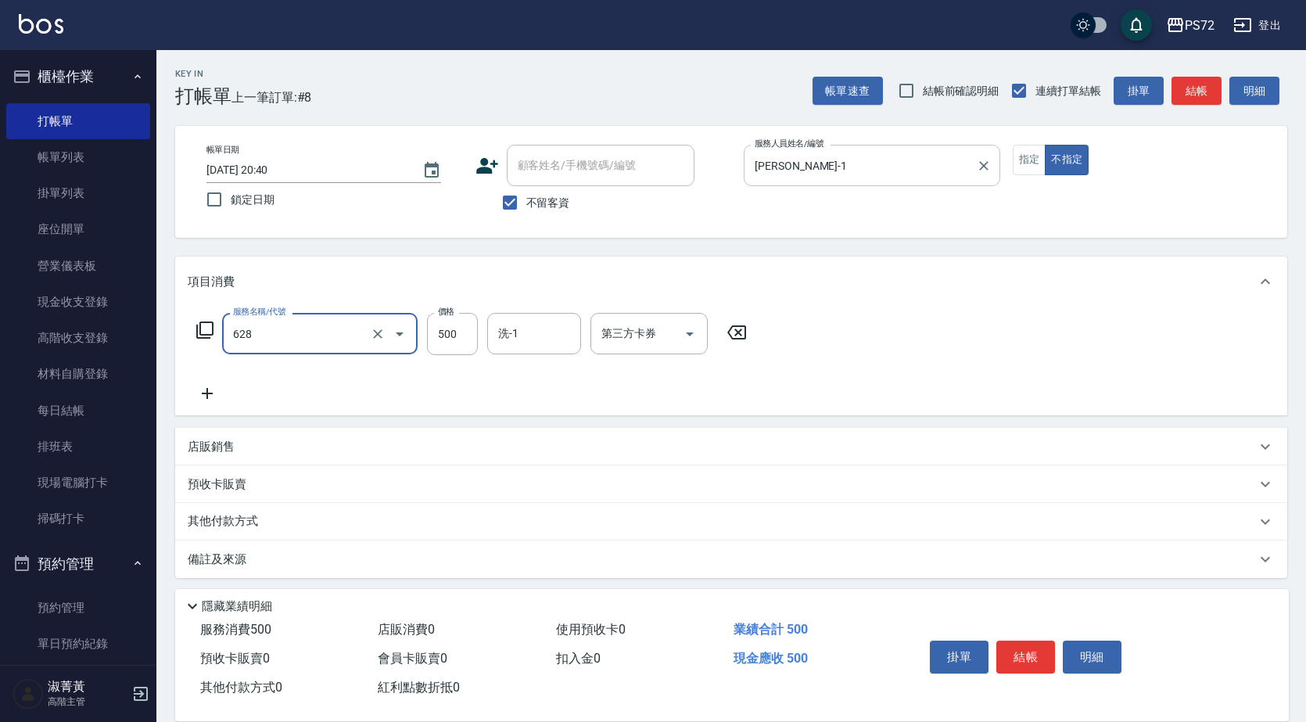
type input "寶齡舒醒清潔500(628)"
type input "600"
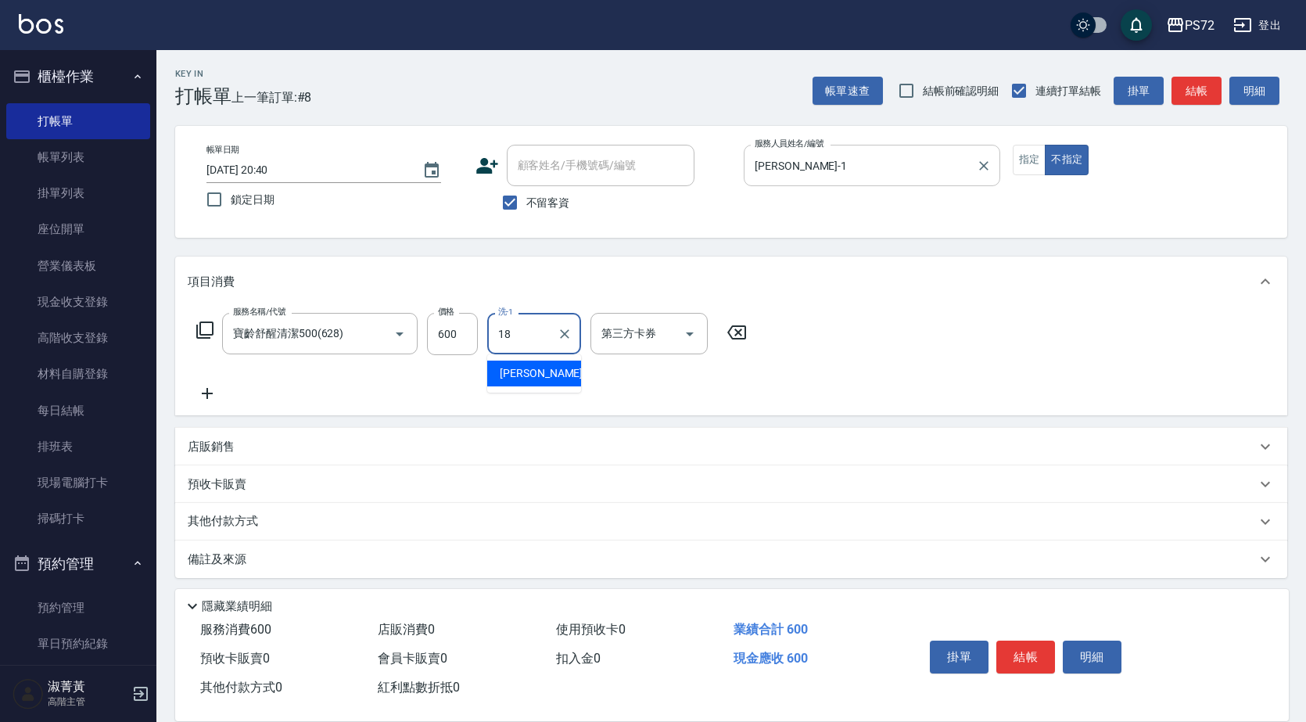
type input "[PERSON_NAME]-18"
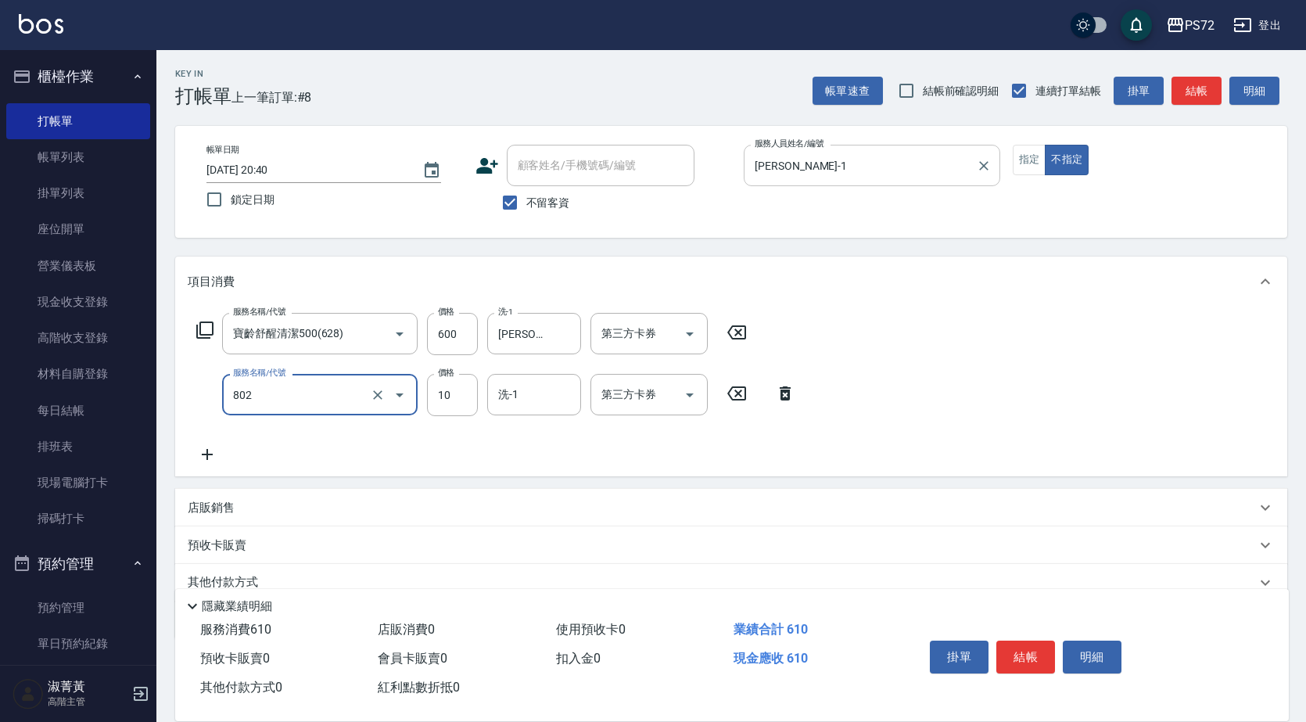
type input "潤絲(802)"
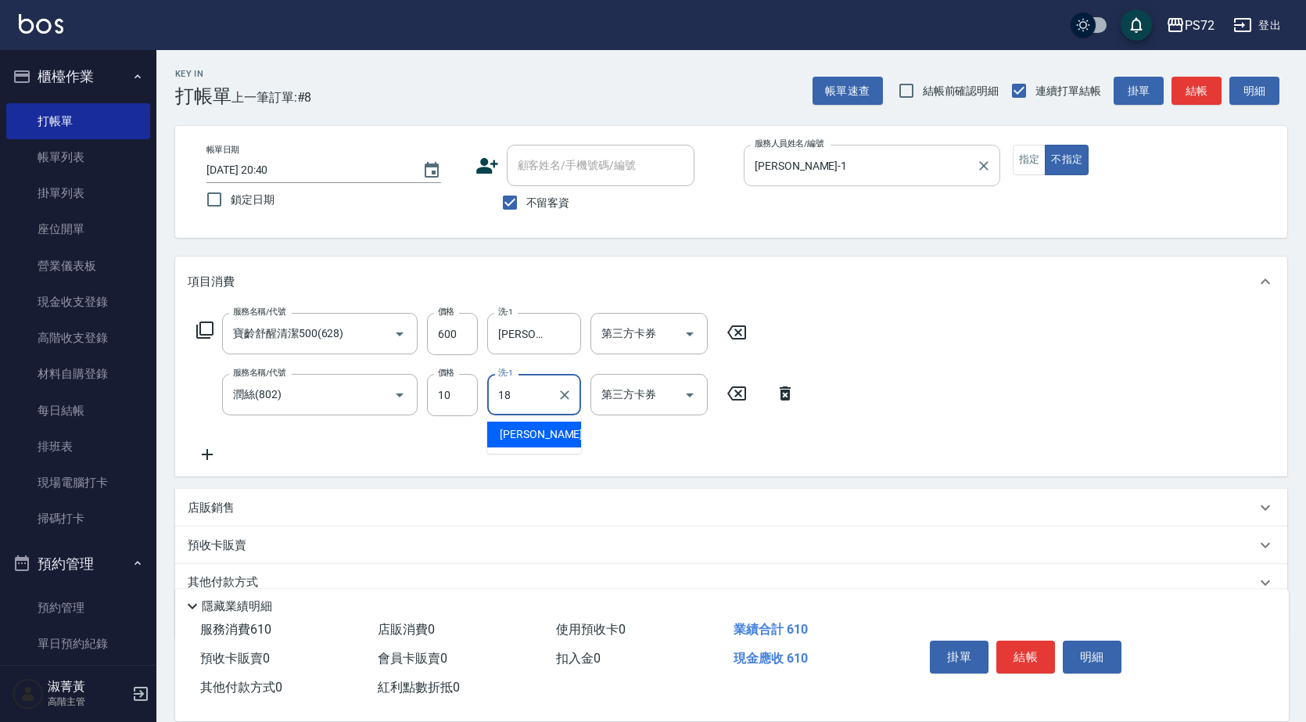
type input "[PERSON_NAME]-18"
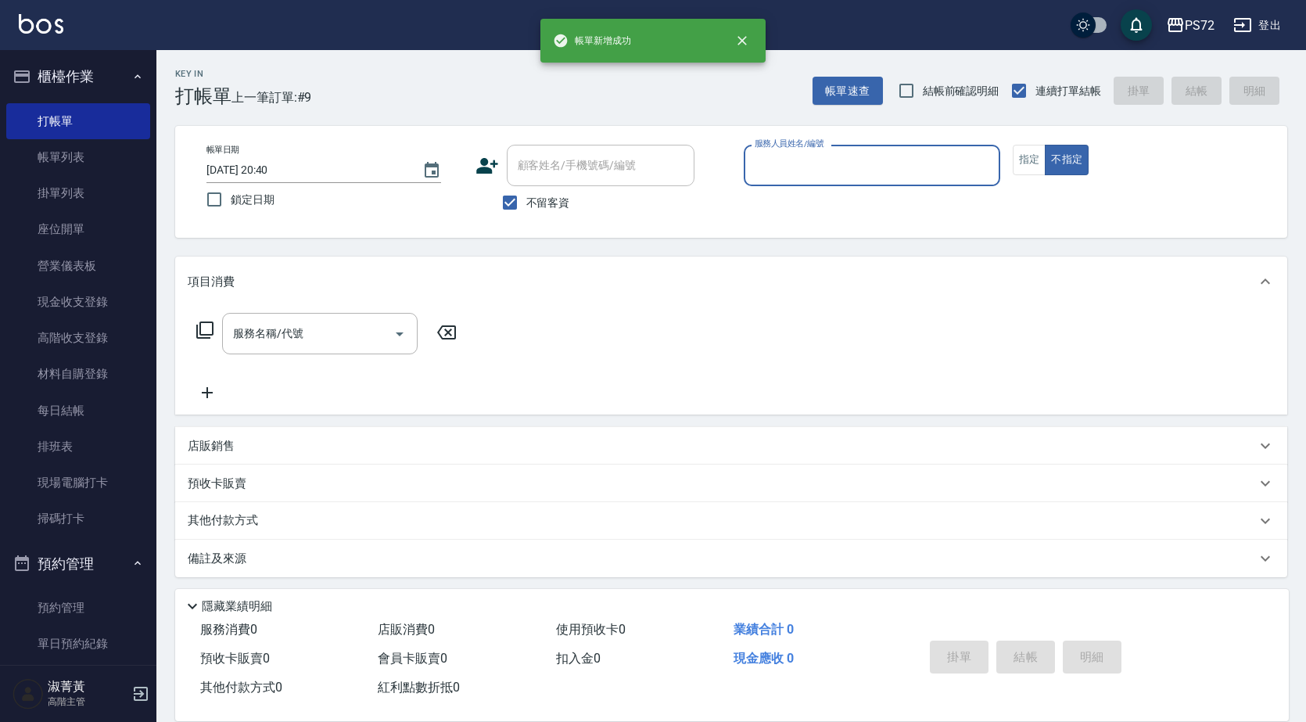
click at [980, 159] on input "服務人員姓名/編號" at bounding box center [871, 165] width 242 height 27
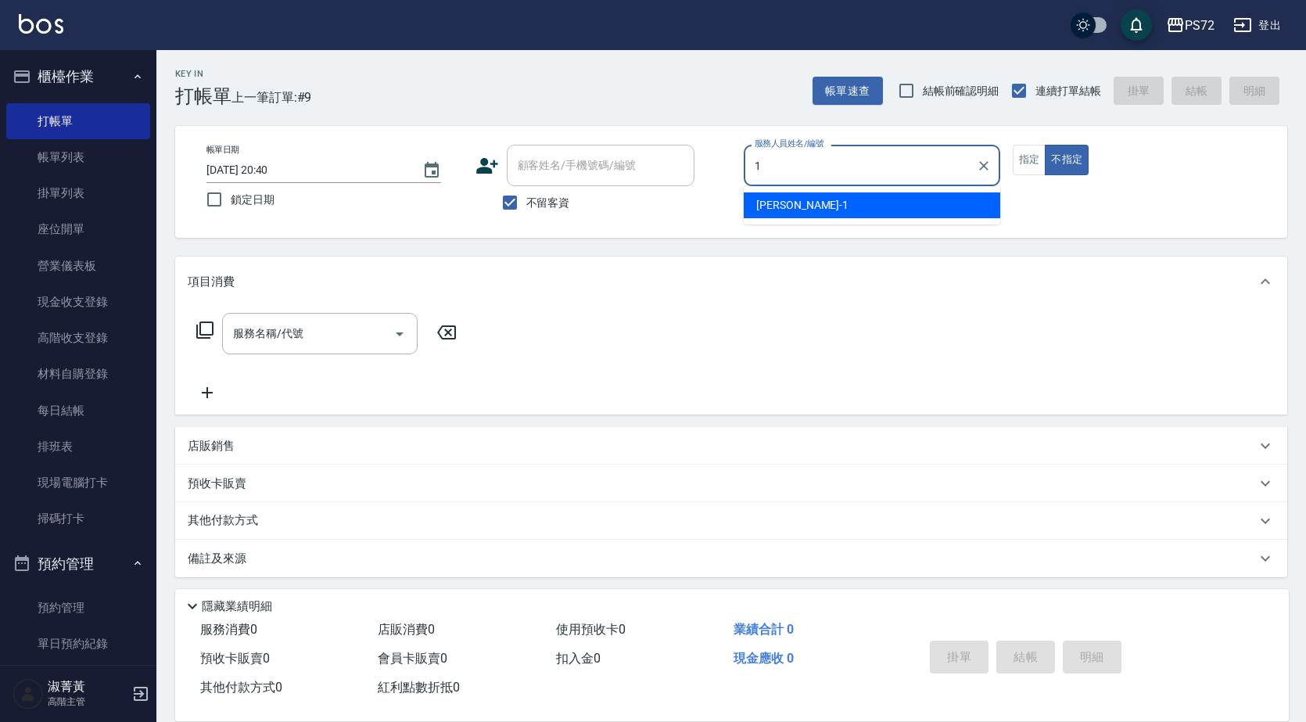
type input "[PERSON_NAME]-1"
type button "false"
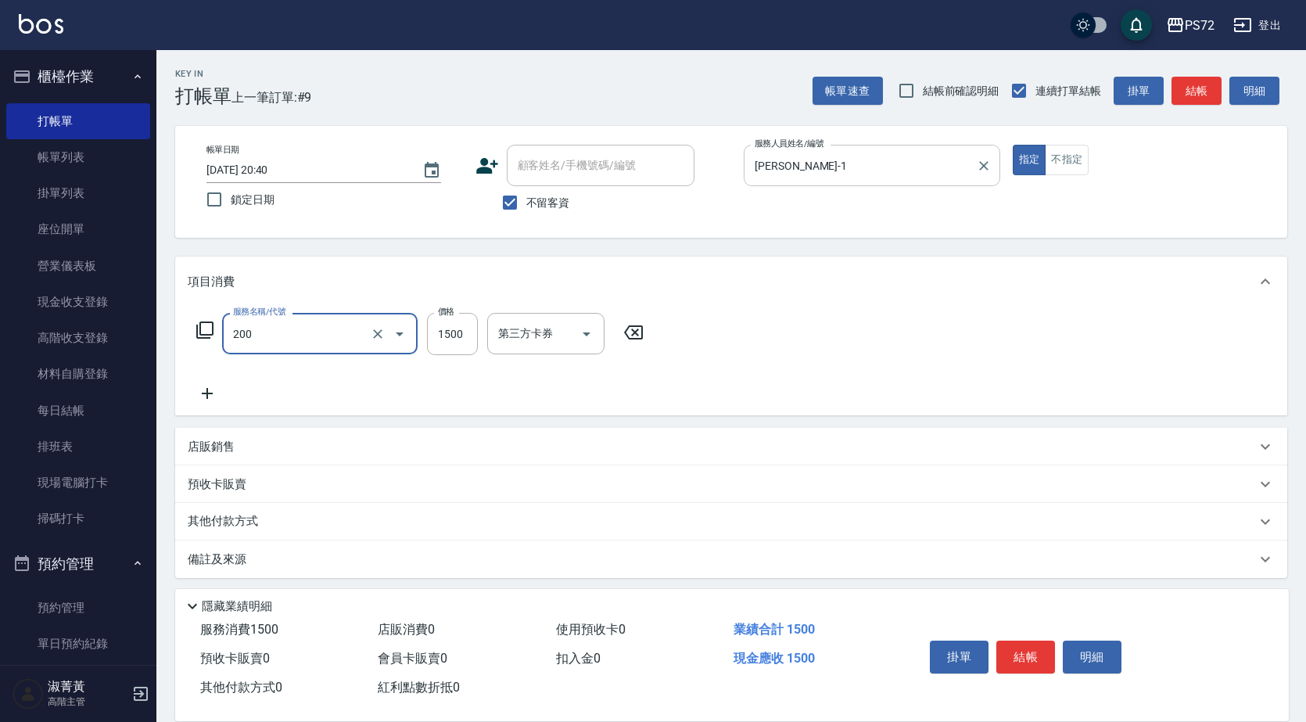
type input "冷燙燙髮(200)"
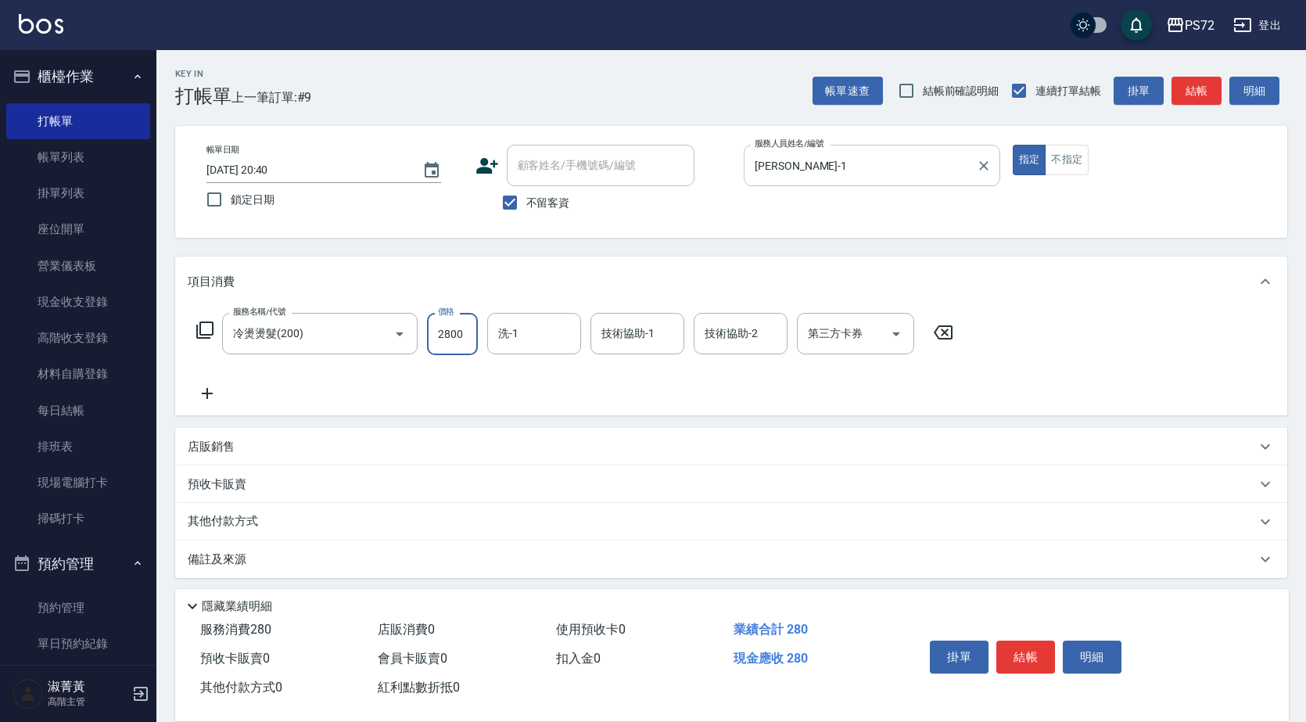
type input "2800"
click at [1024, 665] on button "結帳" at bounding box center [1025, 656] width 59 height 33
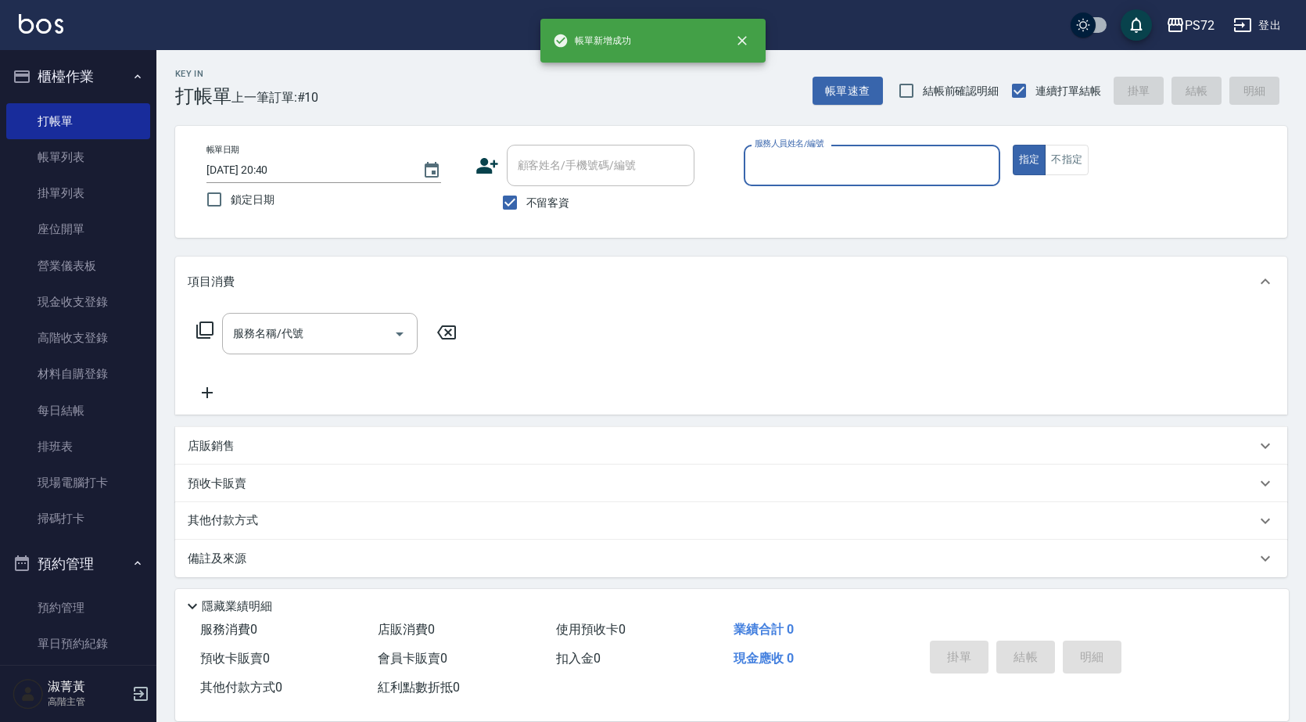
click at [836, 167] on input "服務人員姓名/編號" at bounding box center [871, 165] width 242 height 27
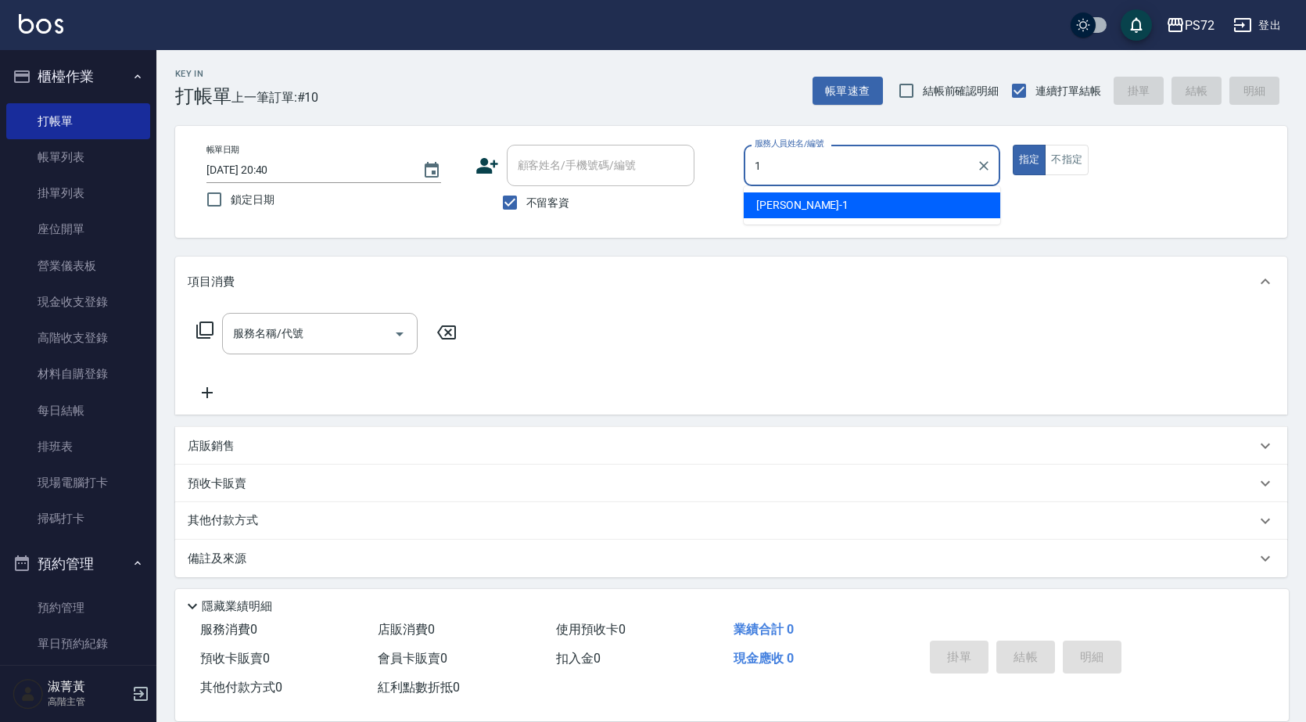
type input "[PERSON_NAME]-1"
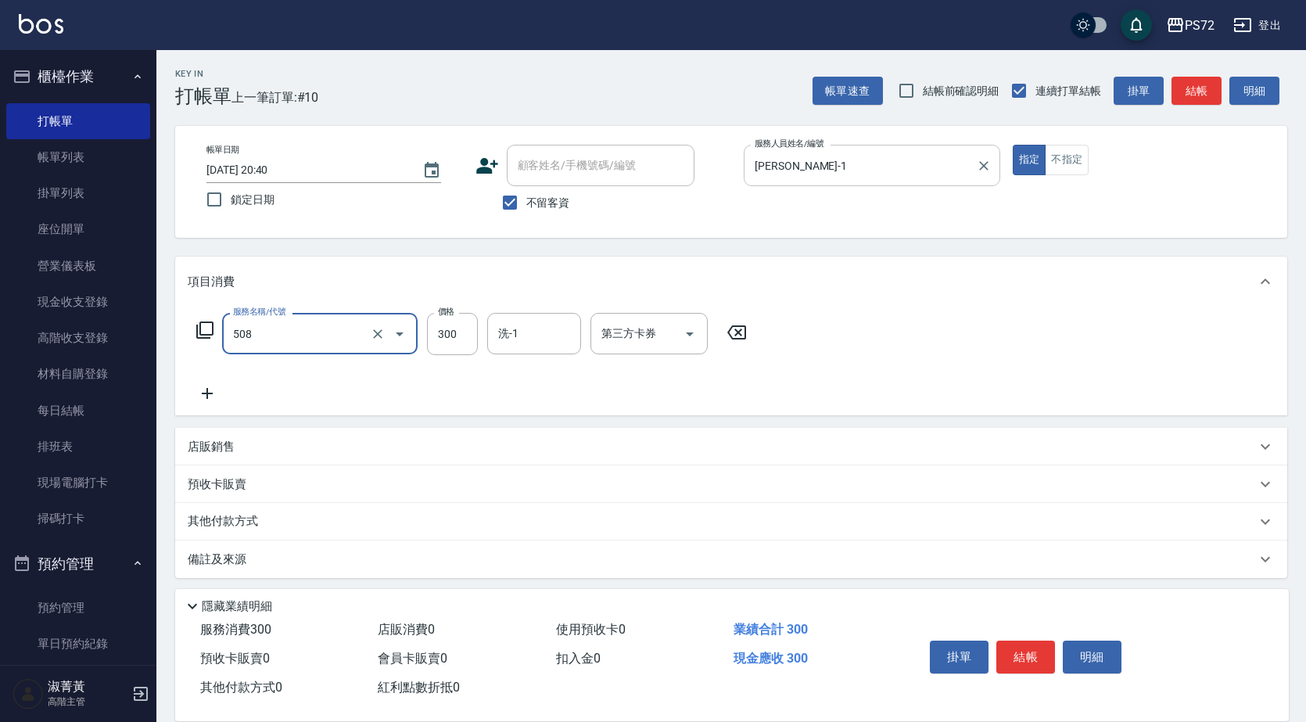
type input "洗髮卡300(508)"
type input "300"
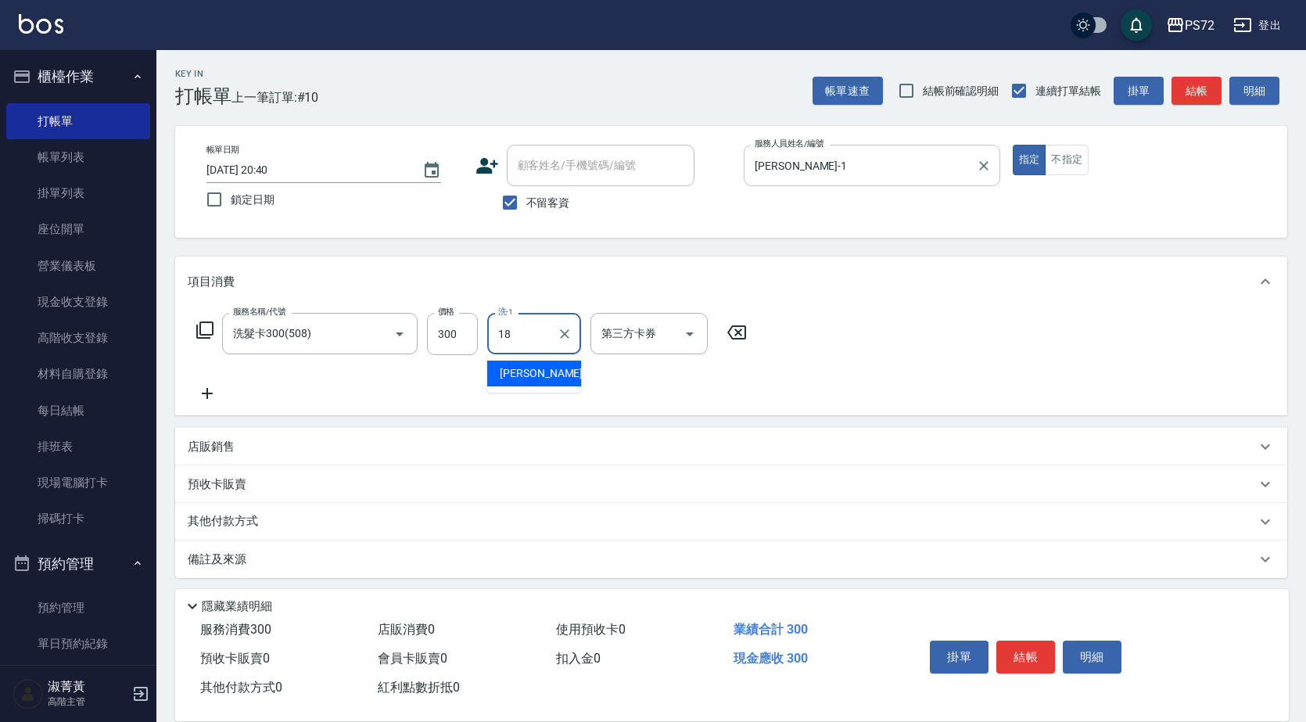
type input "[PERSON_NAME]-18"
click at [664, 330] on input "第三方卡券" at bounding box center [637, 333] width 80 height 27
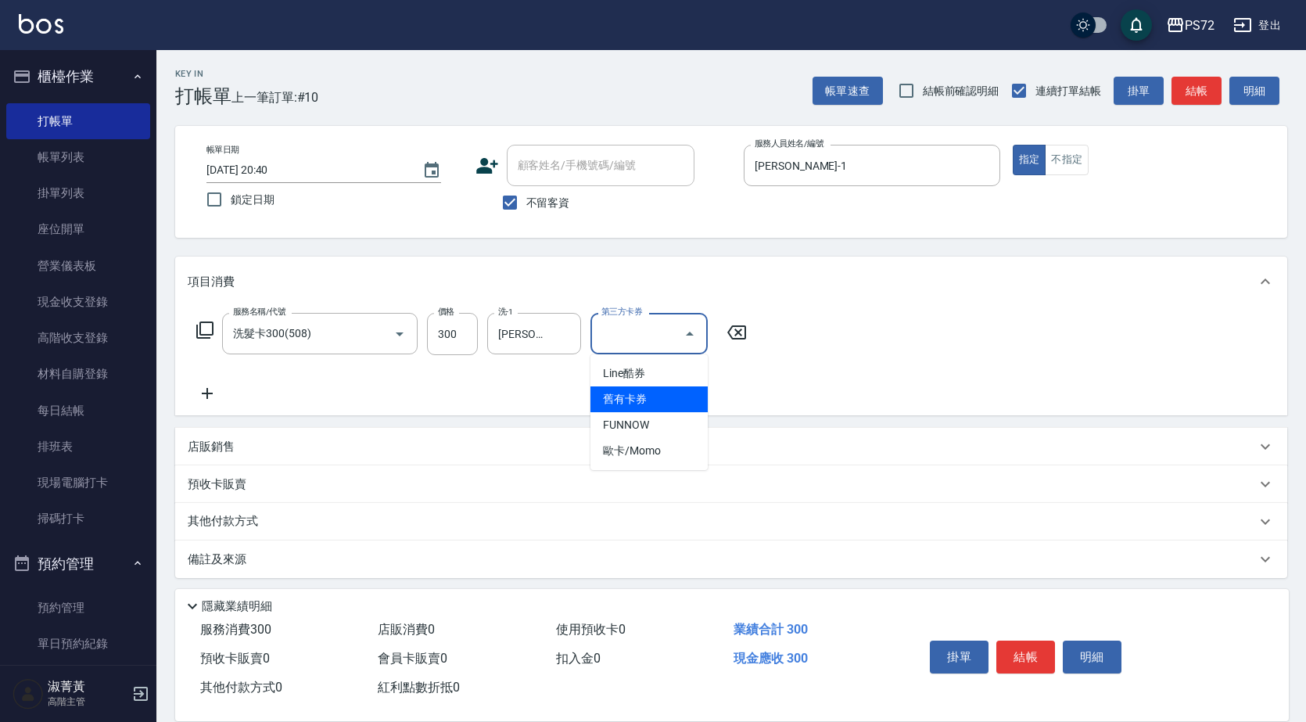
click at [648, 392] on span "舊有卡券" at bounding box center [648, 399] width 117 height 26
type input "舊有卡券"
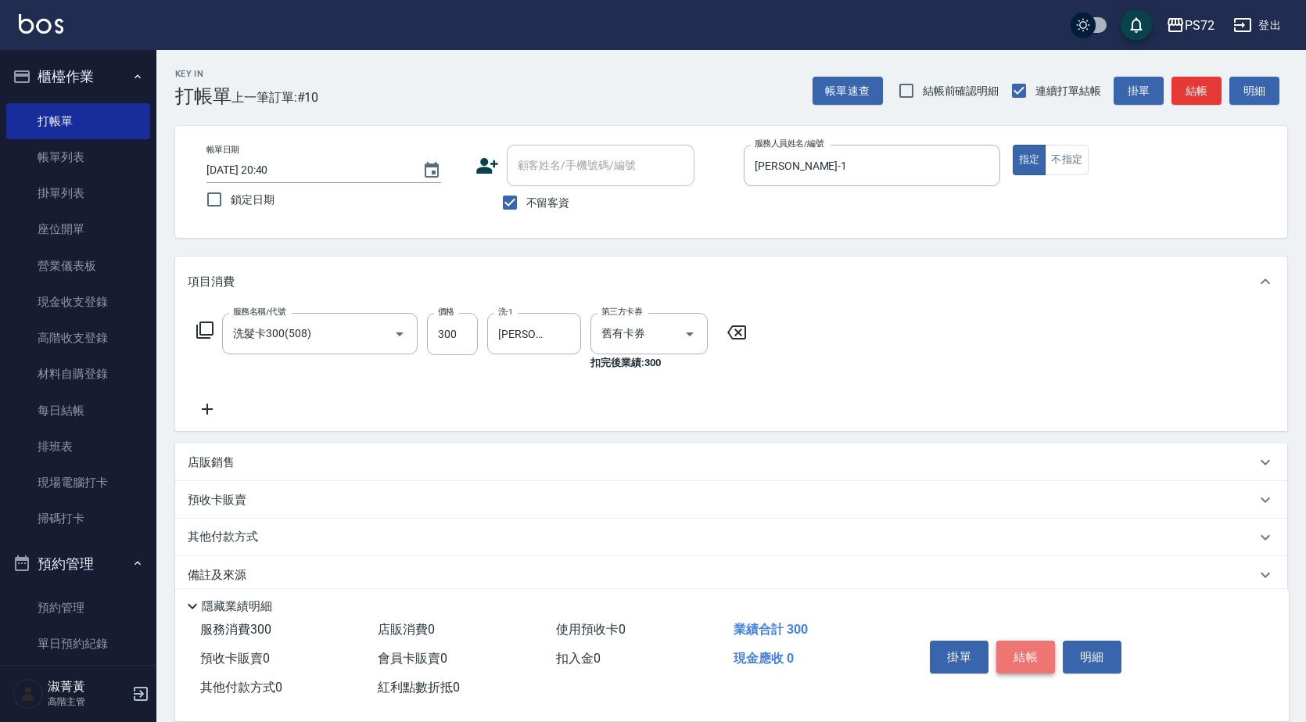
click at [1008, 640] on button "結帳" at bounding box center [1025, 656] width 59 height 33
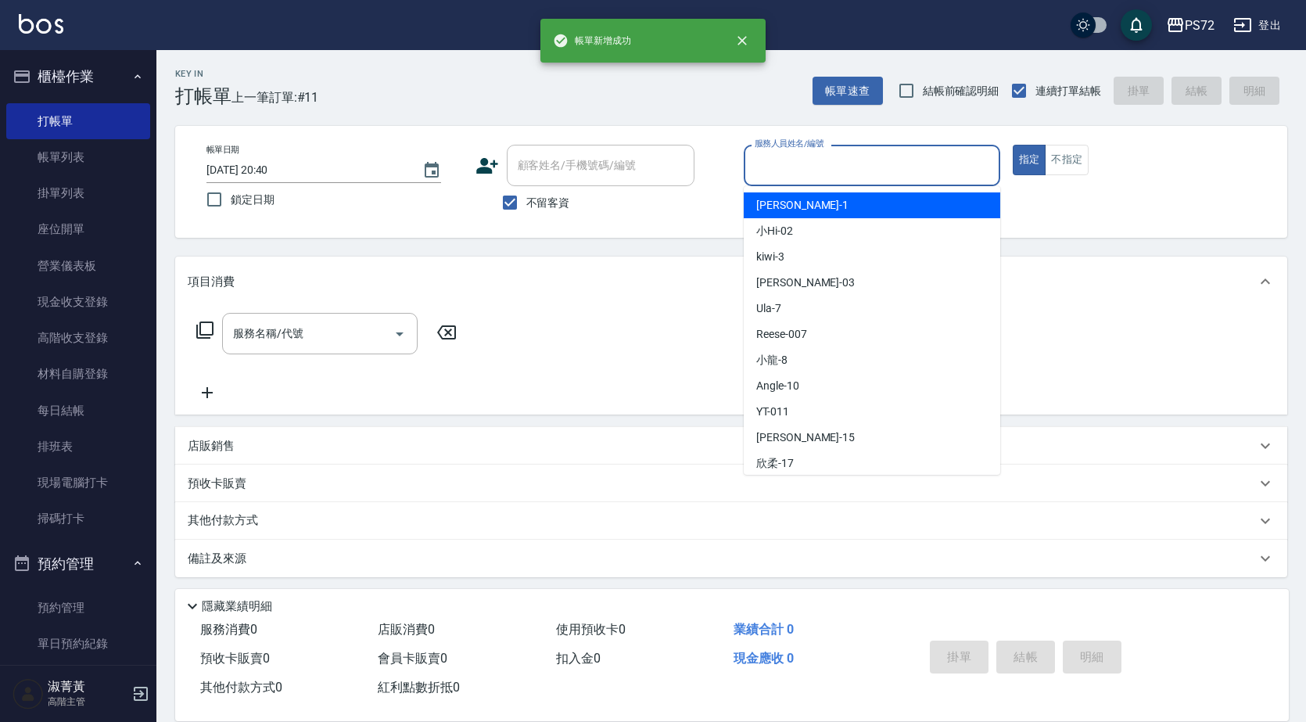
click at [829, 170] on input "服務人員姓名/編號" at bounding box center [871, 165] width 242 height 27
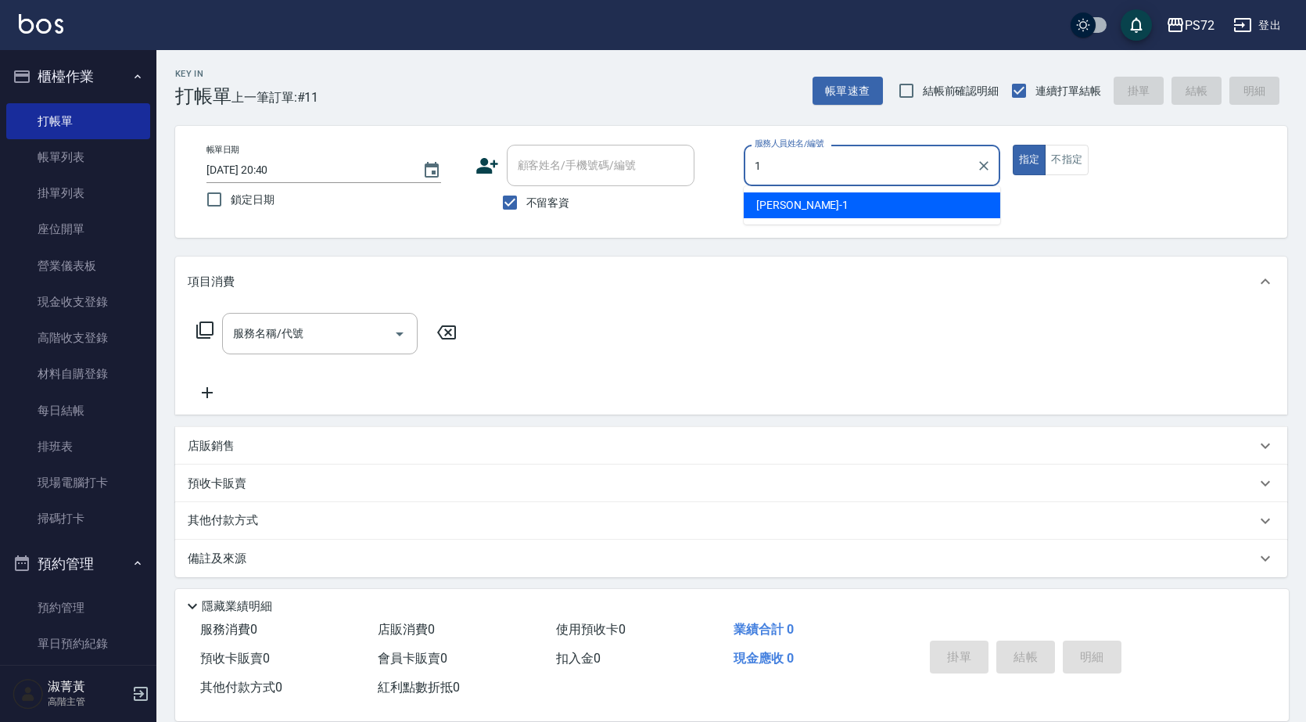
type input "[PERSON_NAME]-1"
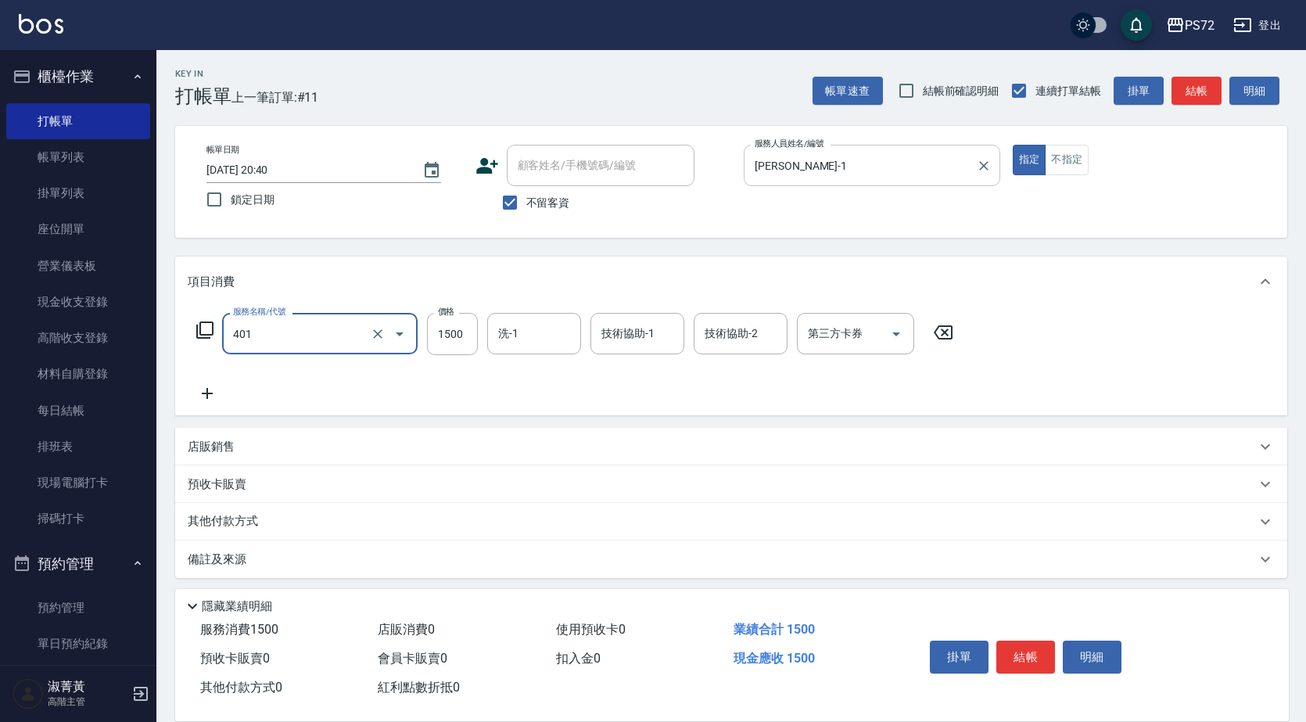
type input "染髮(401)"
click at [1032, 645] on button "結帳" at bounding box center [1025, 656] width 59 height 33
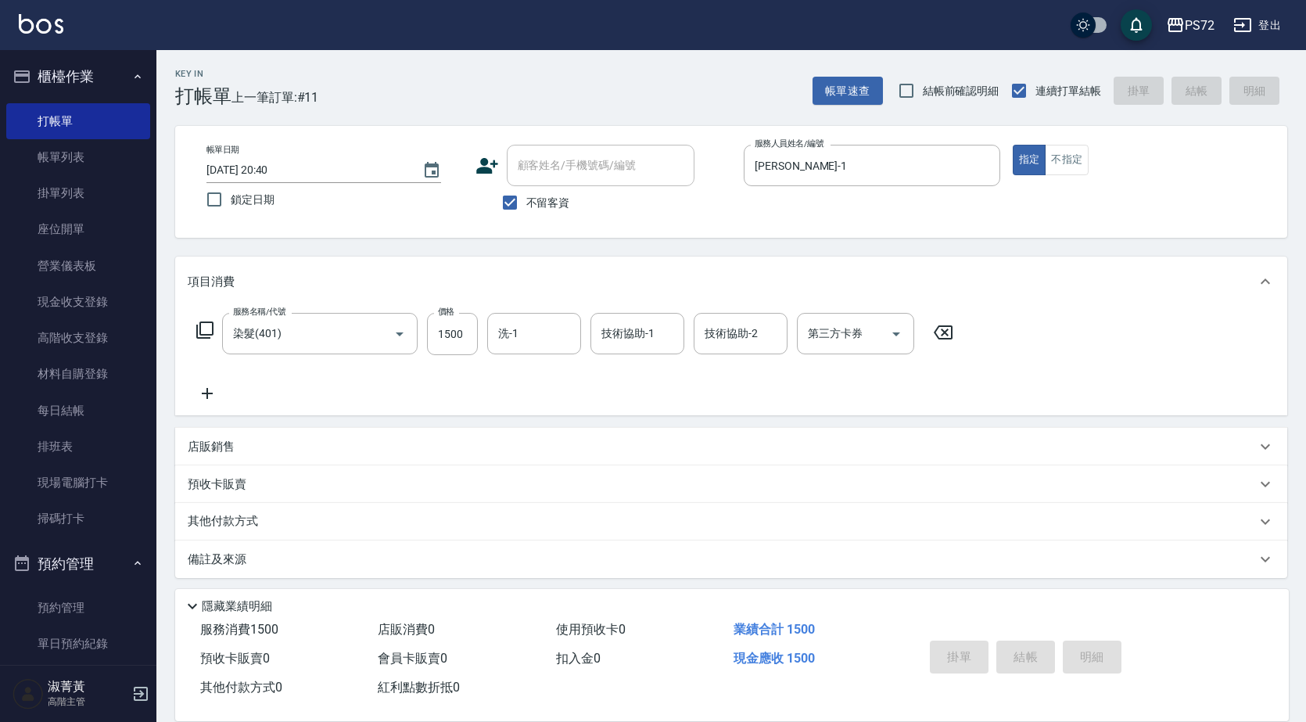
type input "[DATE] 20:41"
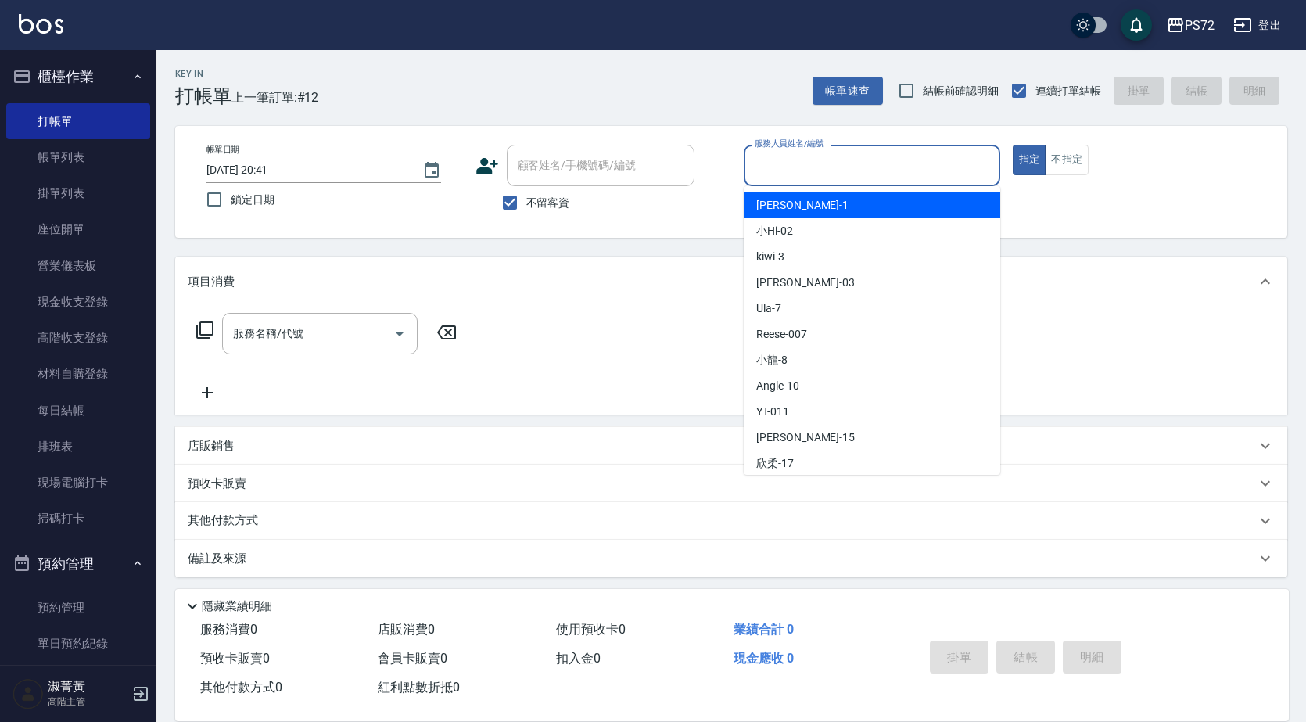
click at [940, 170] on input "服務人員姓名/編號" at bounding box center [871, 165] width 242 height 27
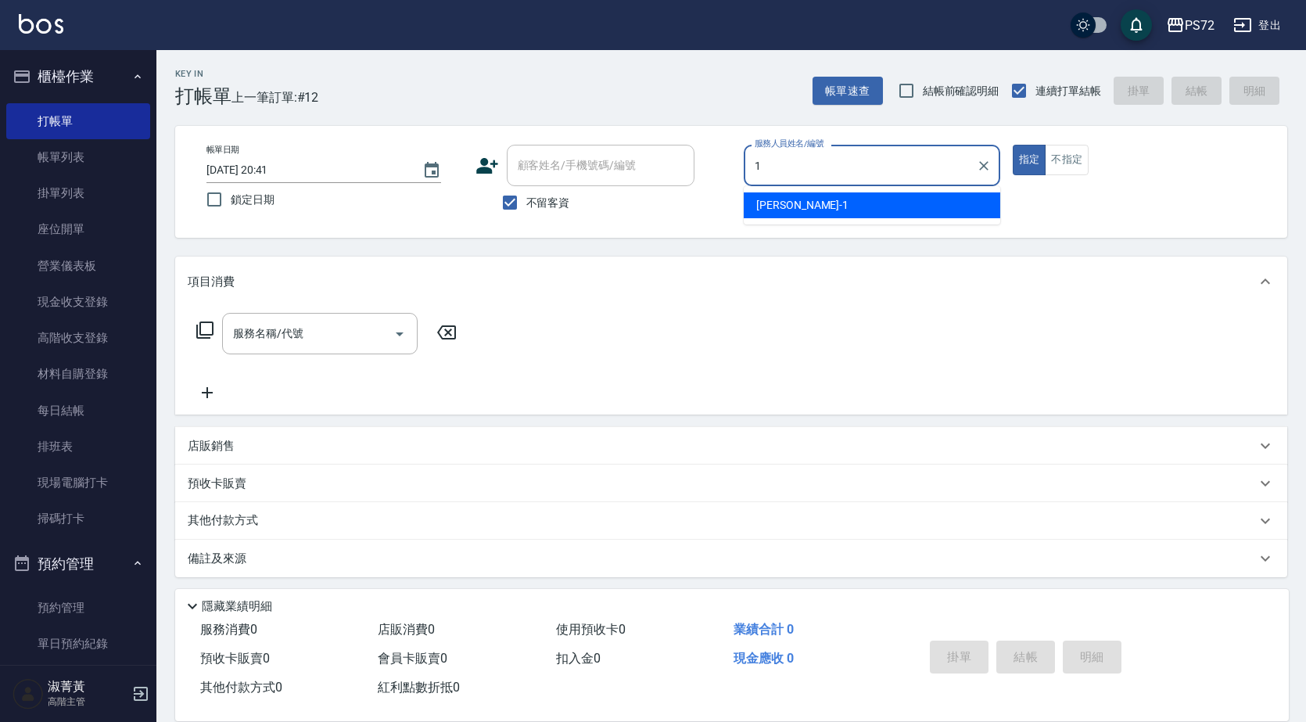
type input "[PERSON_NAME]-1"
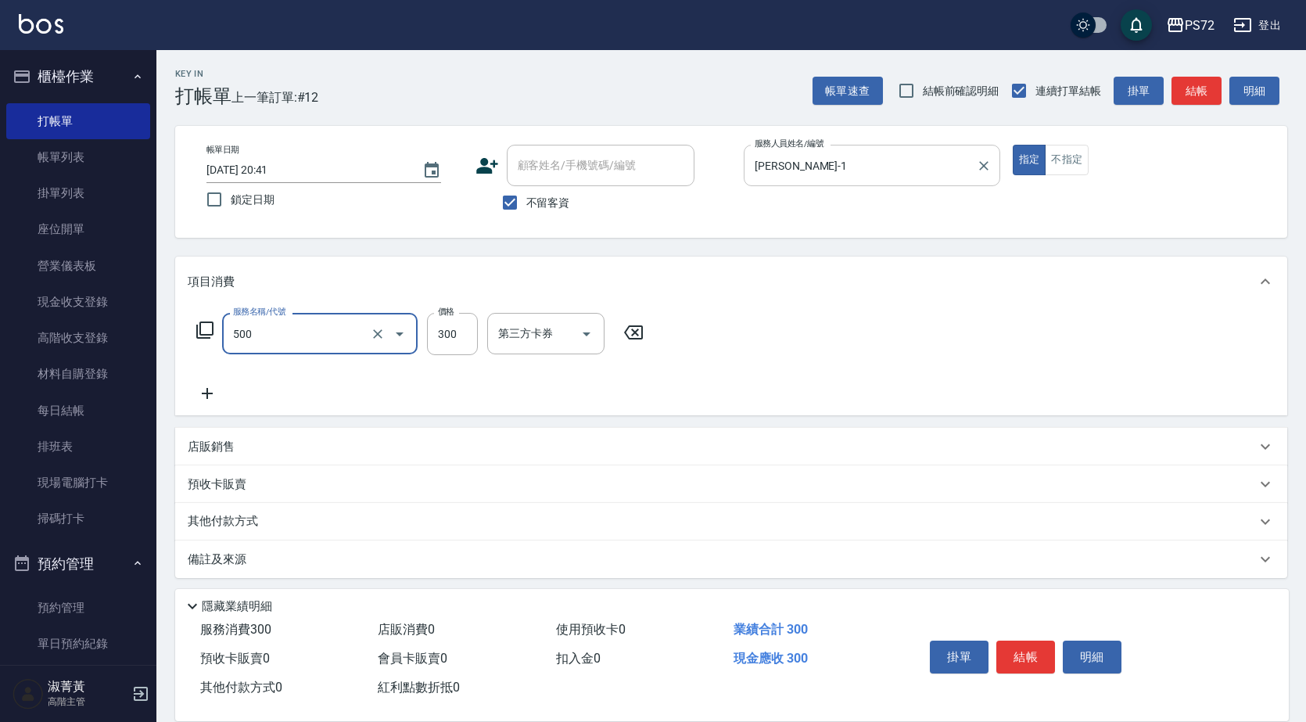
type input "洗髮(A級)(500)"
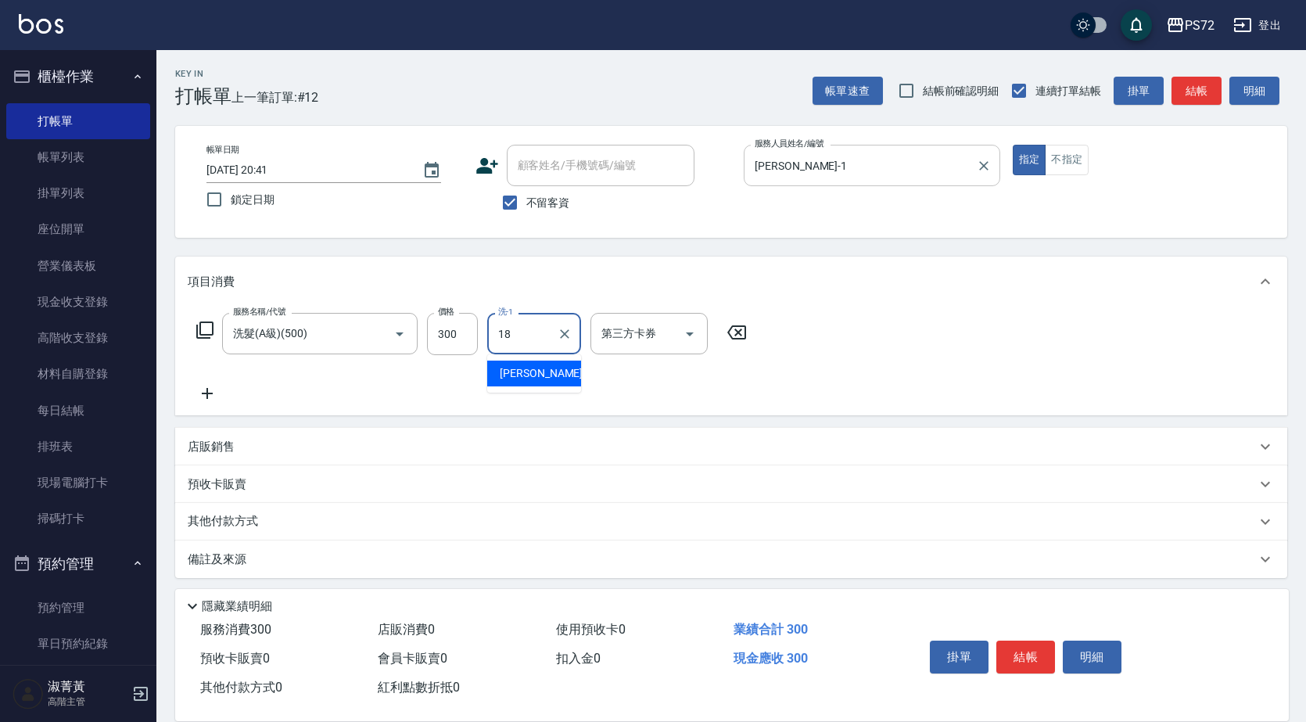
type input "[PERSON_NAME]-18"
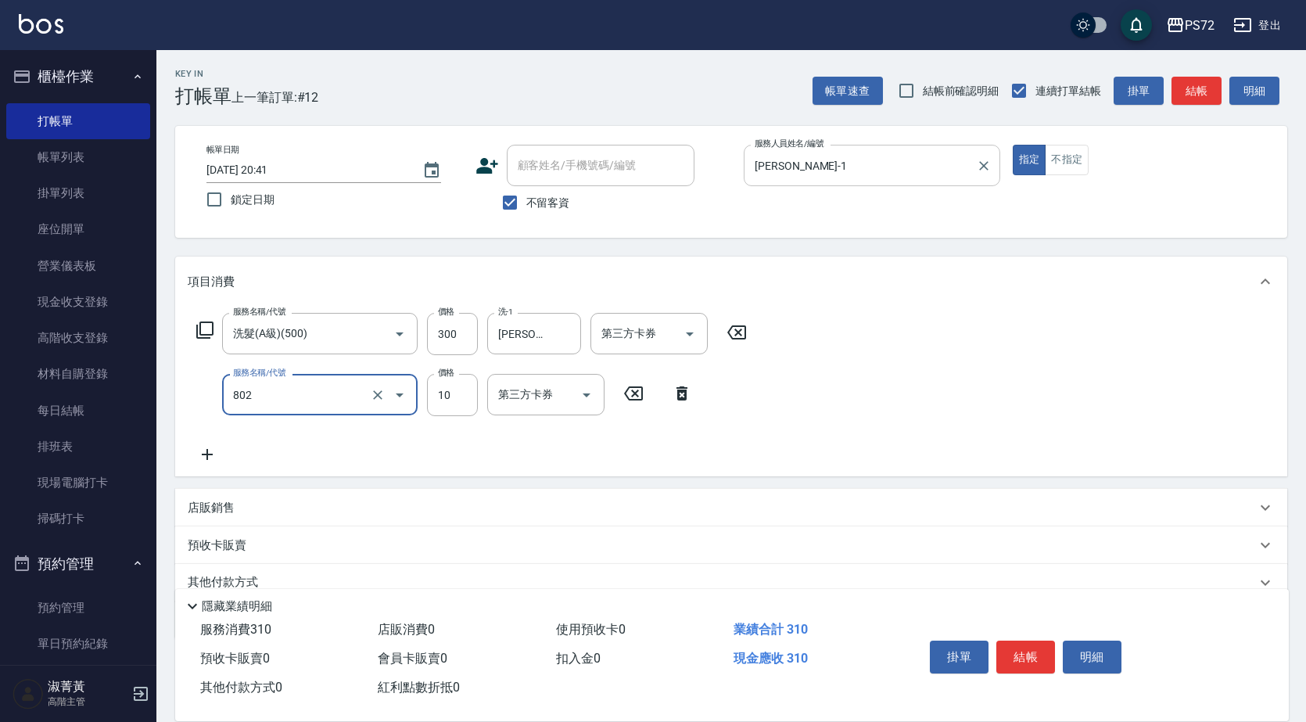
type input "潤絲(802)"
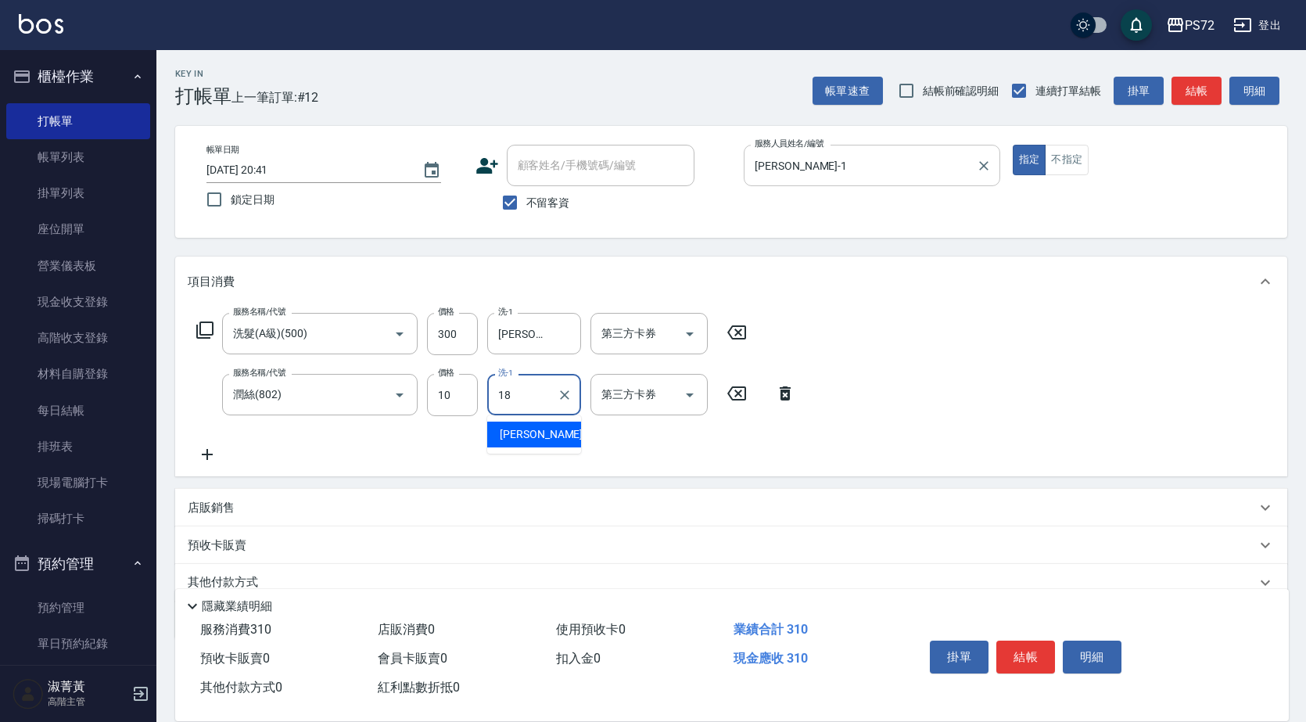
type input "[PERSON_NAME]-18"
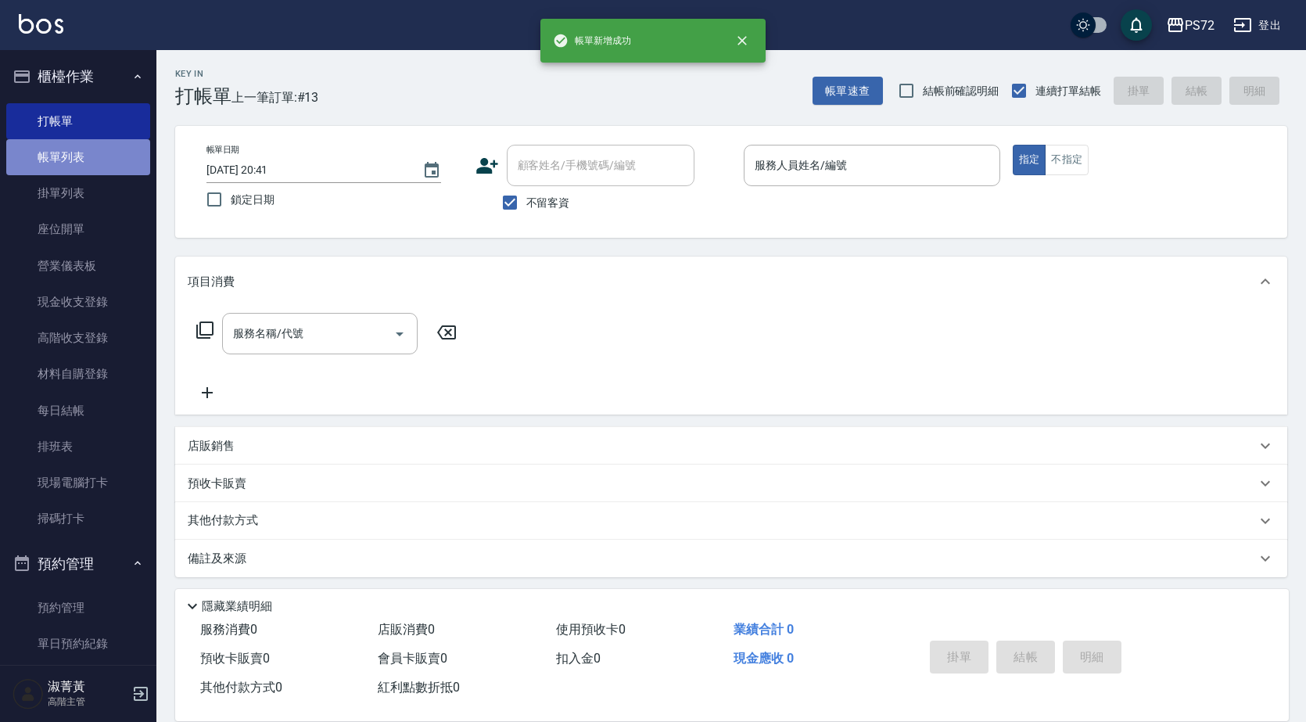
click at [128, 156] on link "帳單列表" at bounding box center [78, 157] width 144 height 36
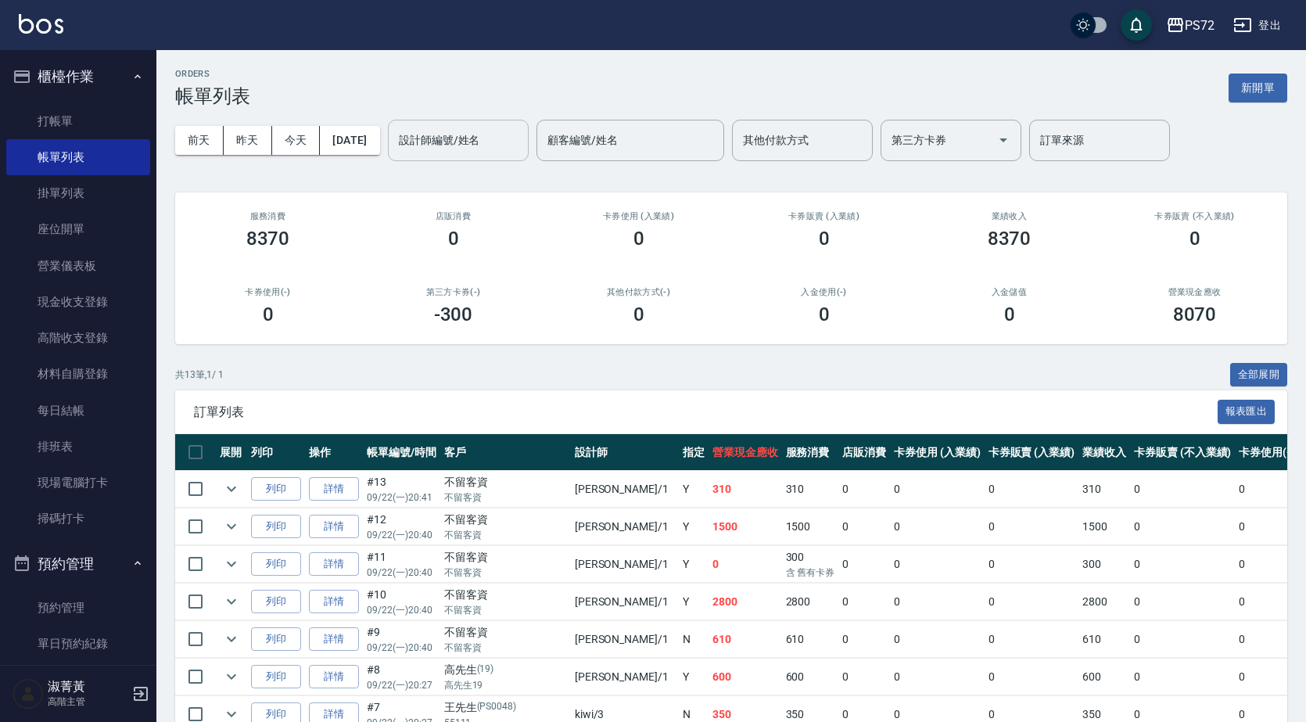
click at [450, 133] on input "設計師編號/姓名" at bounding box center [458, 140] width 127 height 27
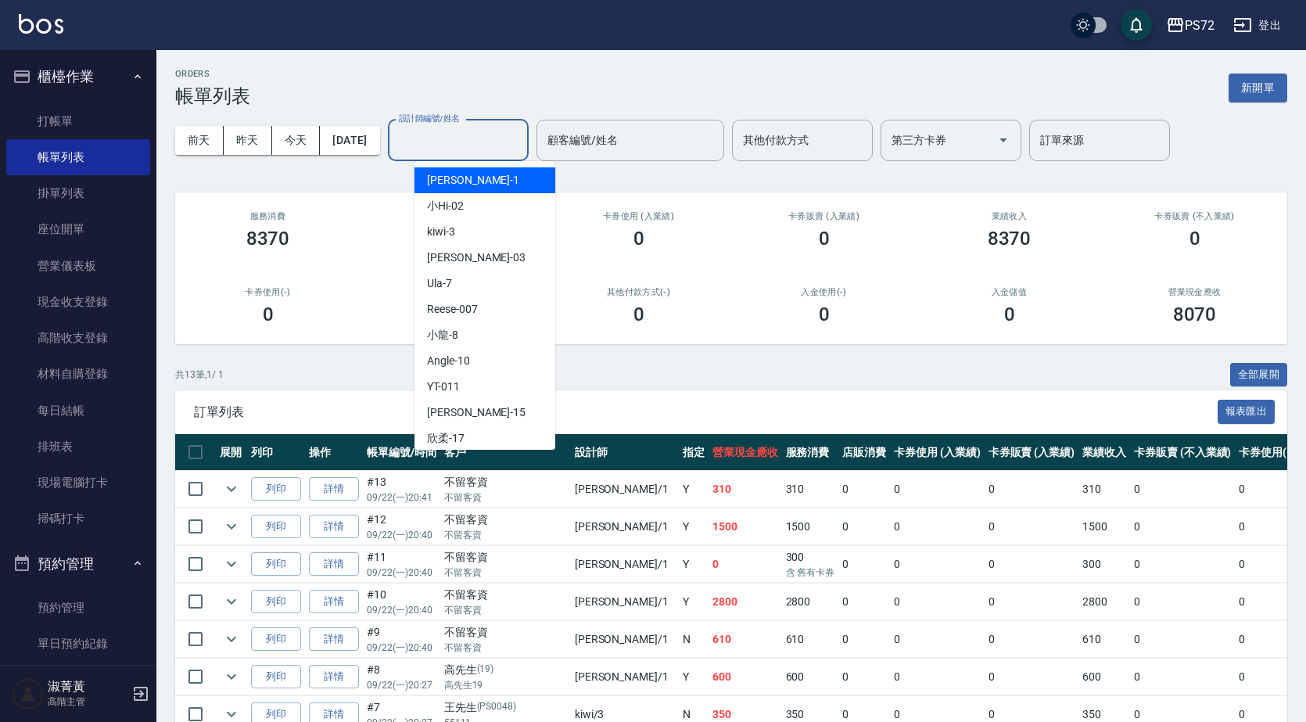
click at [440, 177] on span "[PERSON_NAME] -1" at bounding box center [473, 180] width 92 height 16
type input "[PERSON_NAME]-1"
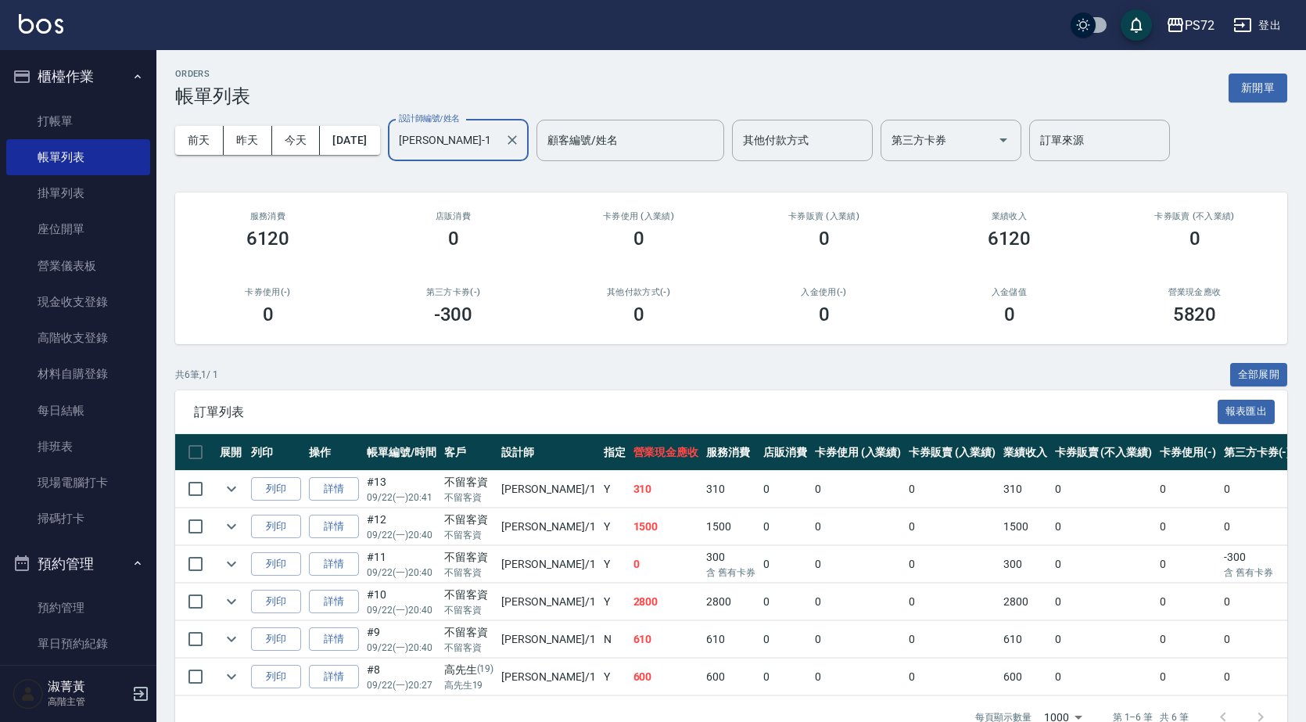
scroll to position [47, 0]
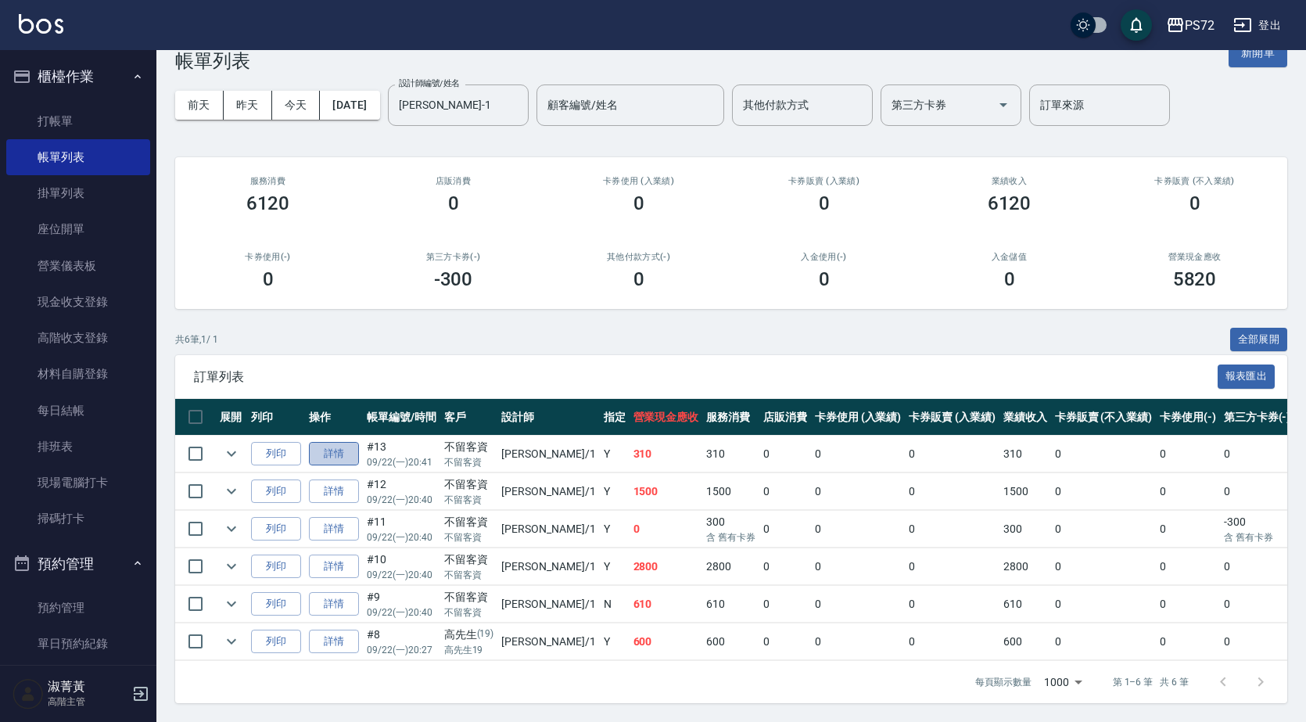
click at [350, 453] on link "詳情" at bounding box center [334, 454] width 50 height 24
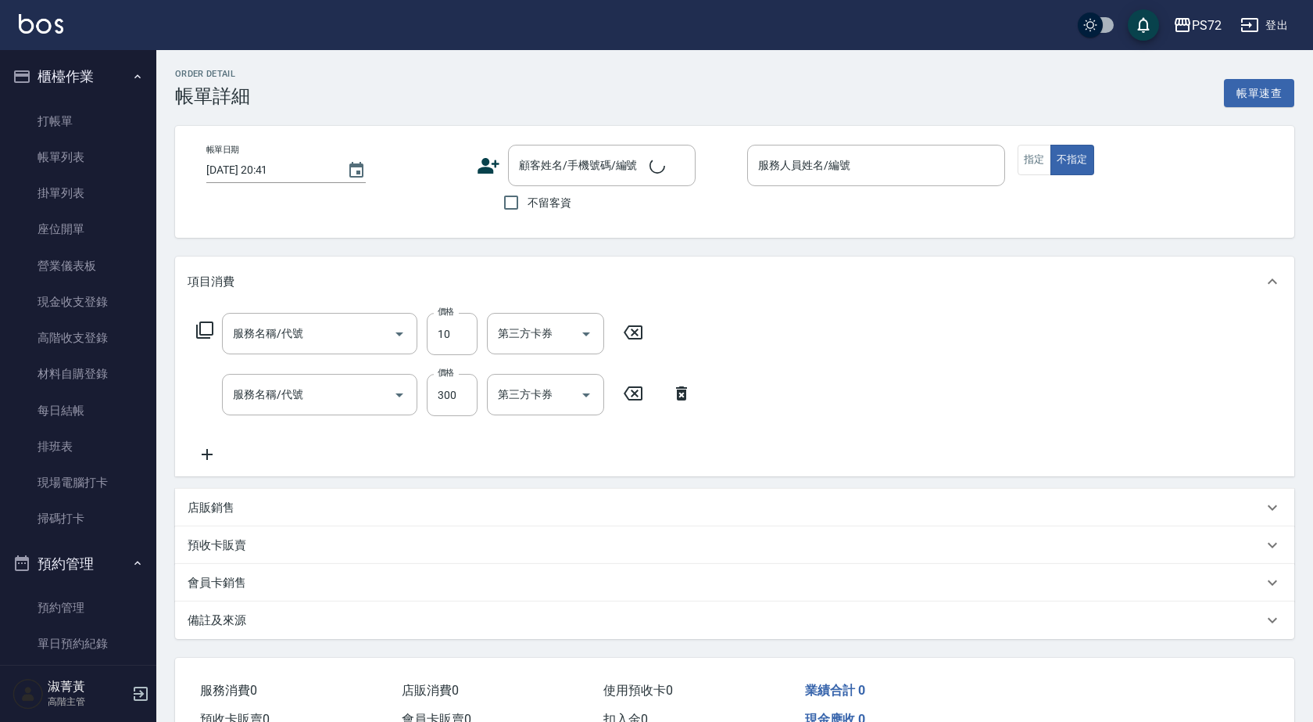
checkbox input "true"
type input "[PERSON_NAME]-1"
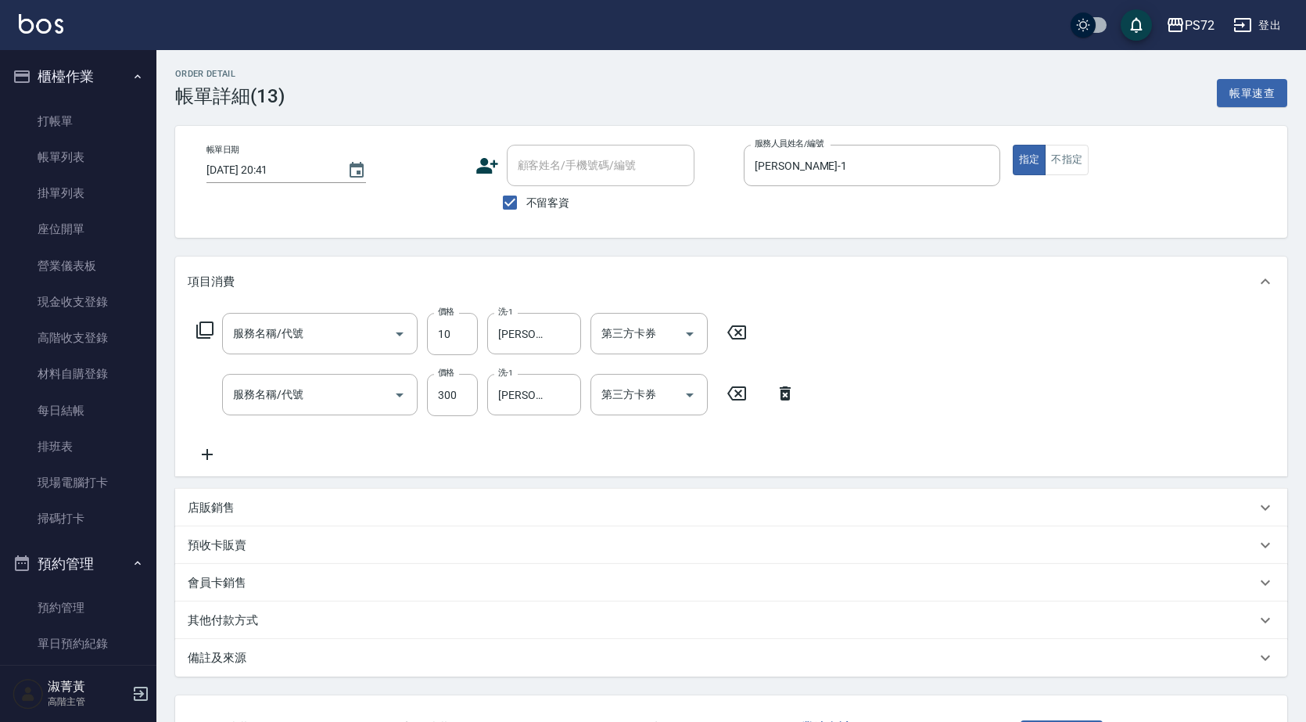
type input "潤絲(802)"
type input "洗髮(A級)(500)"
click at [1091, 166] on div "指定 不指定" at bounding box center [1140, 160] width 256 height 30
click at [1077, 161] on button "不指定" at bounding box center [1066, 160] width 44 height 30
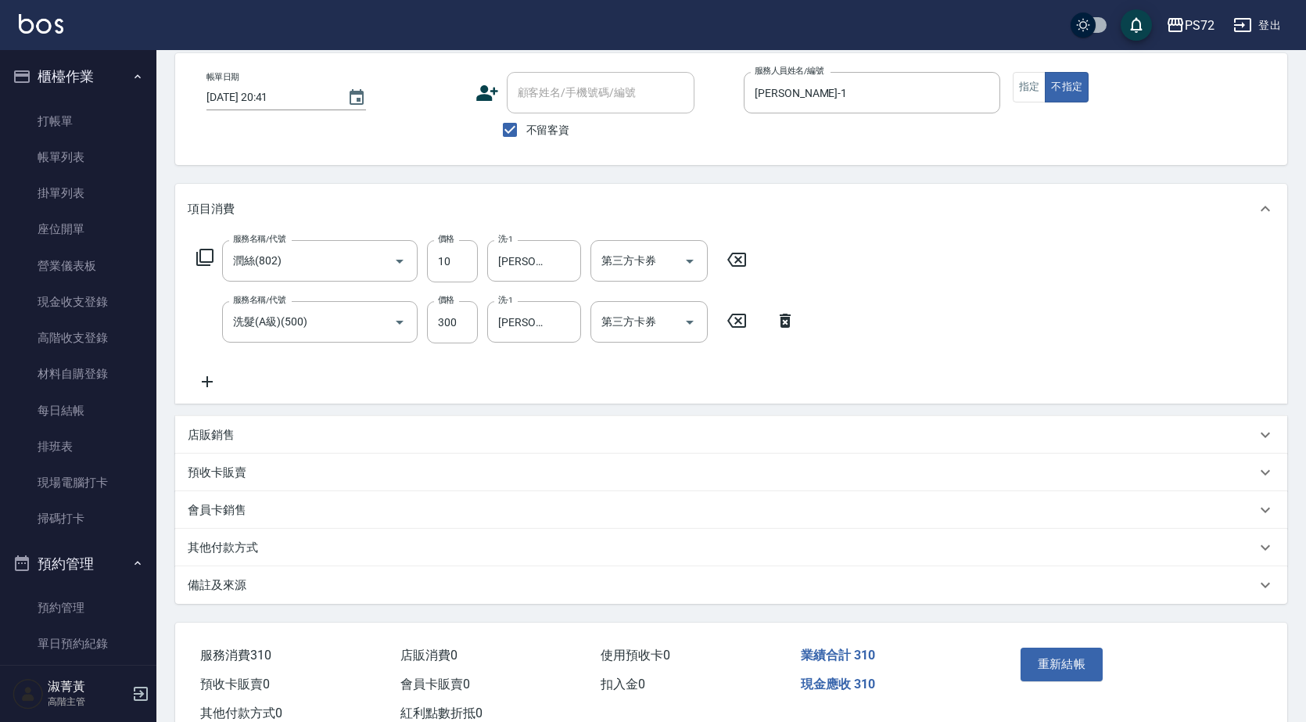
scroll to position [124, 0]
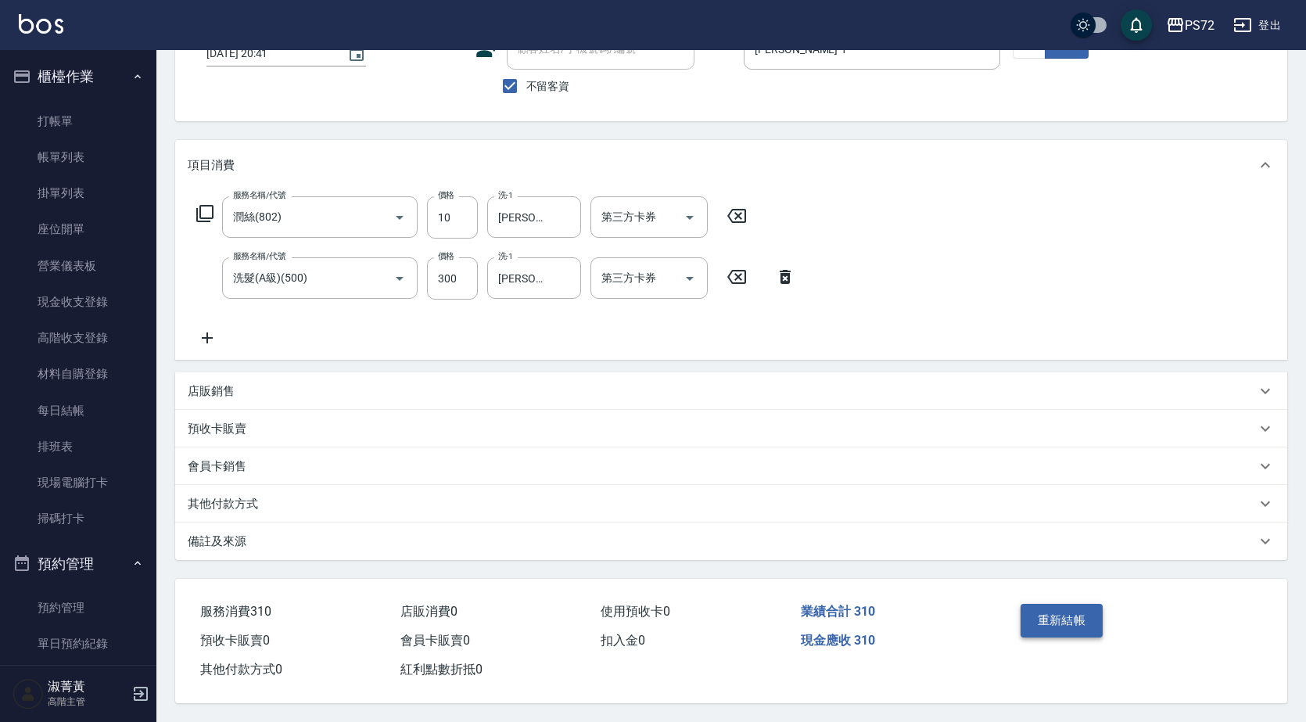
click at [1080, 607] on button "重新結帳" at bounding box center [1061, 620] width 83 height 33
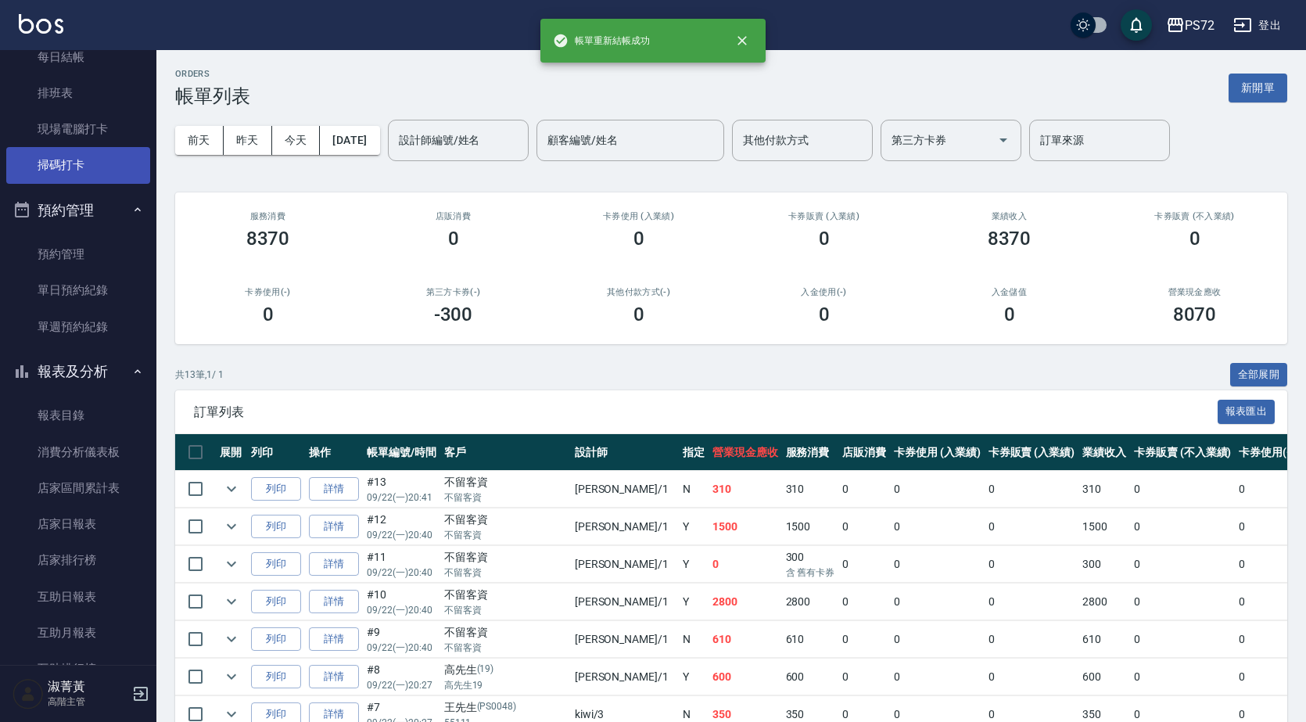
scroll to position [391, 0]
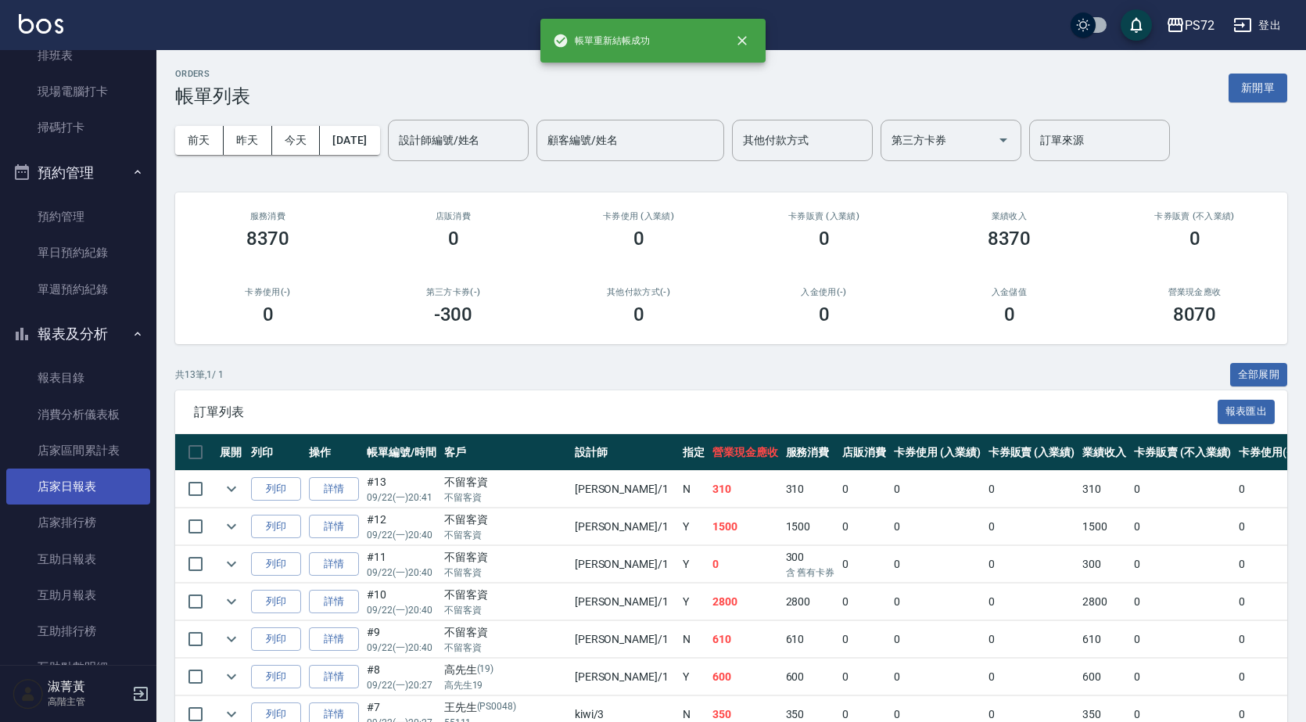
click at [66, 494] on link "店家日報表" at bounding box center [78, 486] width 144 height 36
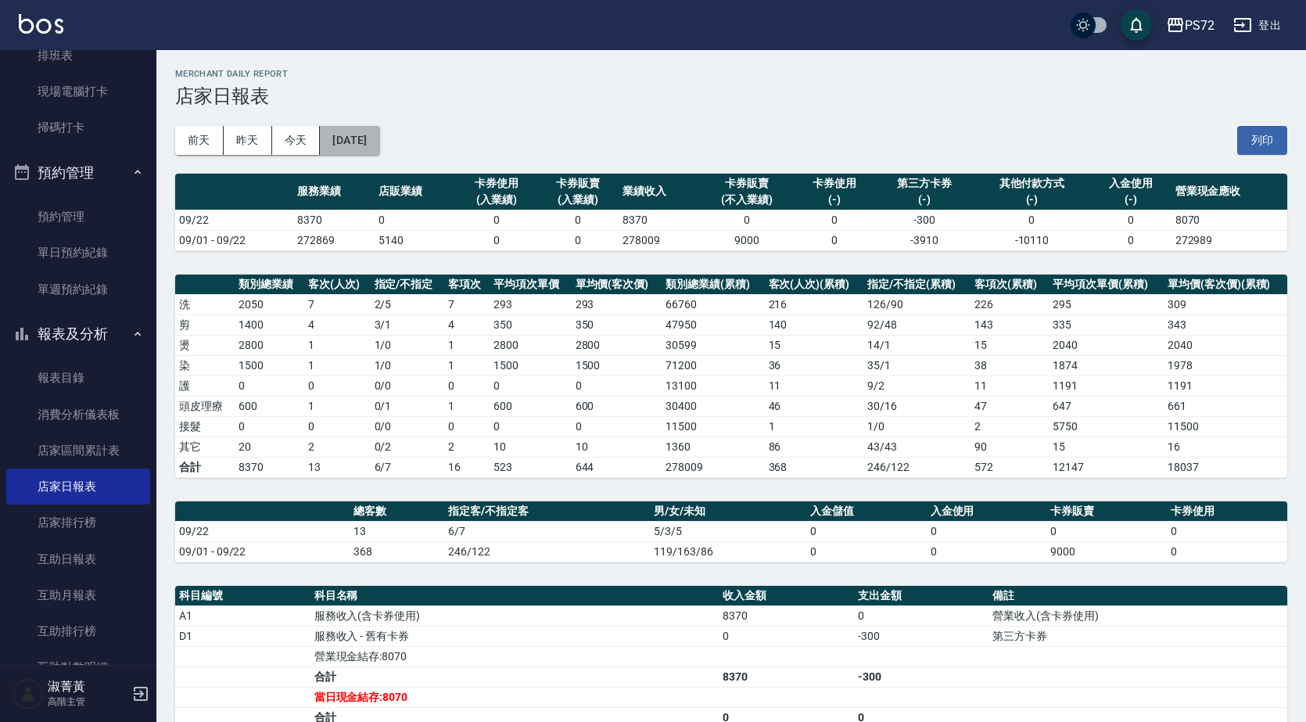
click at [365, 141] on button "[DATE]" at bounding box center [349, 140] width 59 height 29
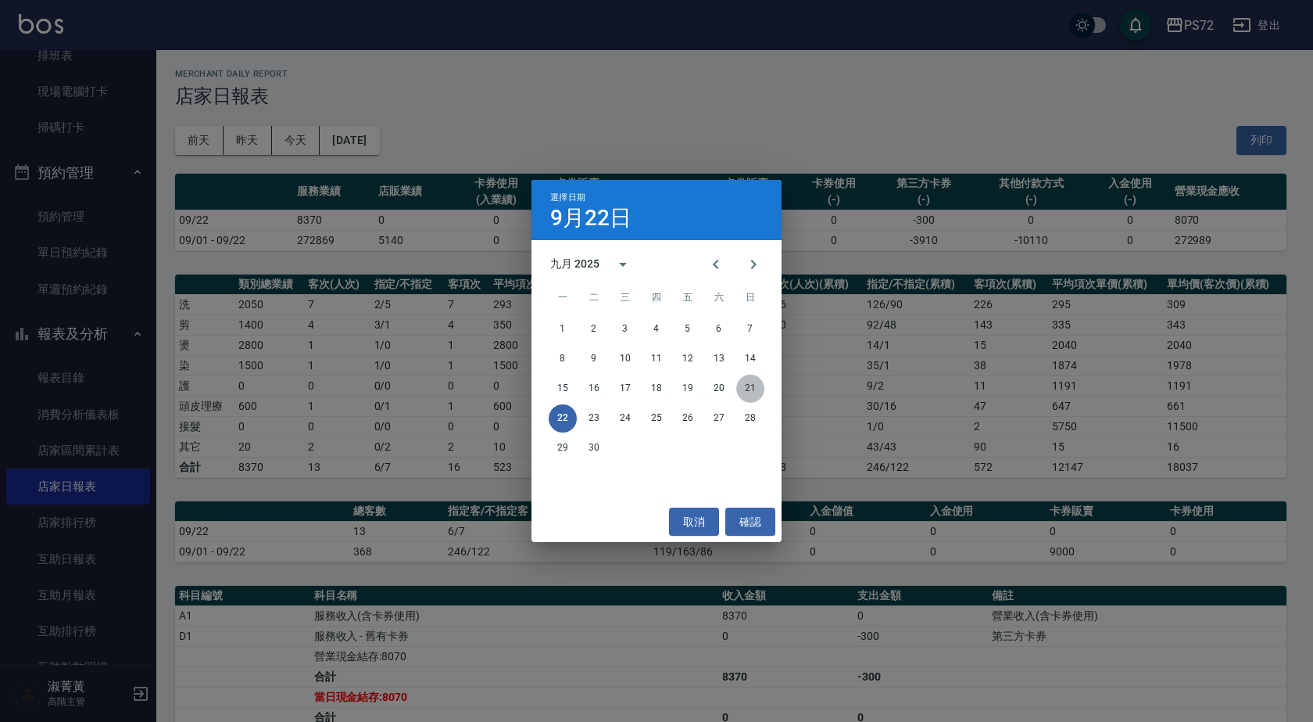
click at [753, 385] on button "21" at bounding box center [750, 388] width 28 height 28
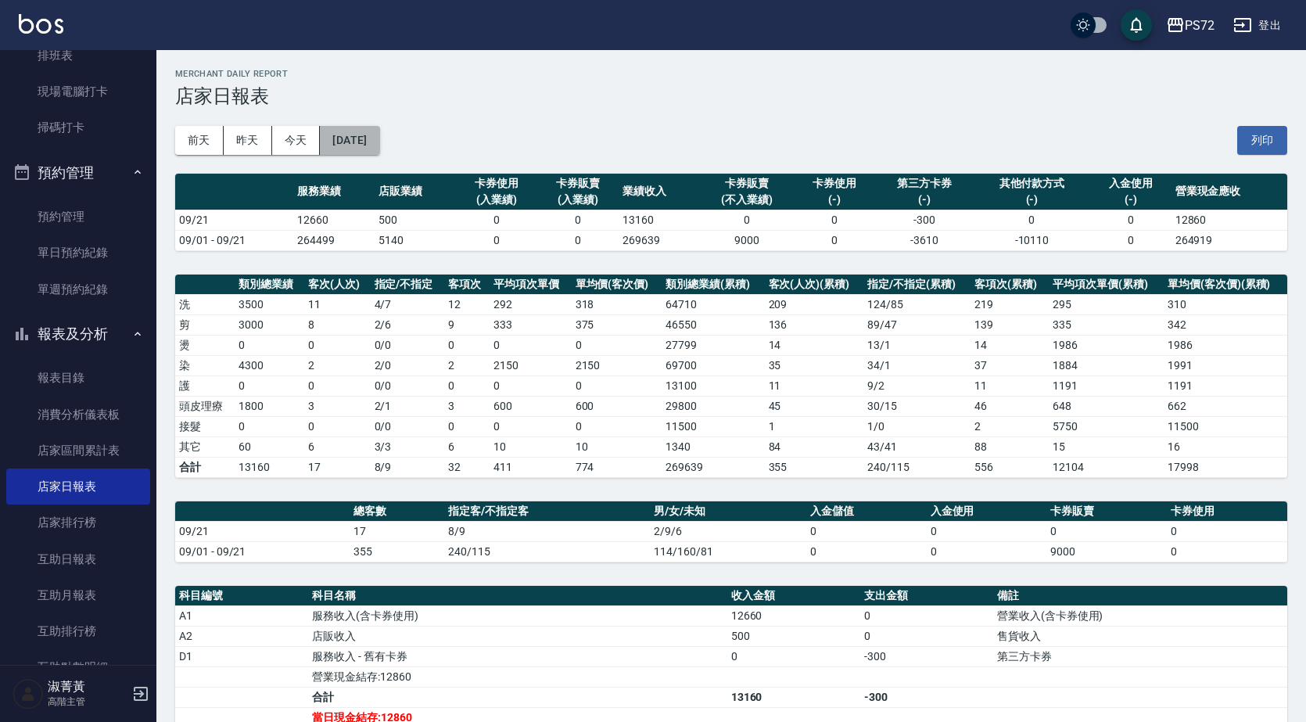
click at [372, 141] on button "[DATE]" at bounding box center [349, 140] width 59 height 29
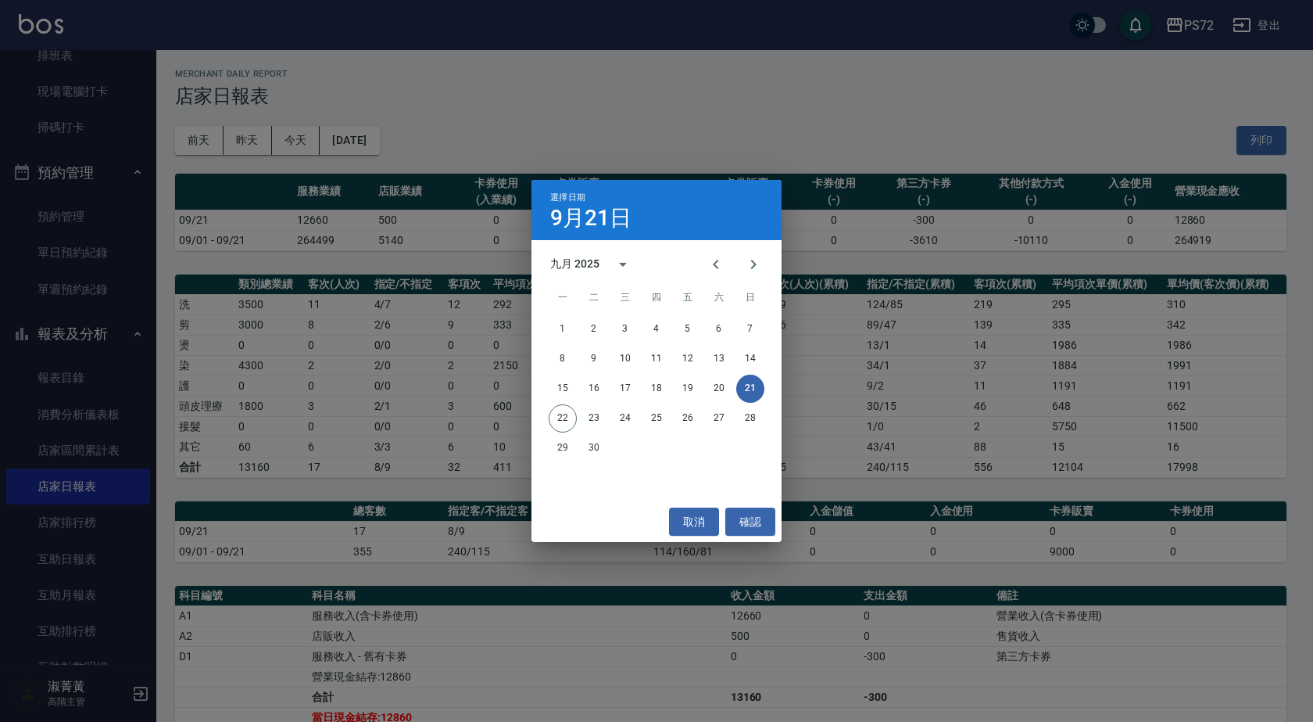
click at [549, 406] on div "22 23 24 25 26 27 28" at bounding box center [657, 418] width 250 height 28
click at [557, 414] on button "22" at bounding box center [563, 418] width 28 height 28
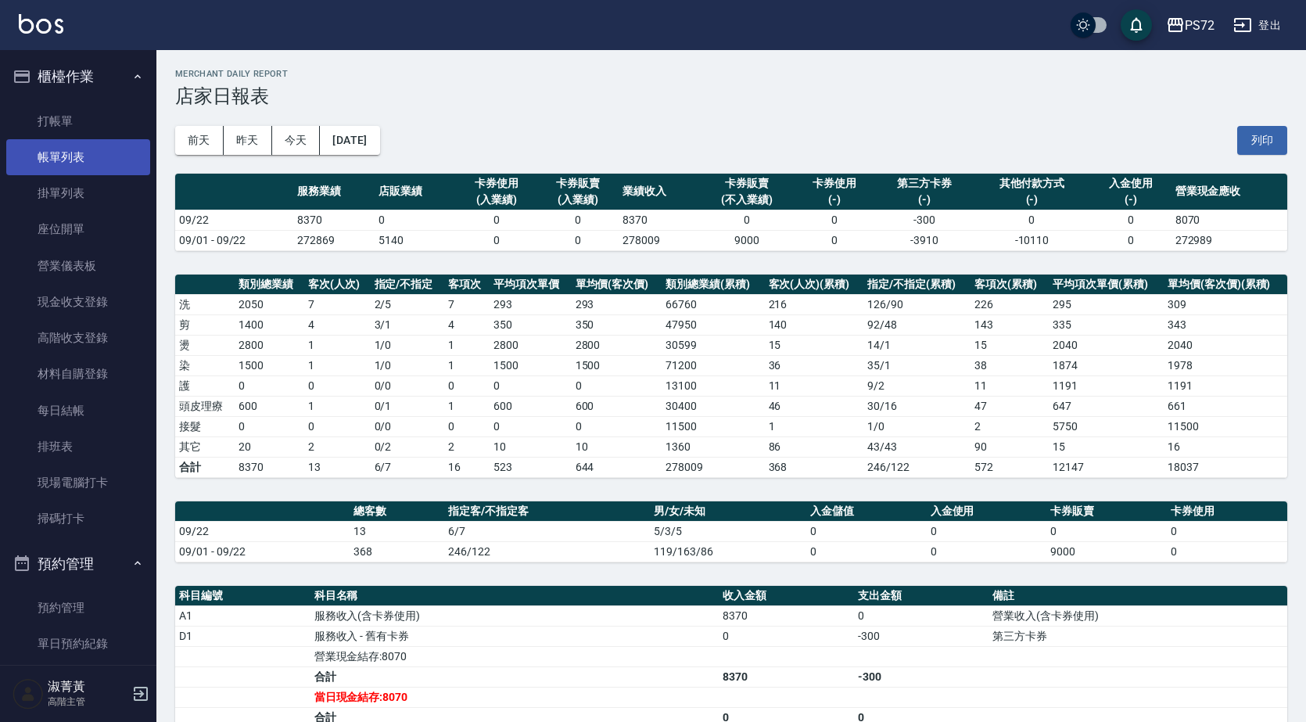
click at [75, 157] on link "帳單列表" at bounding box center [78, 157] width 144 height 36
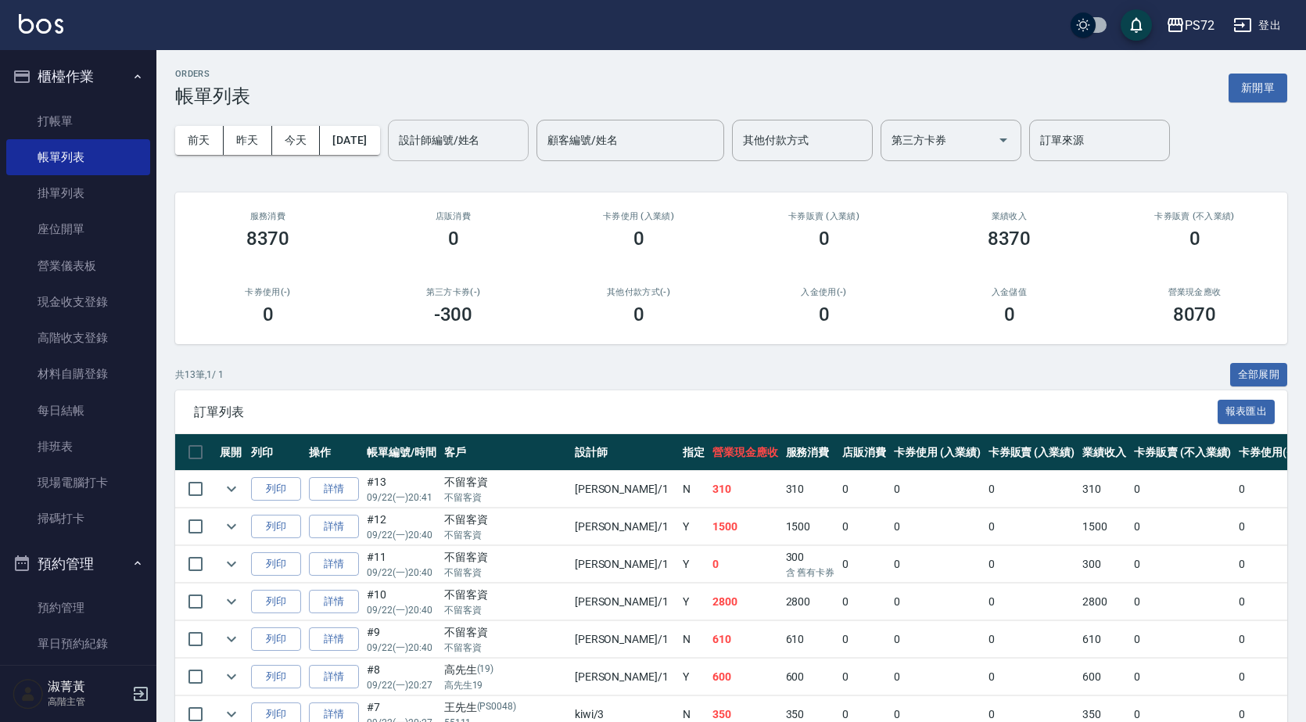
click at [460, 142] on input "設計師編號/姓名" at bounding box center [458, 140] width 127 height 27
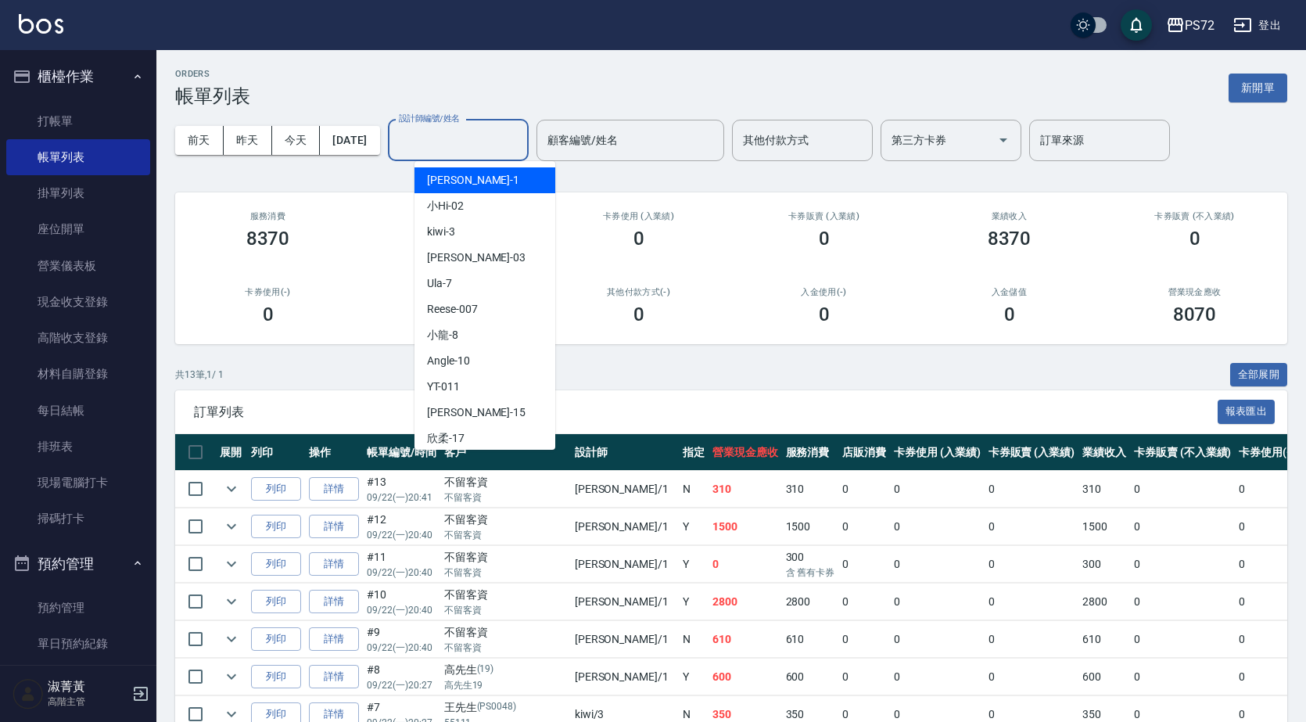
click at [457, 190] on div "[PERSON_NAME] -1" at bounding box center [484, 180] width 141 height 26
type input "[PERSON_NAME]-1"
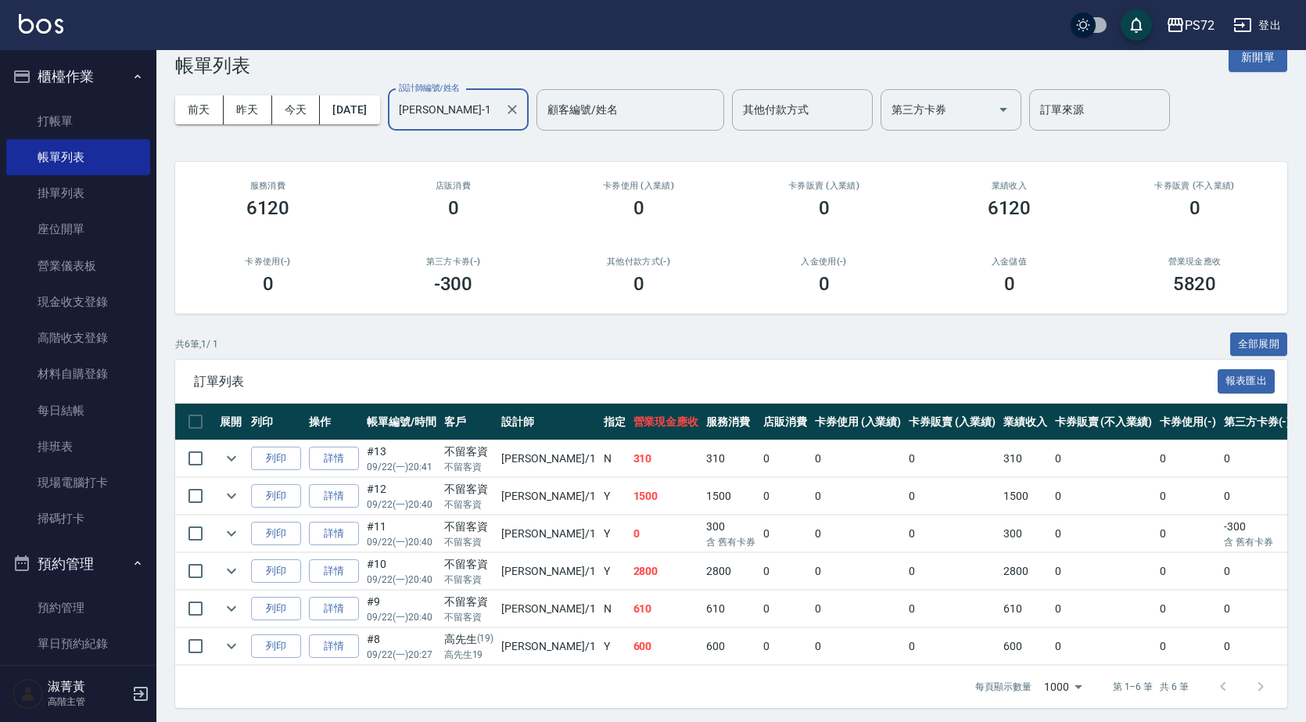
scroll to position [47, 0]
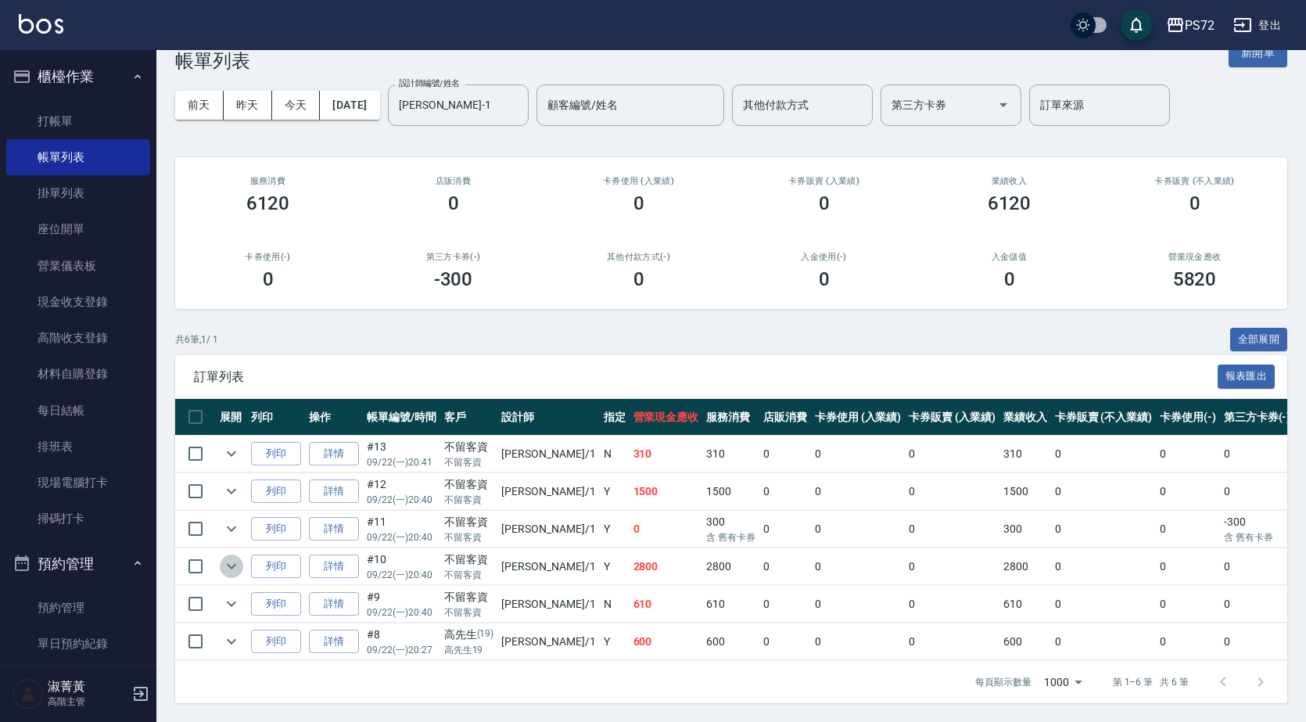
click at [239, 557] on icon "expand row" at bounding box center [231, 566] width 19 height 19
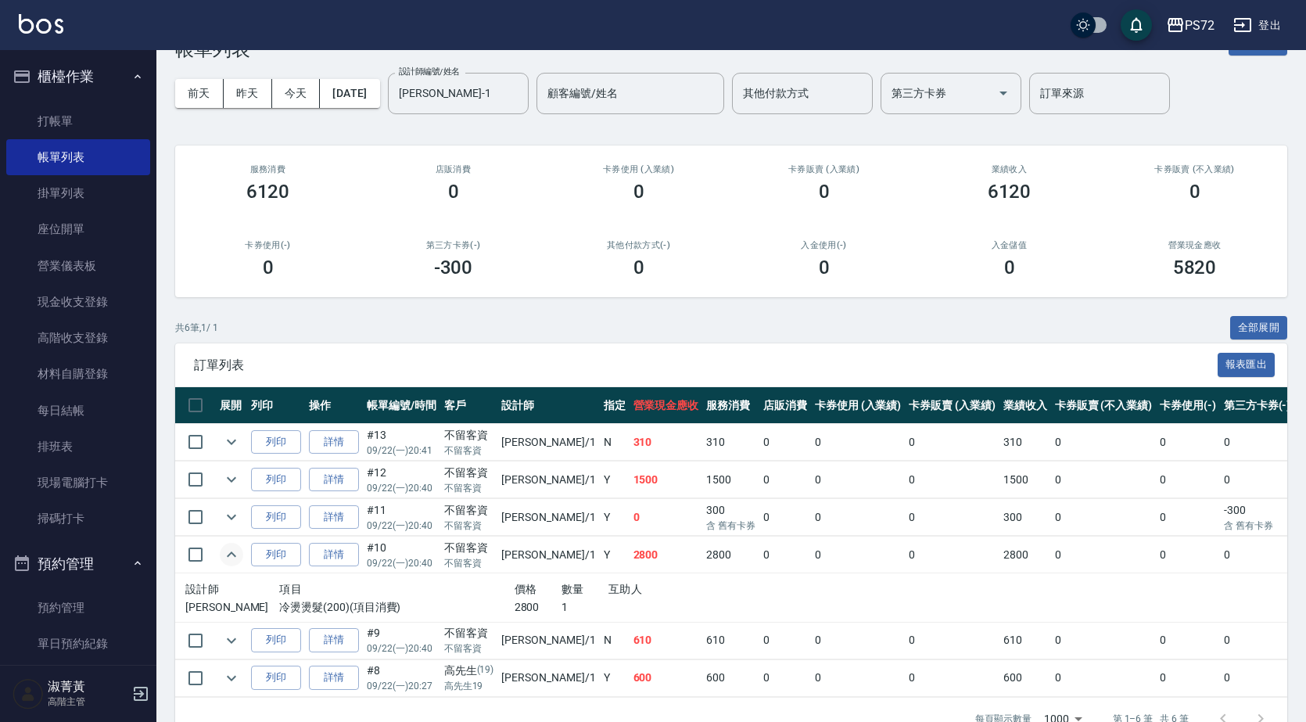
click at [228, 544] on button "expand row" at bounding box center [231, 554] width 23 height 23
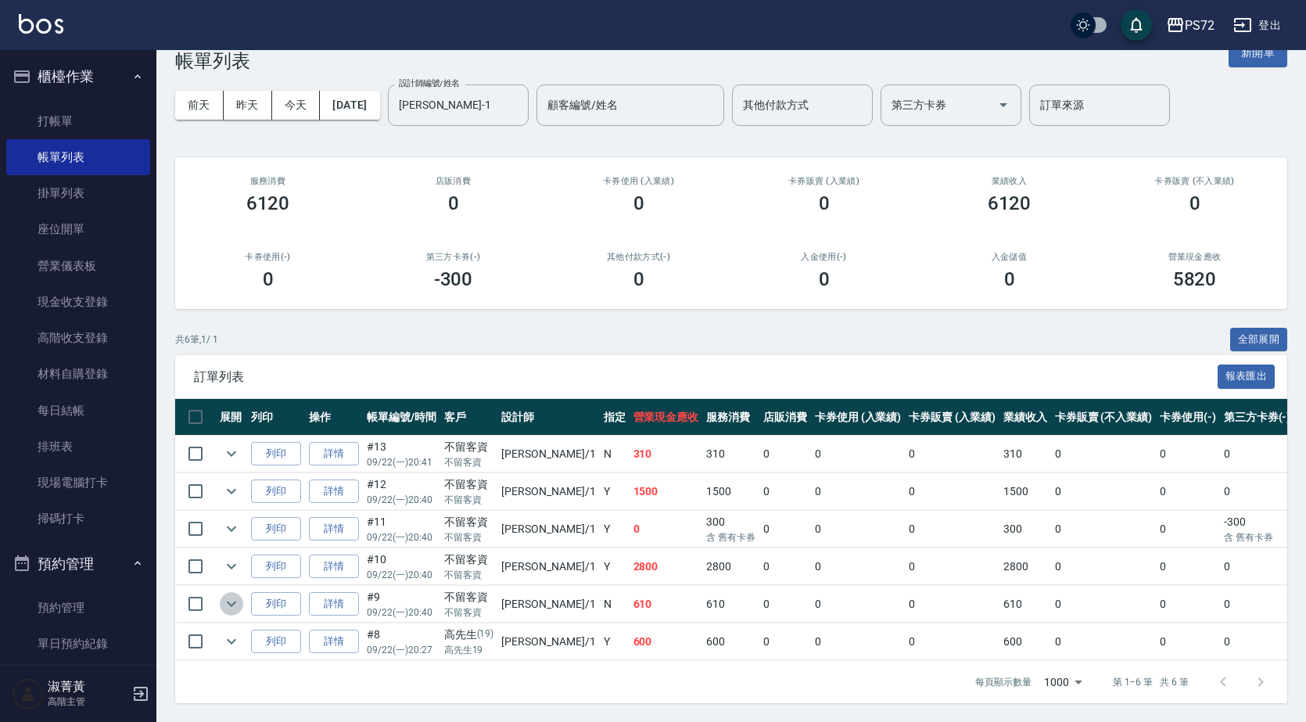
click at [235, 594] on icon "expand row" at bounding box center [231, 603] width 19 height 19
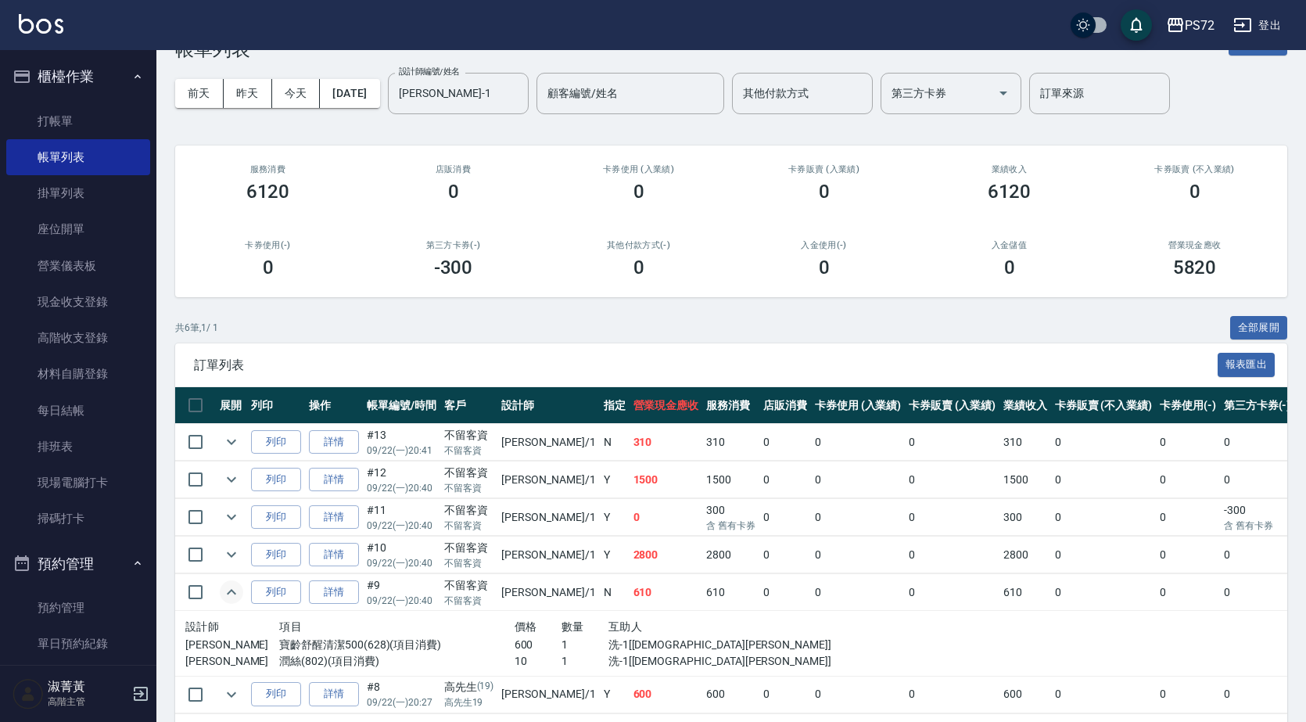
click at [234, 583] on icon "expand row" at bounding box center [231, 591] width 19 height 19
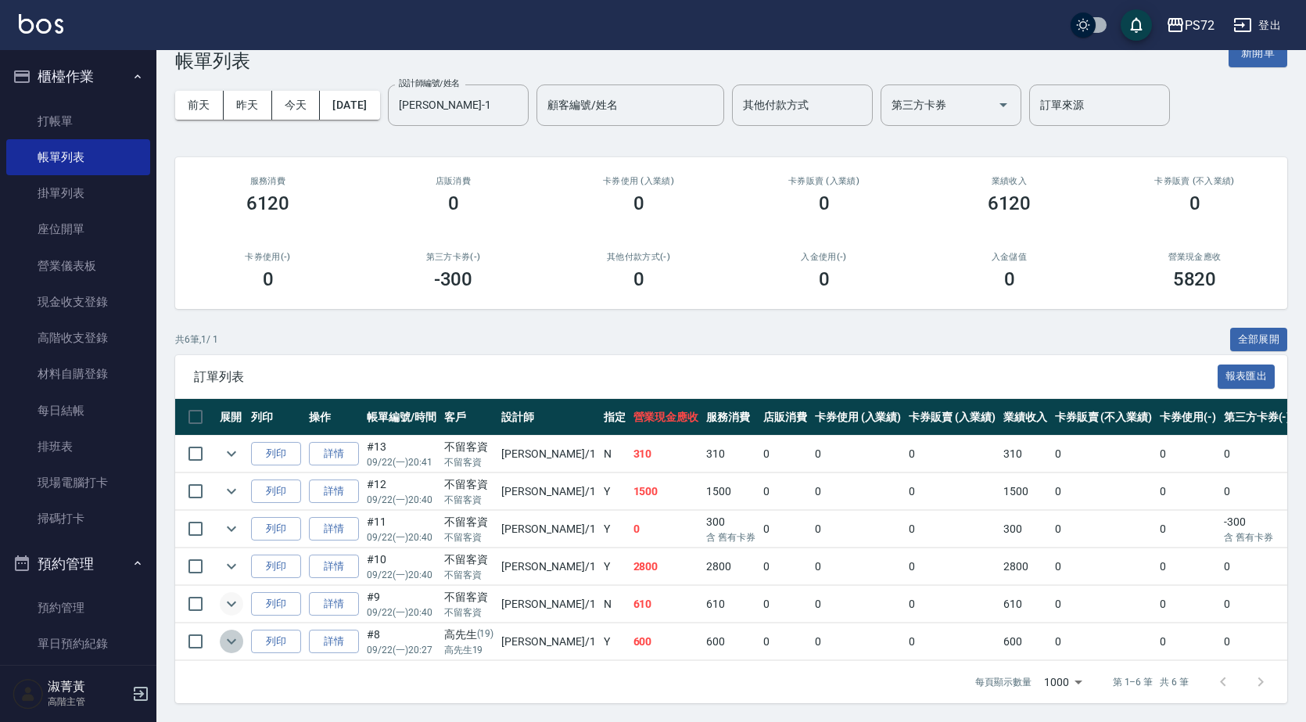
click at [237, 632] on icon "expand row" at bounding box center [231, 641] width 19 height 19
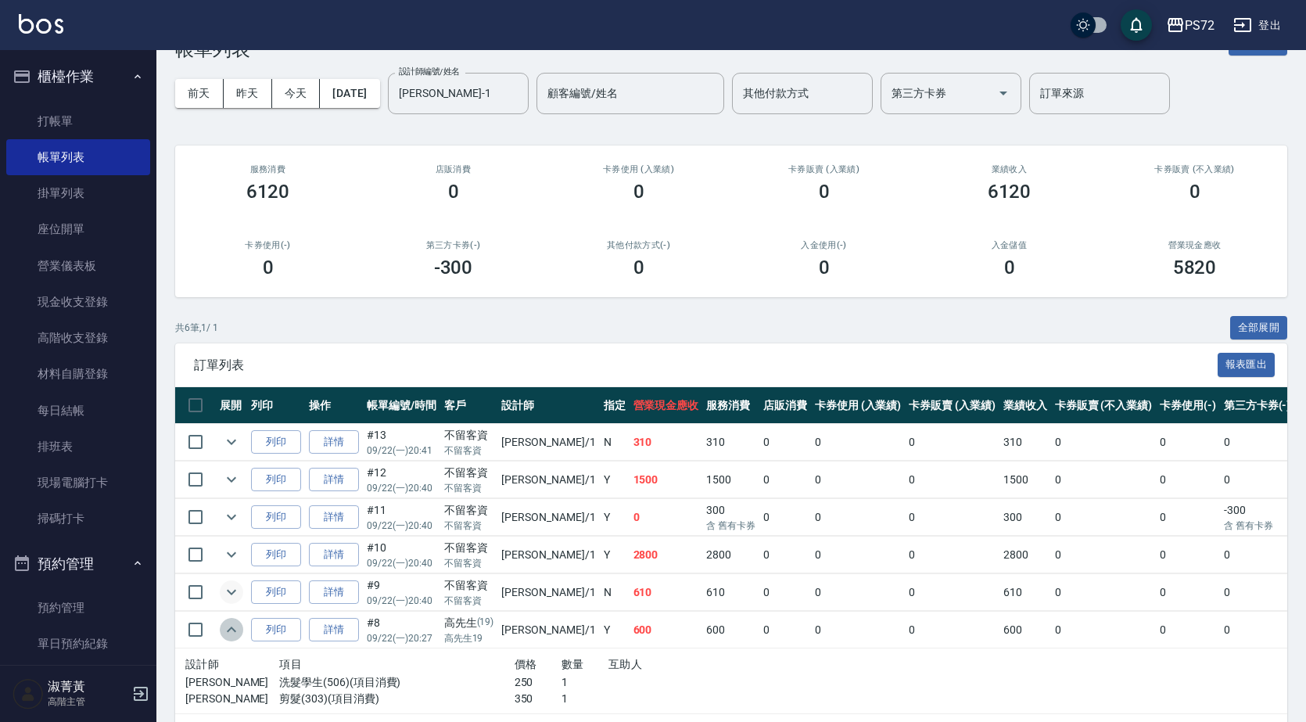
click at [237, 621] on icon "expand row" at bounding box center [231, 629] width 19 height 19
